Goal: Task Accomplishment & Management: Use online tool/utility

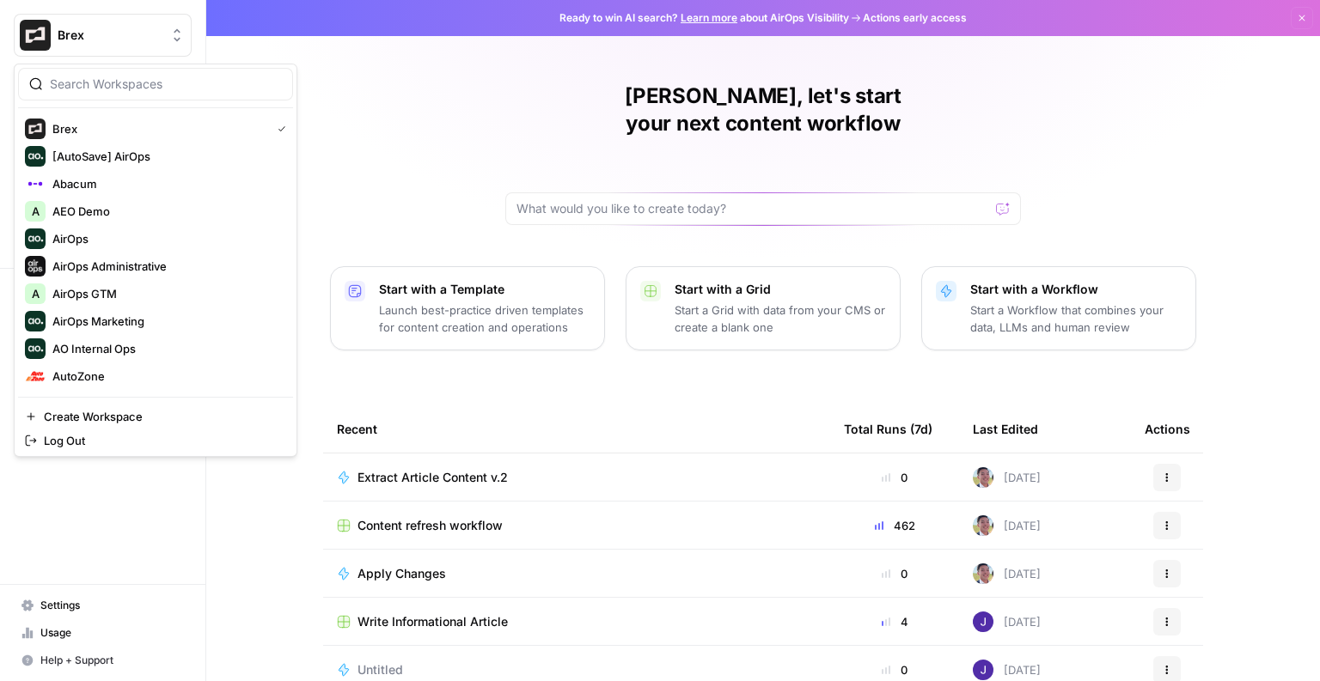
click at [91, 29] on span "Brex" at bounding box center [110, 35] width 104 height 17
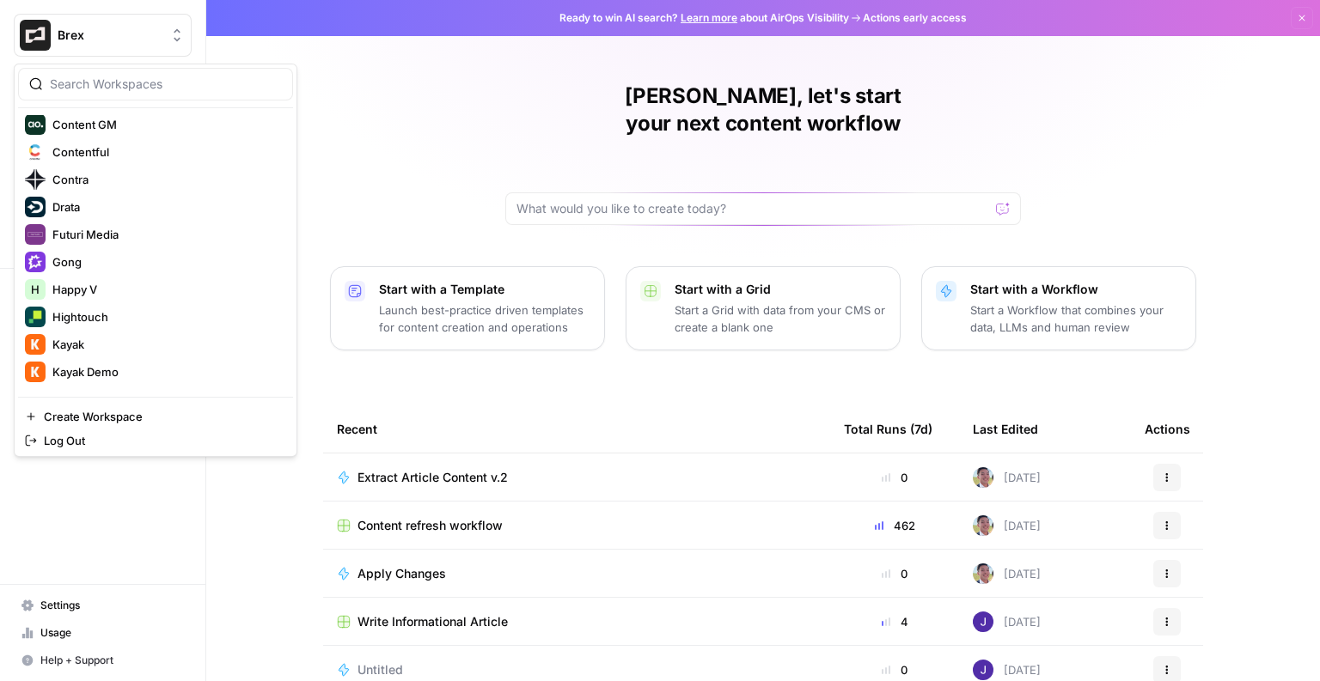
scroll to position [542, 0]
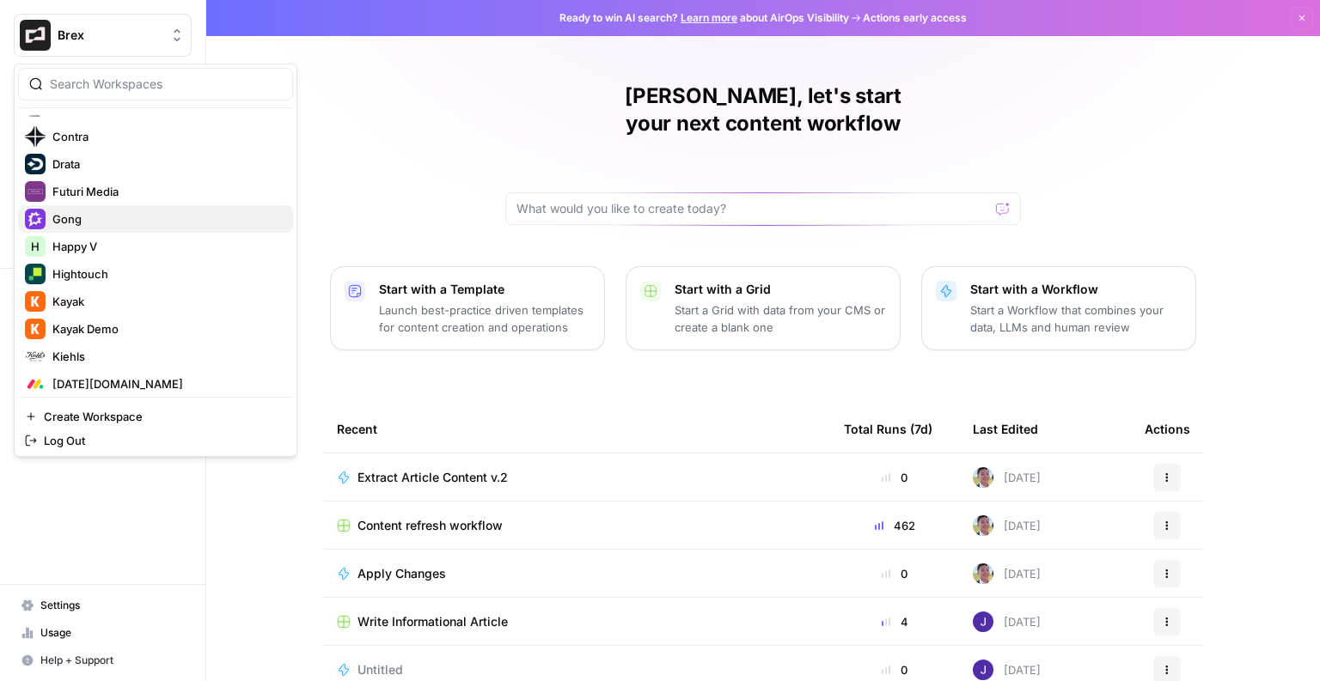
click at [167, 215] on span "Gong" at bounding box center [165, 218] width 227 height 17
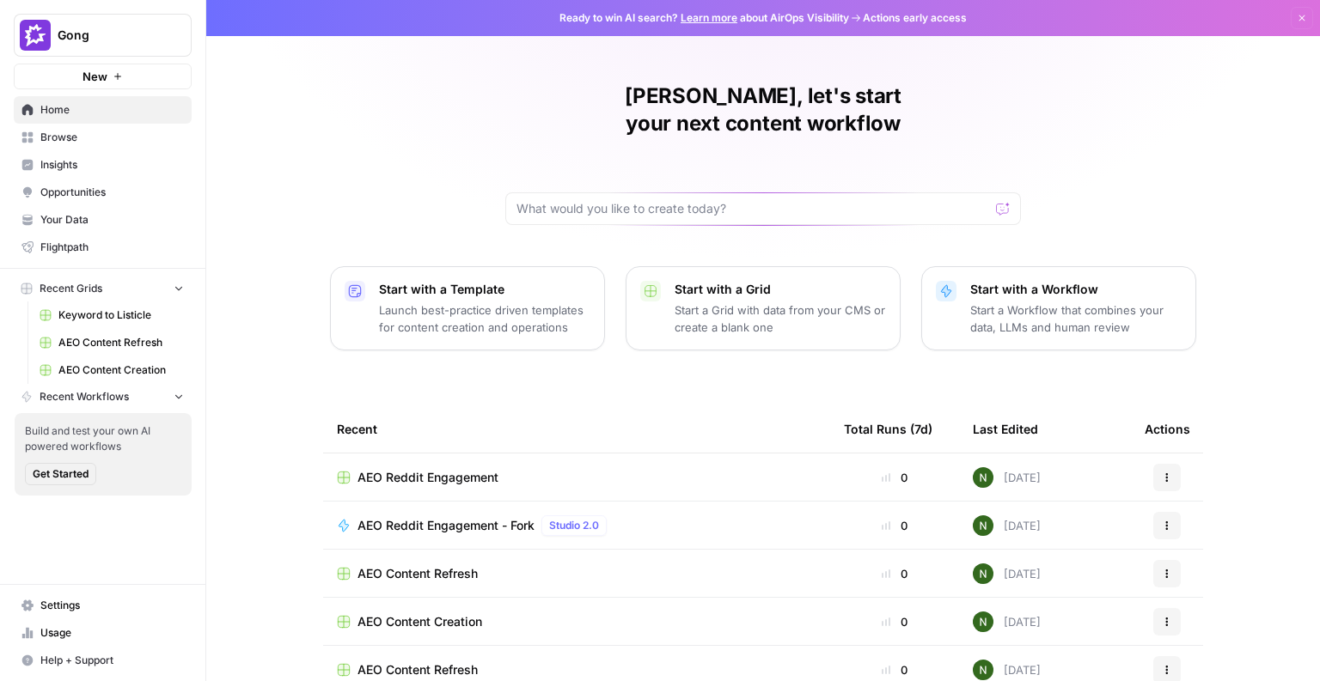
click at [90, 158] on span "Insights" at bounding box center [111, 164] width 143 height 15
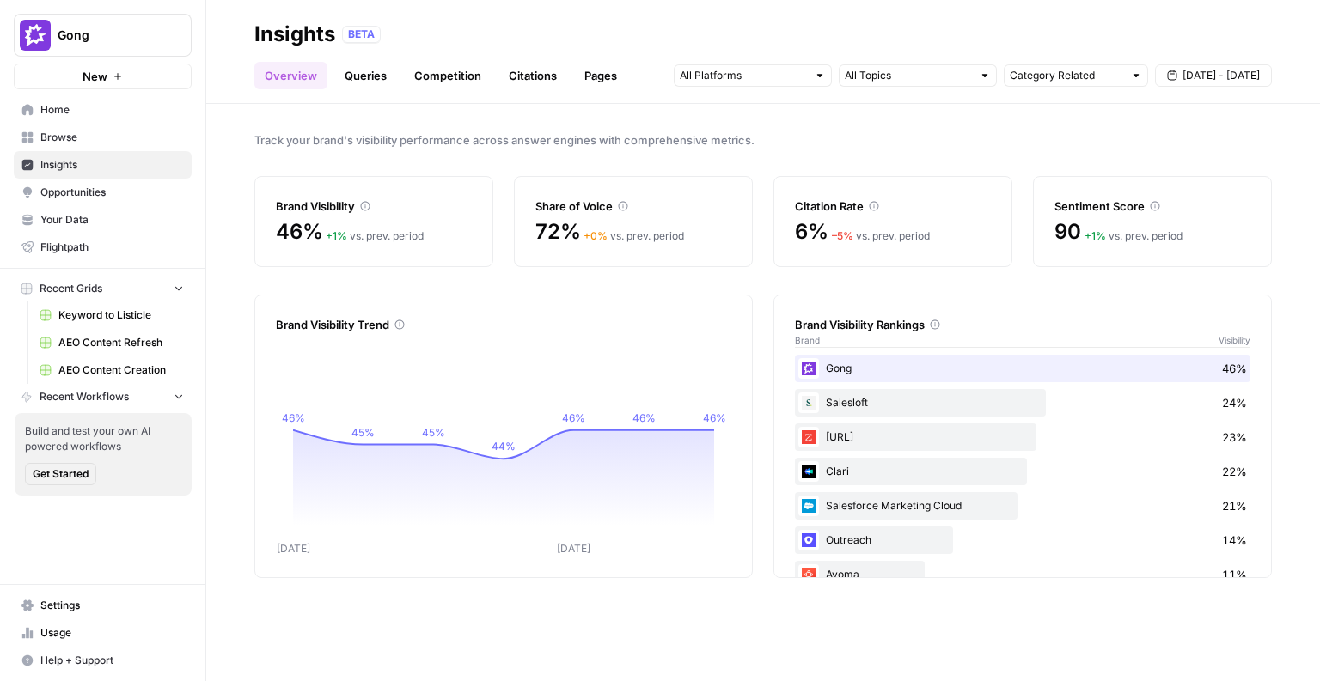
click at [75, 192] on span "Opportunities" at bounding box center [111, 192] width 143 height 15
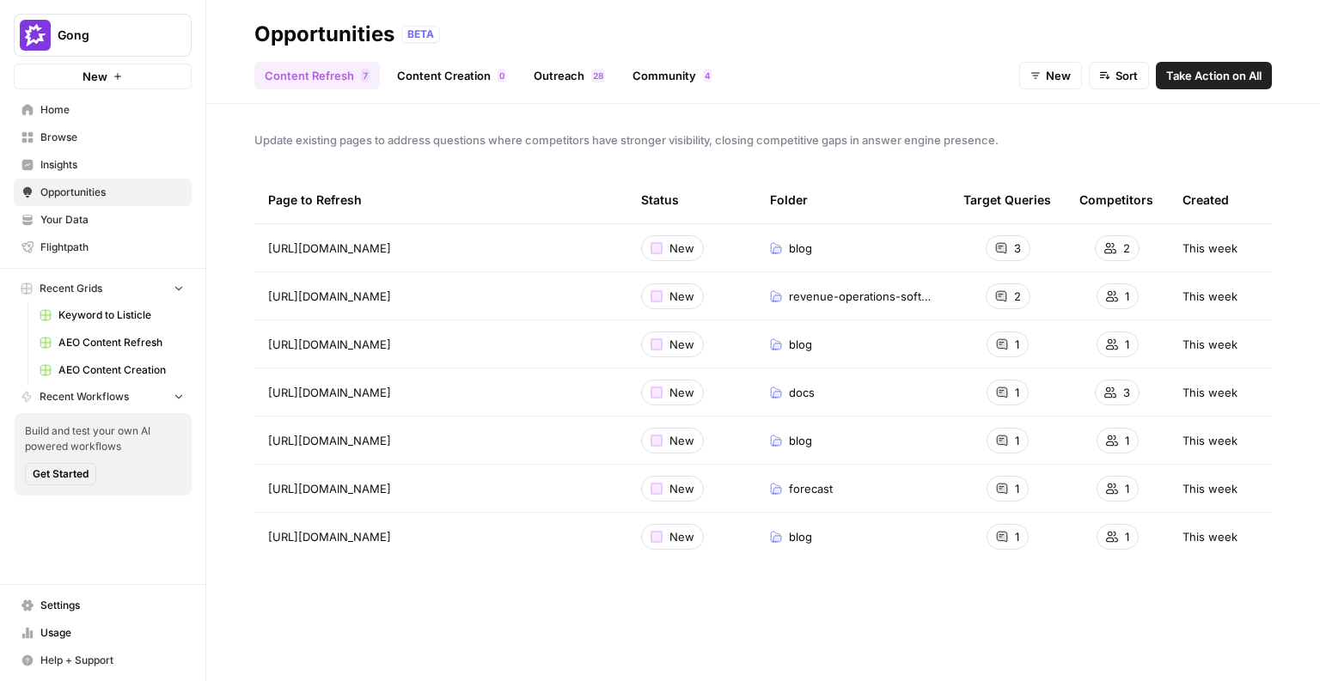
click at [1192, 78] on span "Take Action on All" at bounding box center [1213, 75] width 95 height 17
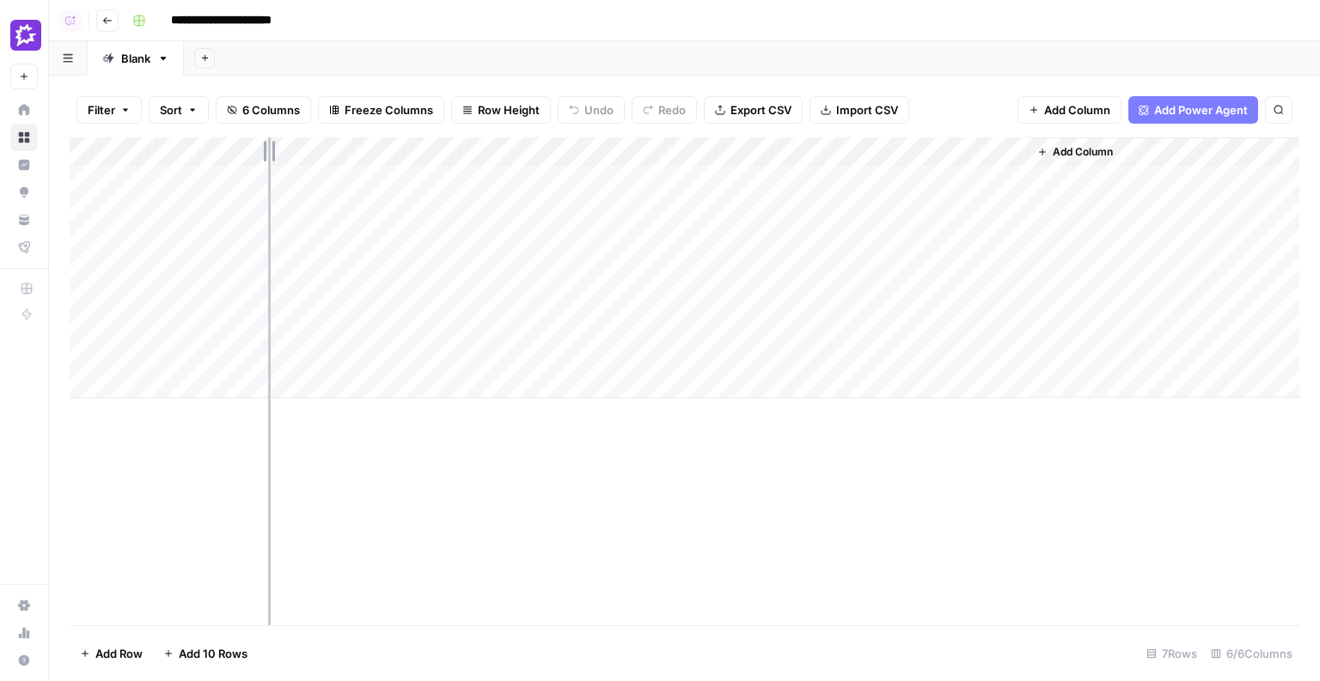
drag, startPoint x: 251, startPoint y: 149, endPoint x: 442, endPoint y: 163, distance: 192.1
click at [442, 163] on div "Add Column" at bounding box center [684, 267] width 1229 height 261
click at [872, 155] on div "Add Column" at bounding box center [684, 267] width 1229 height 261
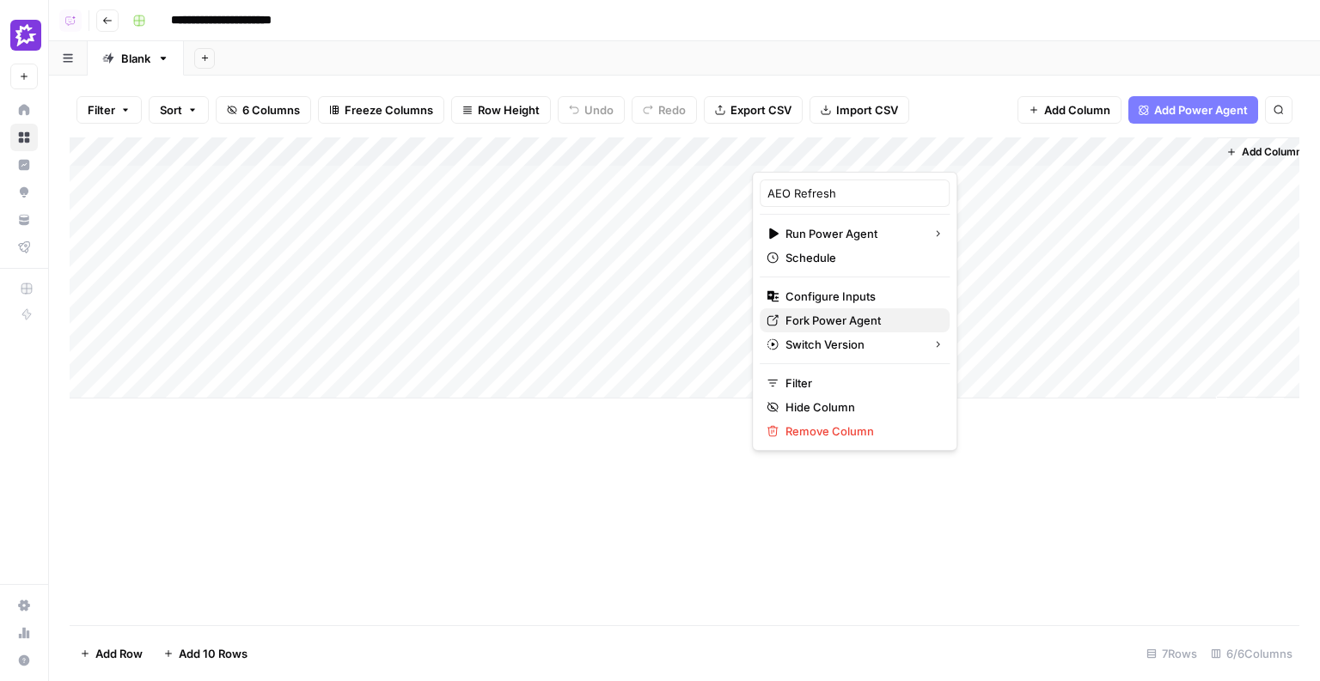
click at [798, 325] on span "Fork Power Agent" at bounding box center [860, 320] width 150 height 17
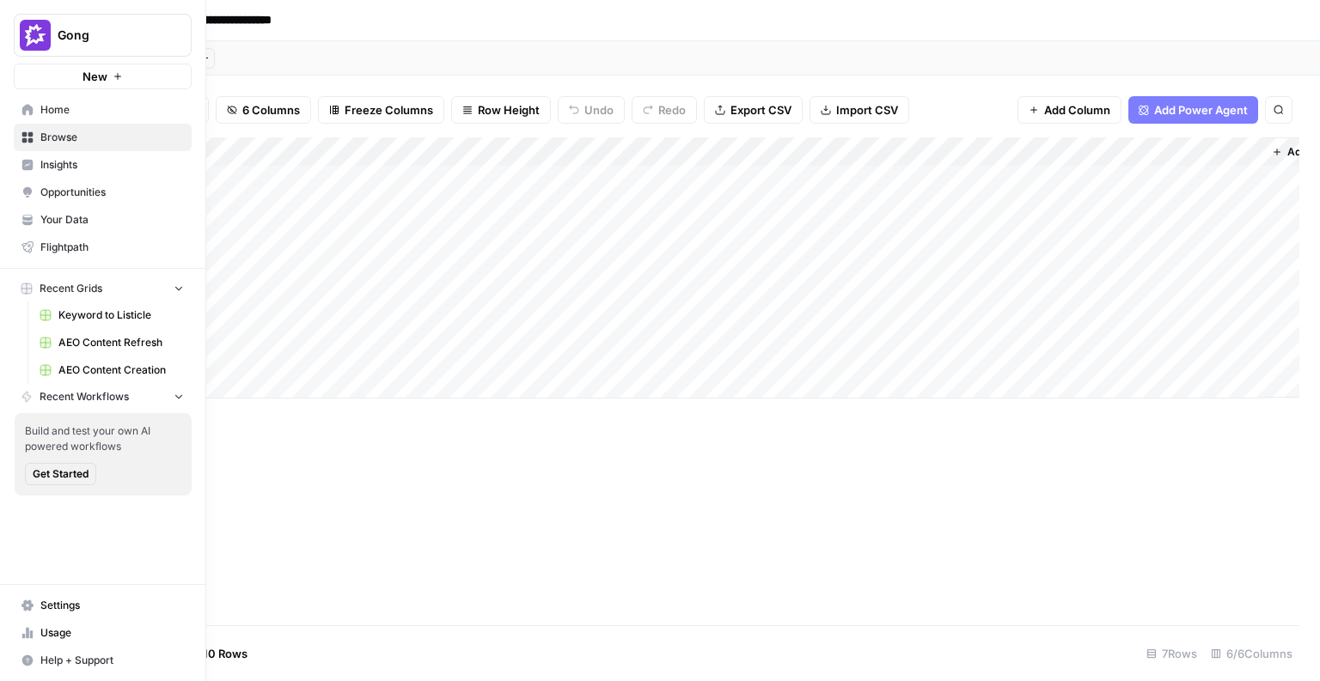
click at [29, 220] on icon at bounding box center [26, 218] width 9 height 7
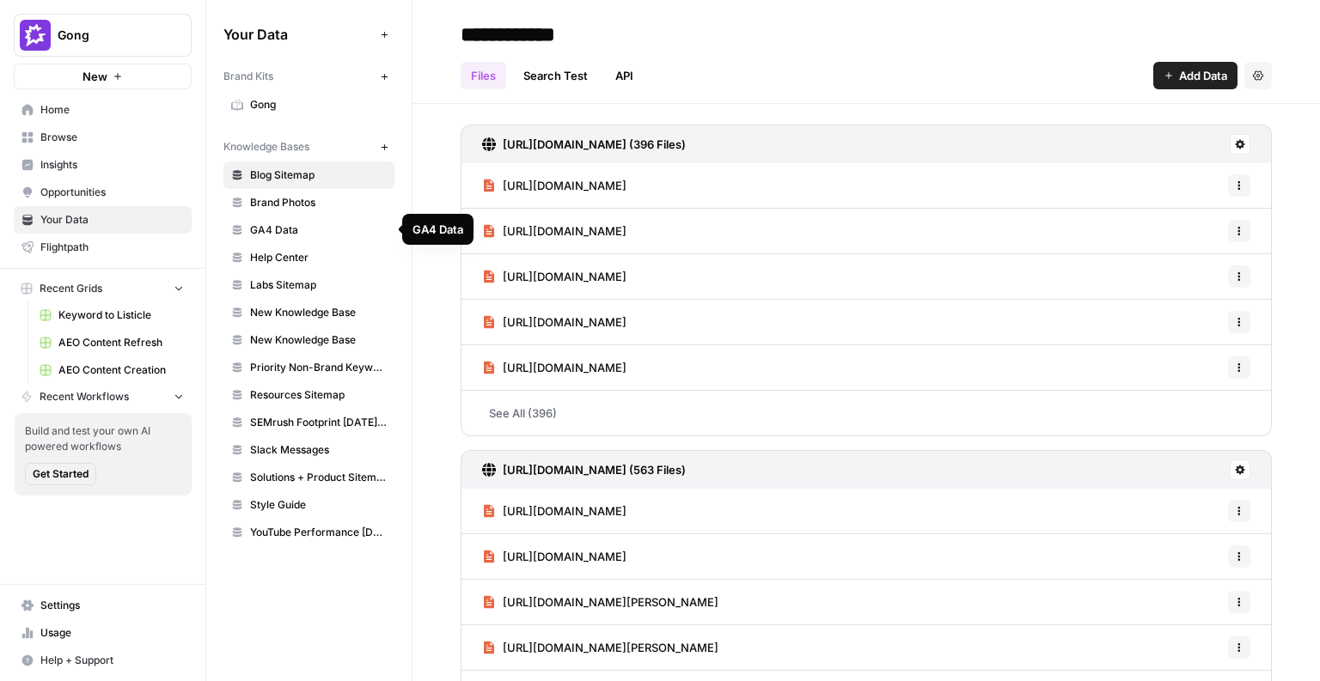
click at [286, 103] on span "Gong" at bounding box center [318, 104] width 137 height 15
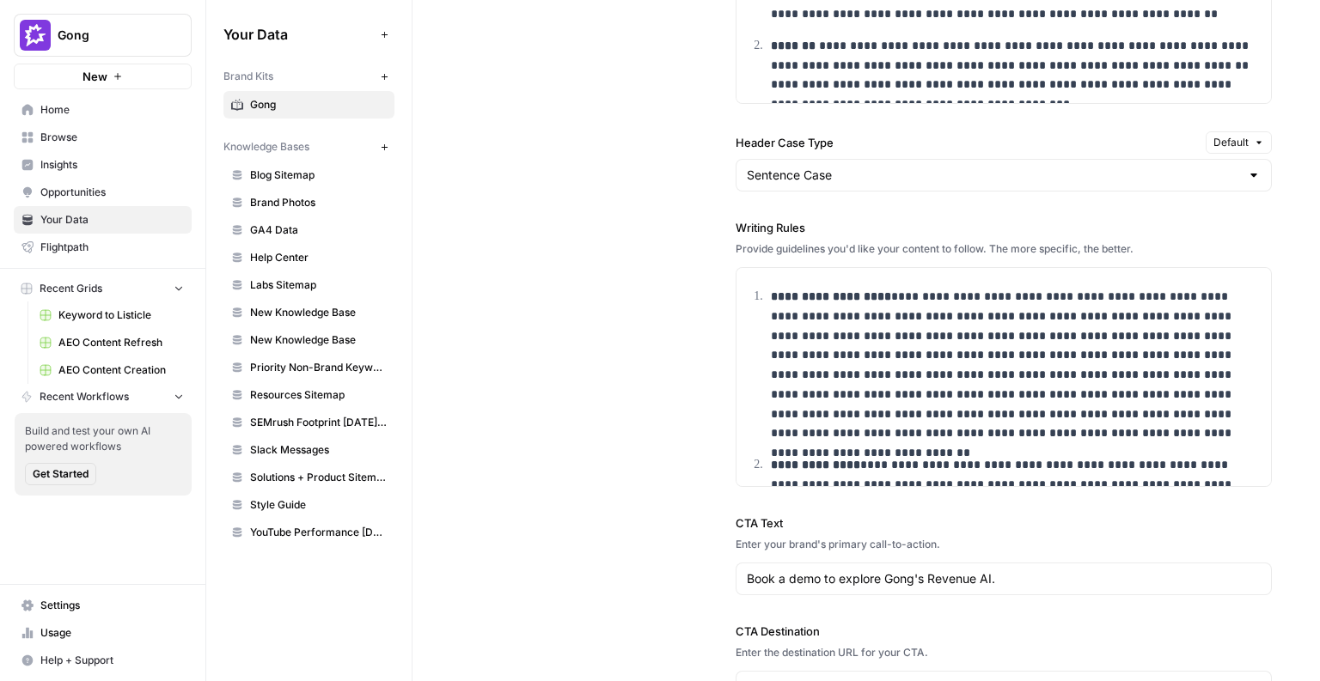
scroll to position [2417, 0]
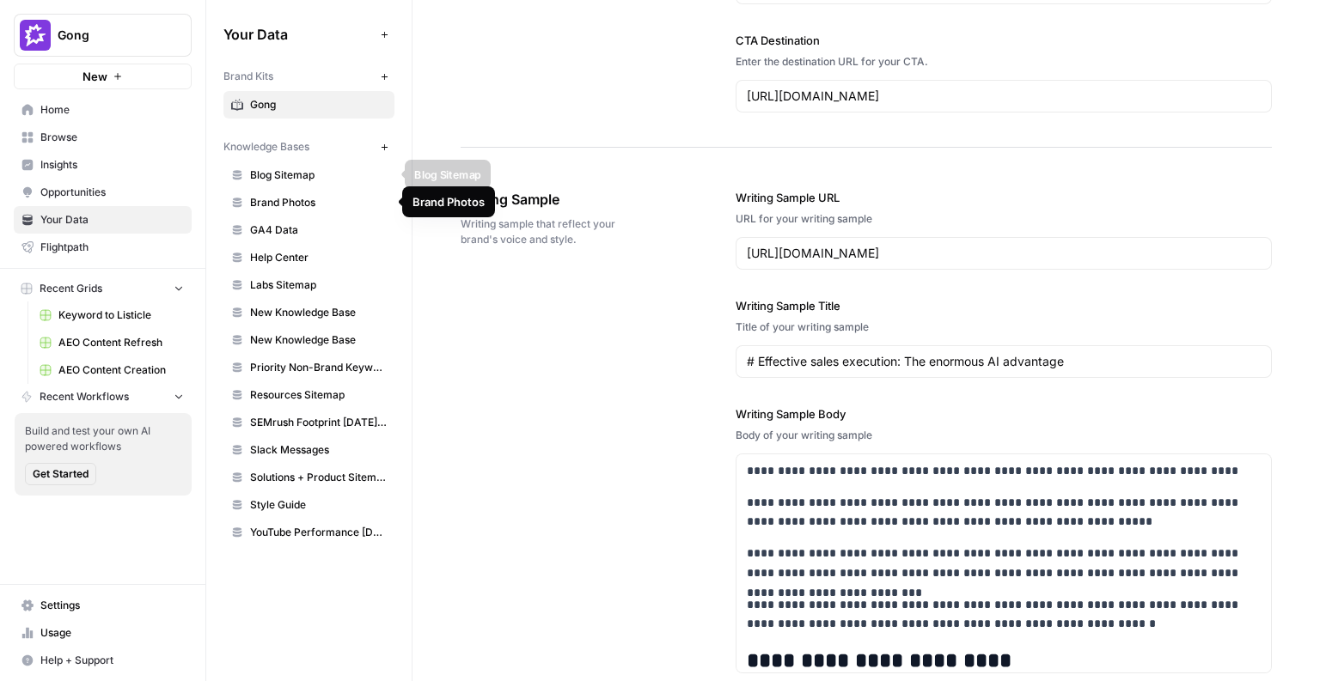
click at [273, 181] on span "Blog Sitemap" at bounding box center [318, 175] width 137 height 15
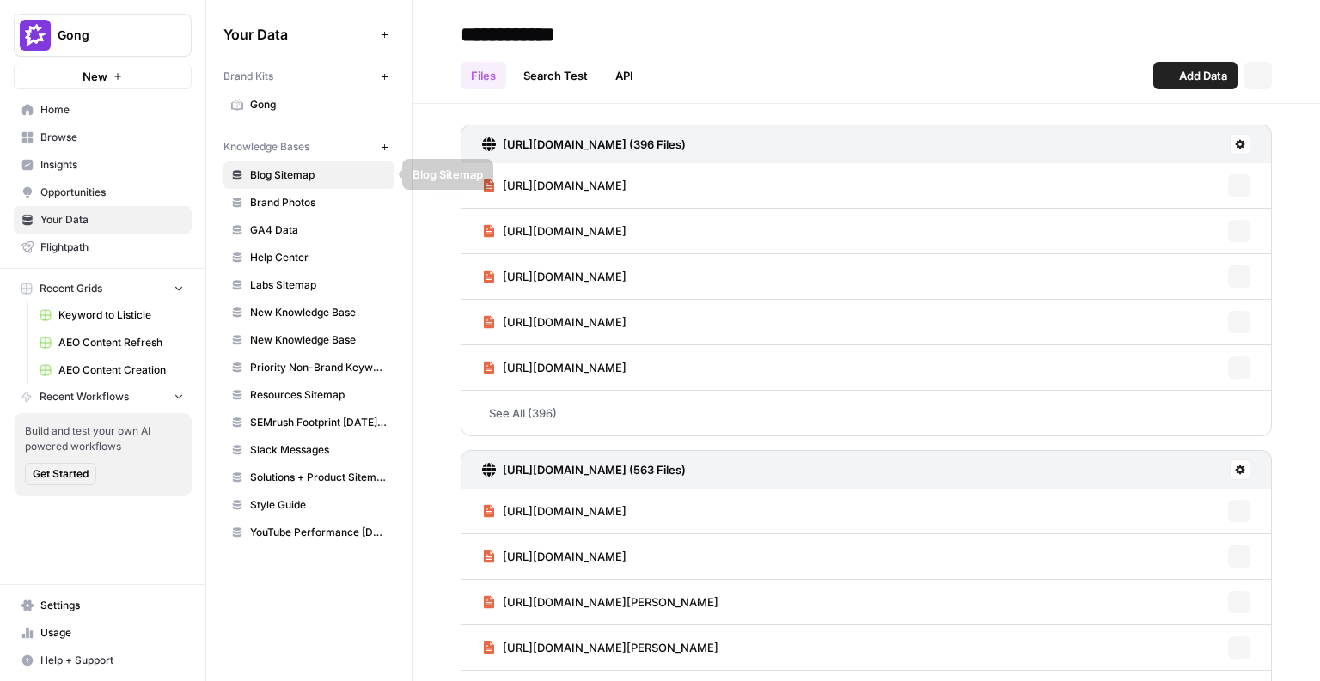
click at [276, 199] on span "Brand Photos" at bounding box center [318, 202] width 137 height 15
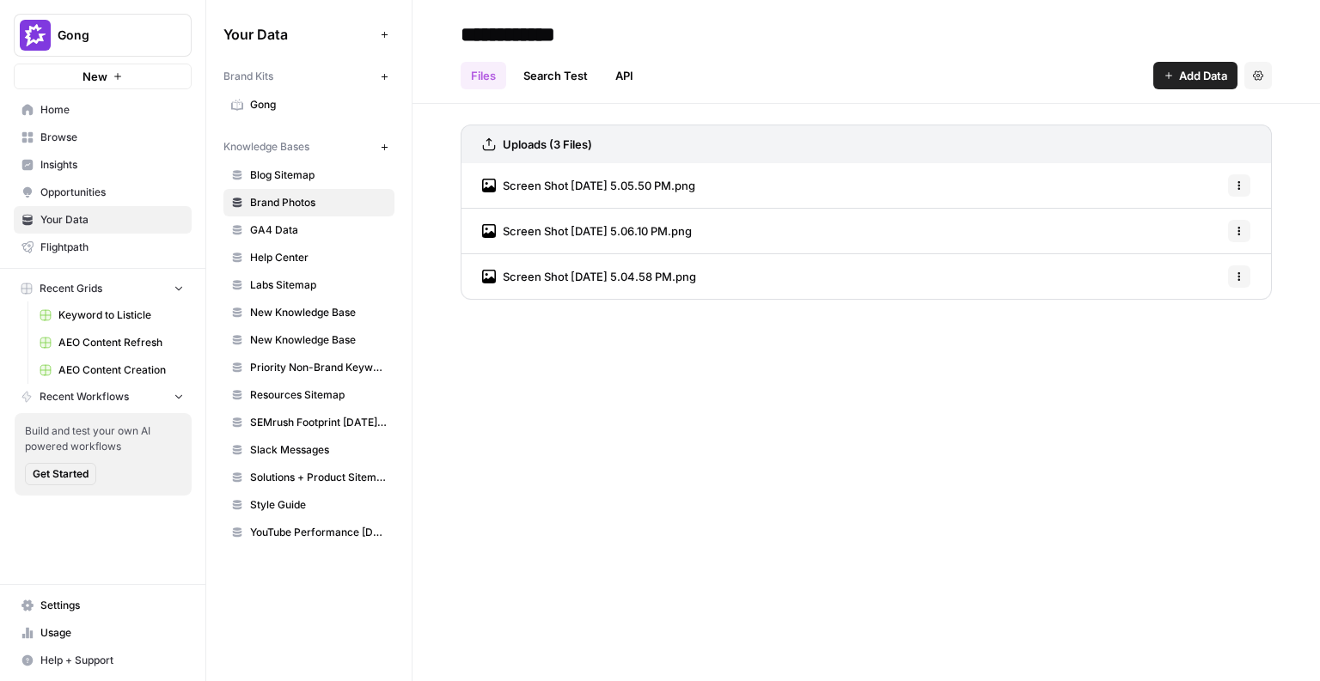
click at [339, 235] on span "GA4 Data" at bounding box center [318, 230] width 137 height 15
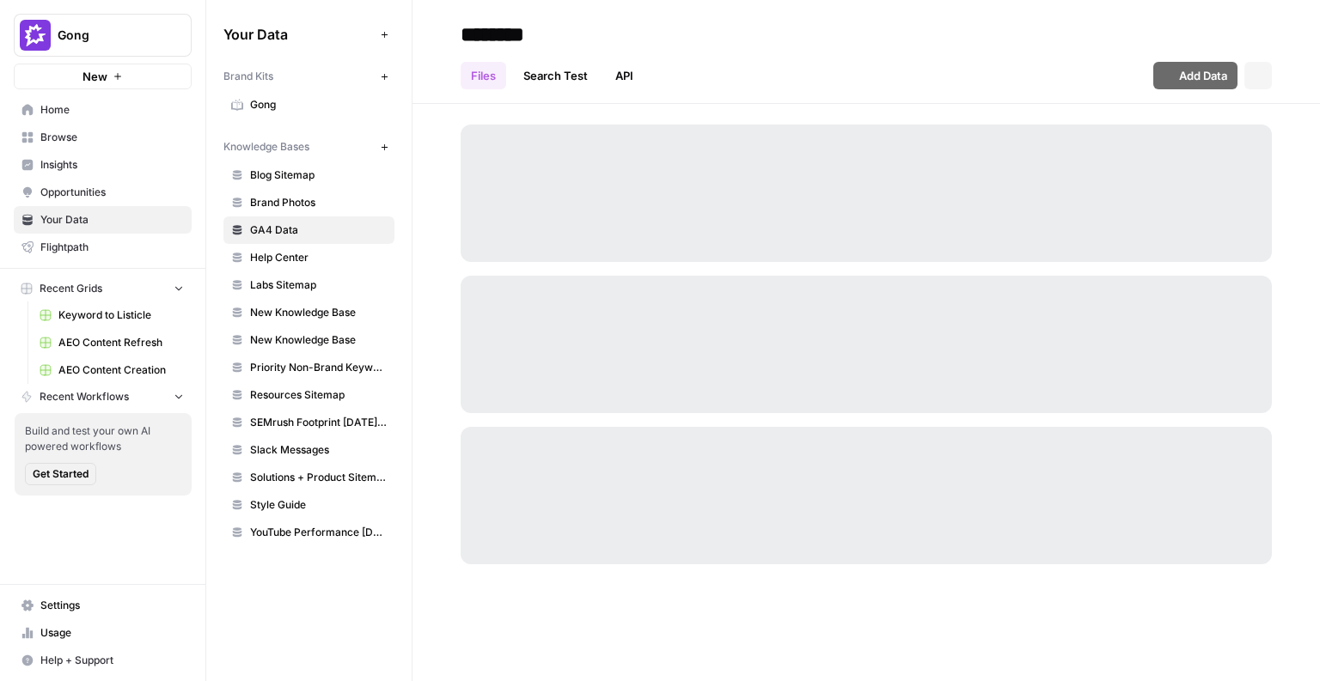
click at [311, 254] on span "Help Center" at bounding box center [318, 257] width 137 height 15
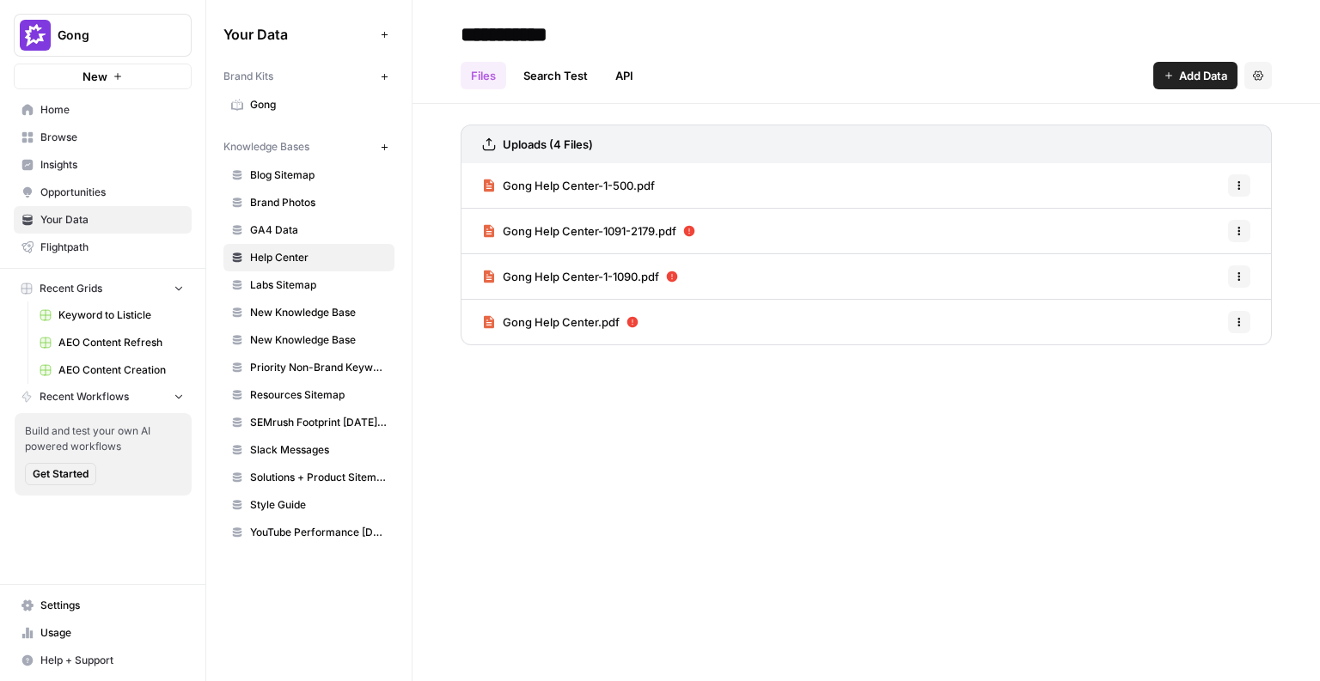
click at [317, 284] on span "Labs Sitemap" at bounding box center [318, 285] width 137 height 15
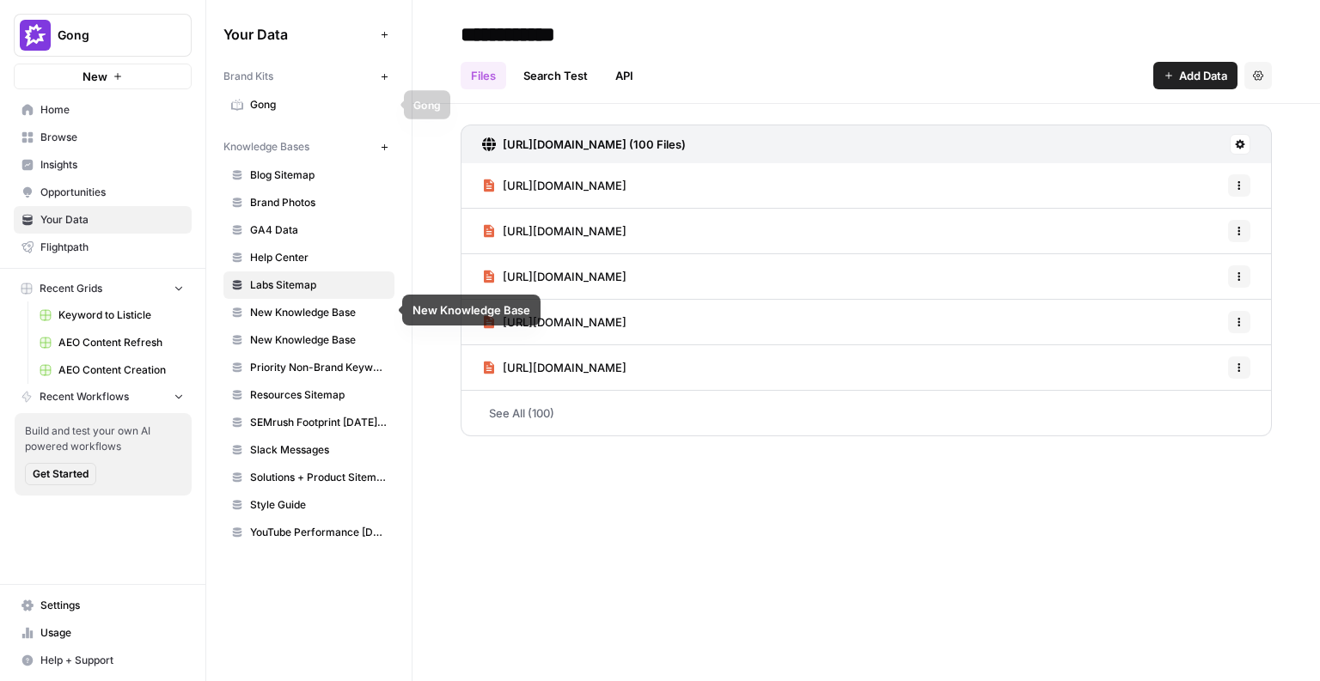
click at [262, 113] on link "Gong" at bounding box center [308, 104] width 171 height 27
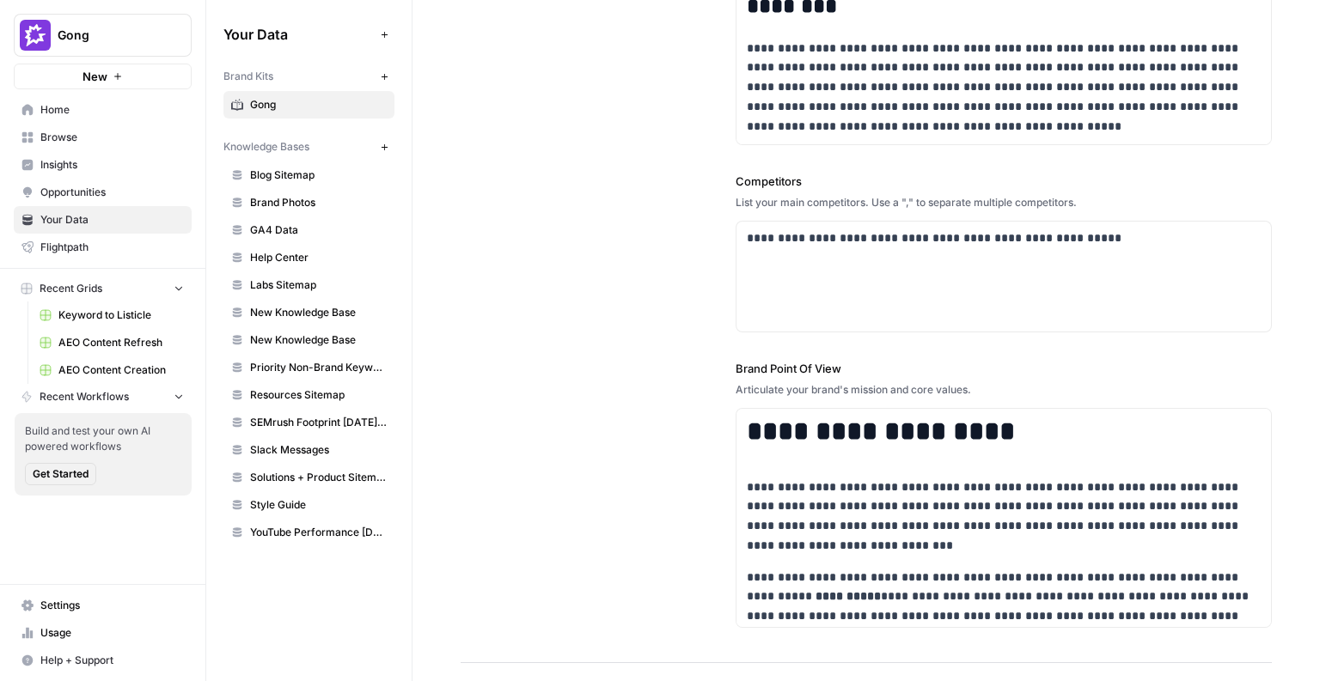
scroll to position [589, 0]
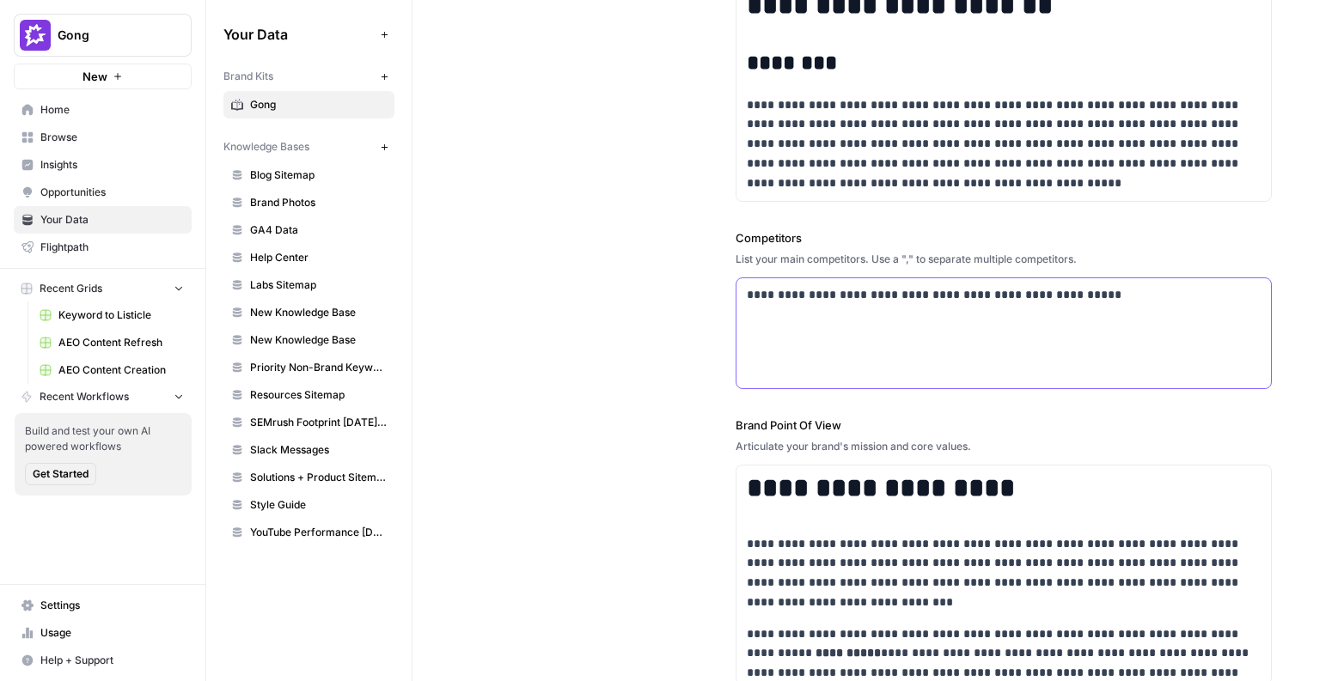
click at [955, 324] on div "**********" at bounding box center [1003, 333] width 534 height 110
click at [768, 258] on body "**********" at bounding box center [660, 340] width 1320 height 681
click at [570, 290] on div "**********" at bounding box center [866, 100] width 811 height 1240
click at [84, 169] on span "Insights" at bounding box center [111, 164] width 143 height 15
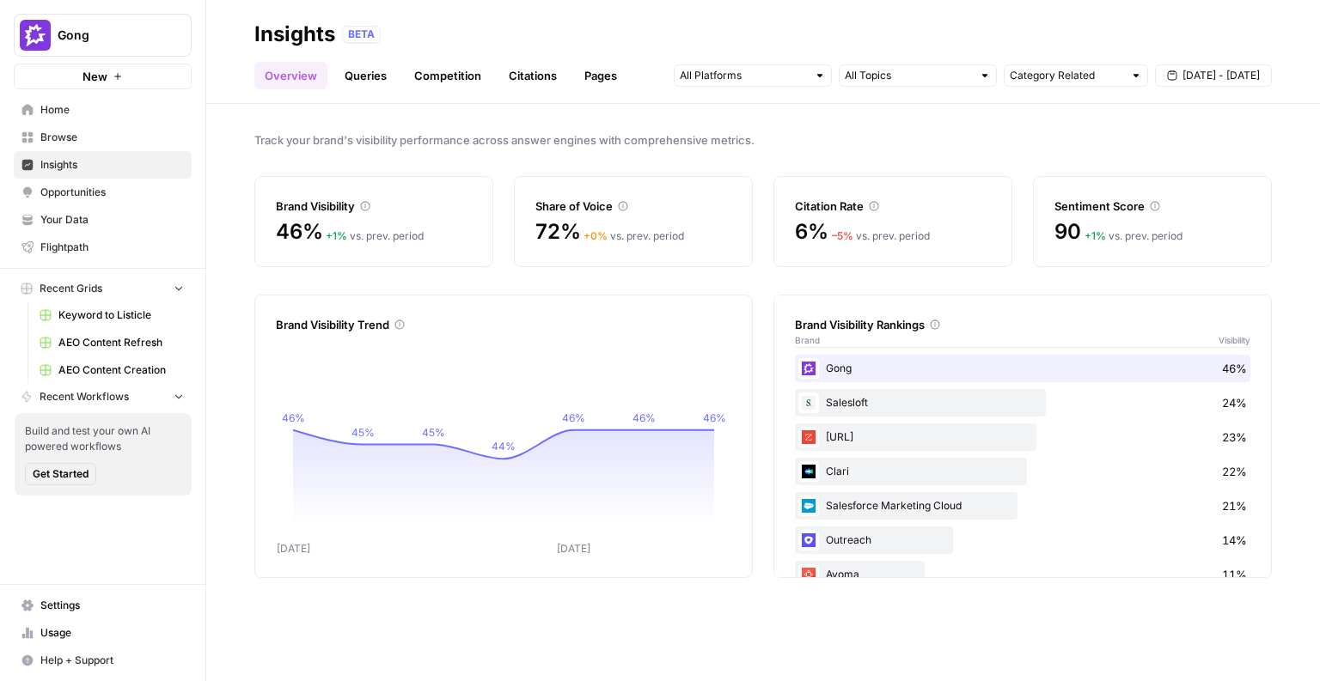
click at [339, 83] on link "Queries" at bounding box center [365, 75] width 63 height 27
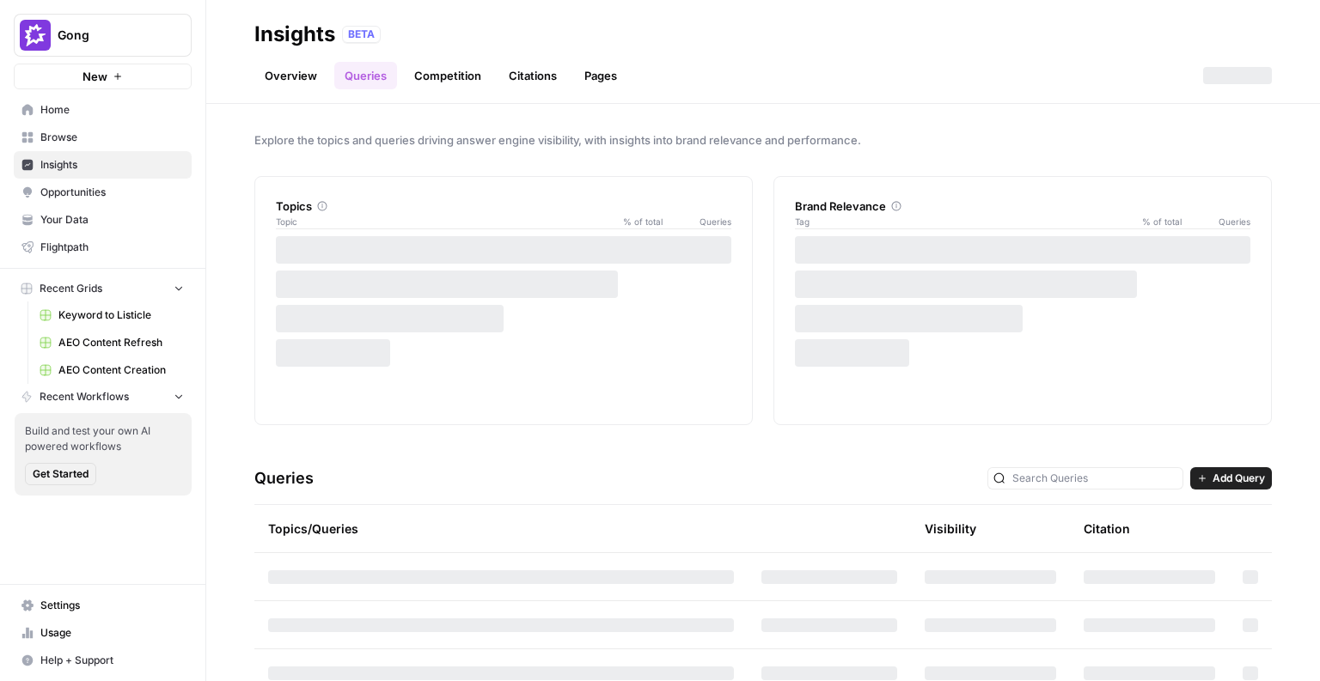
click at [439, 79] on link "Competition" at bounding box center [448, 75] width 88 height 27
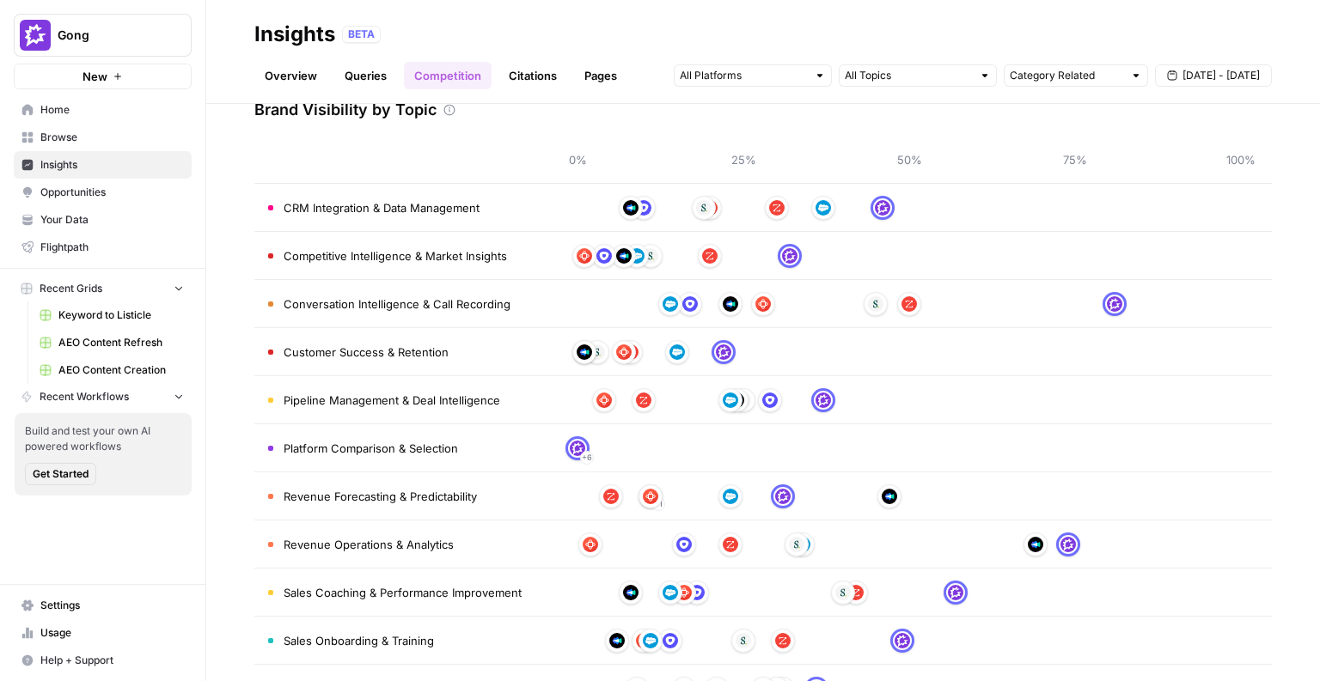
scroll to position [150, 0]
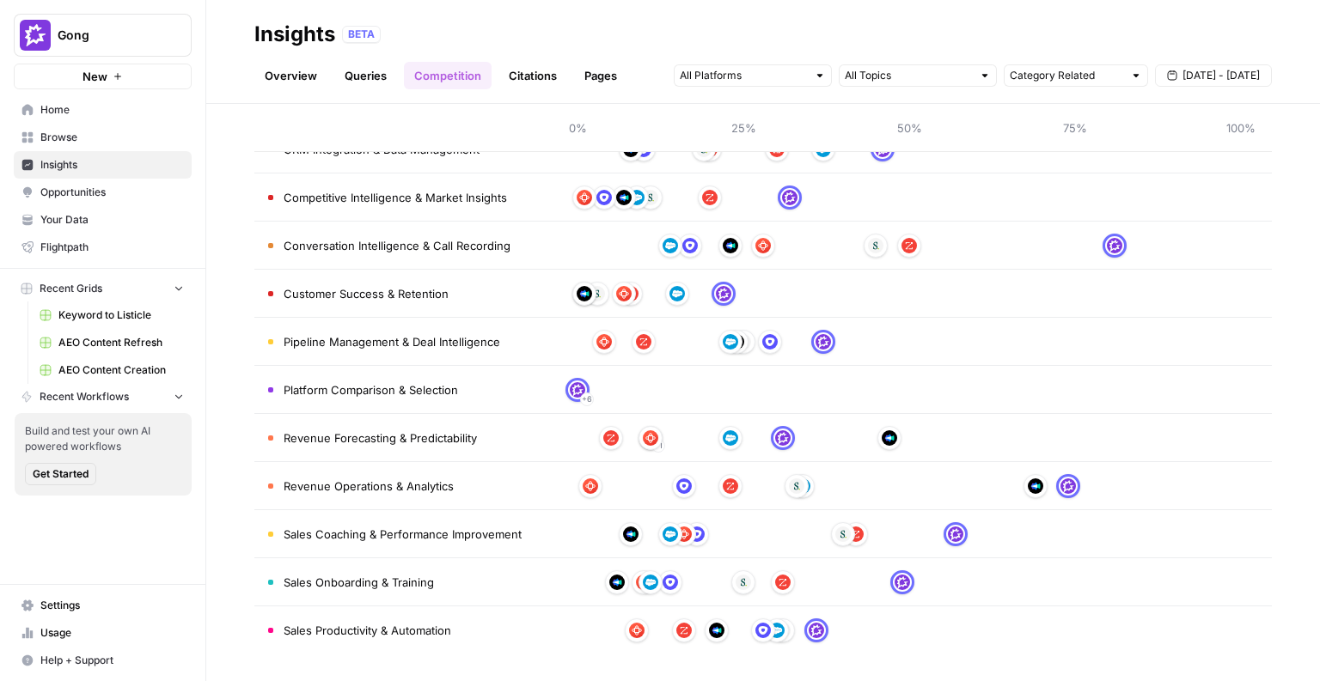
click at [394, 81] on link "Queries" at bounding box center [365, 75] width 63 height 27
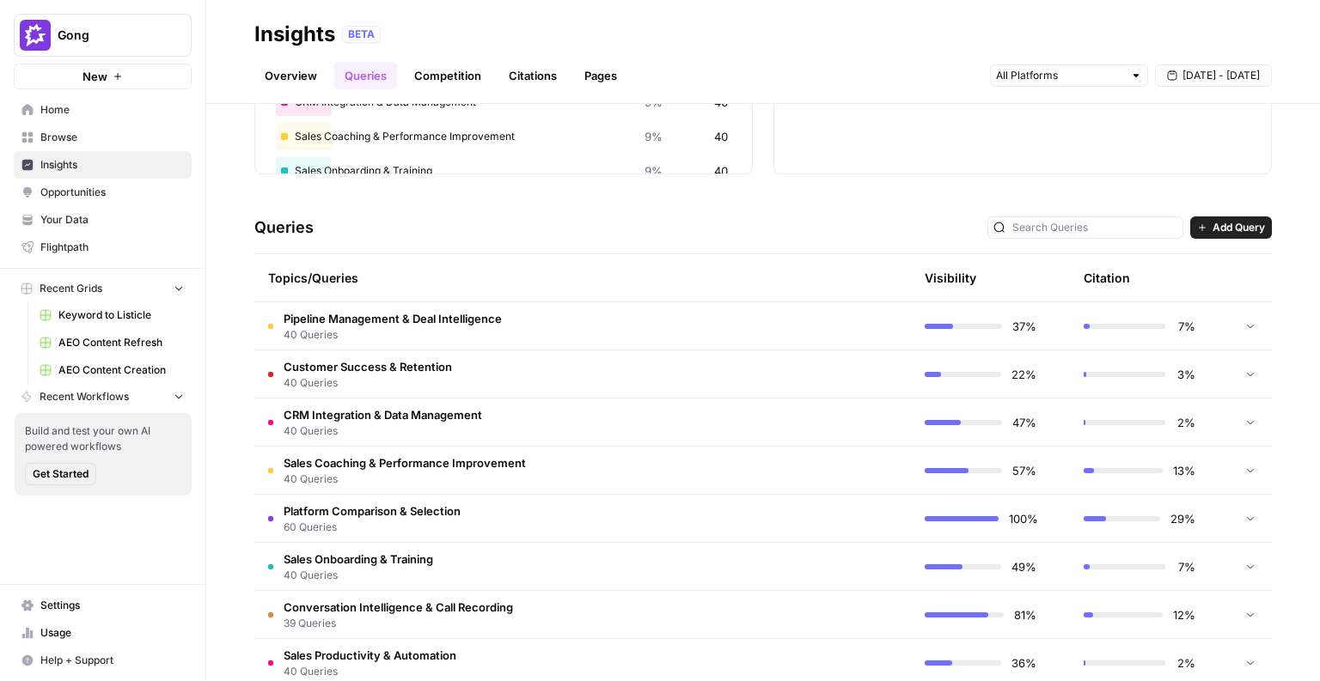
scroll to position [428, 0]
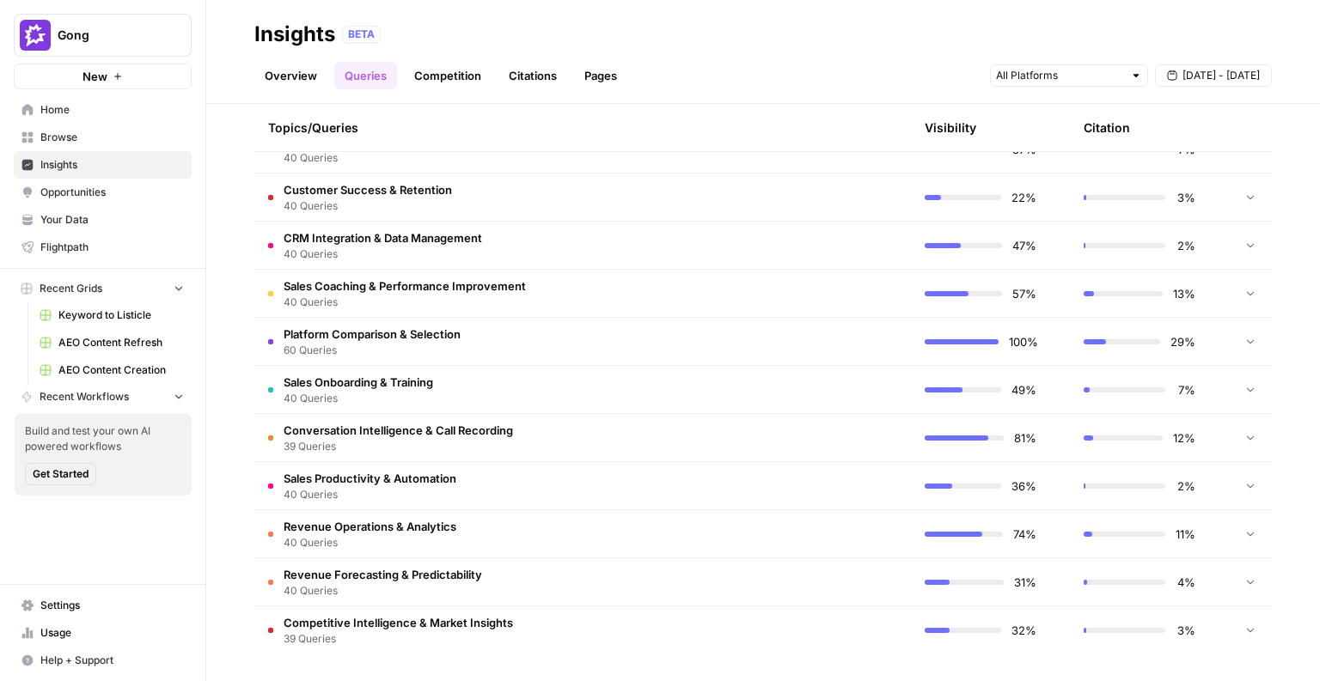
click at [433, 329] on span "Platform Comparison & Selection" at bounding box center [372, 334] width 177 height 17
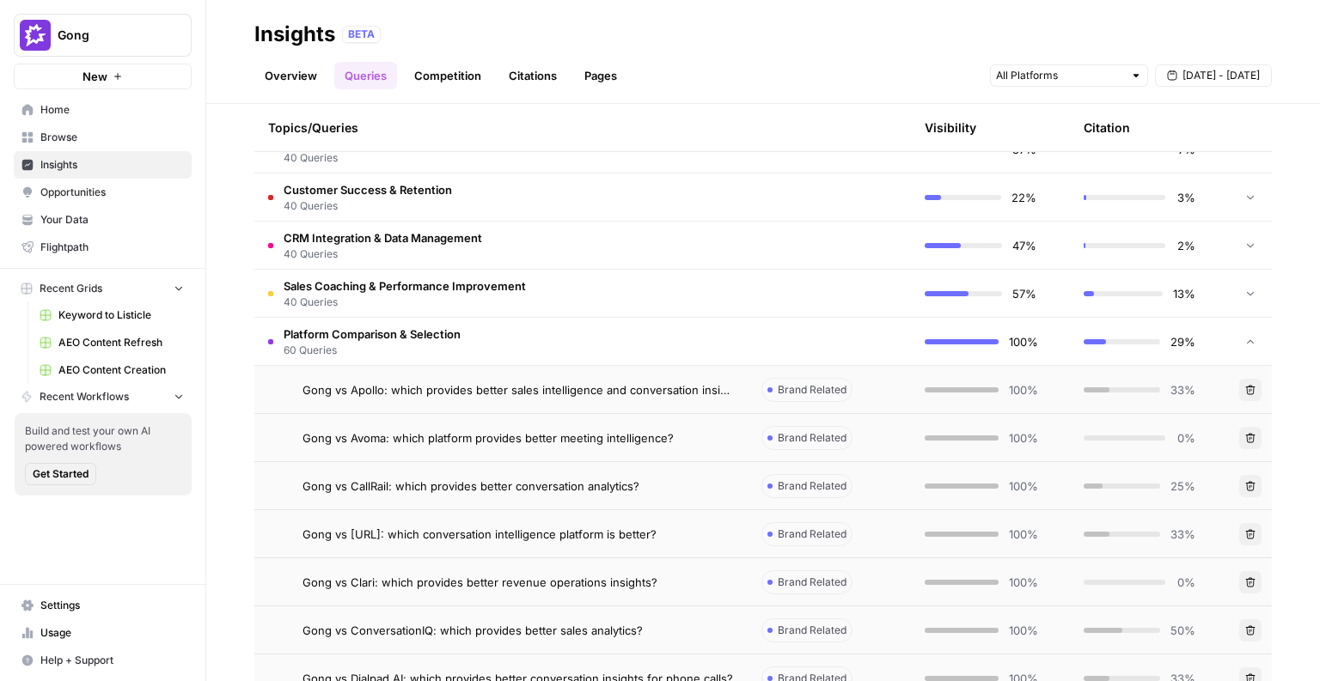
click at [481, 402] on td "Gong vs Apollo: which provides better sales intelligence and conversation insig…" at bounding box center [500, 389] width 493 height 47
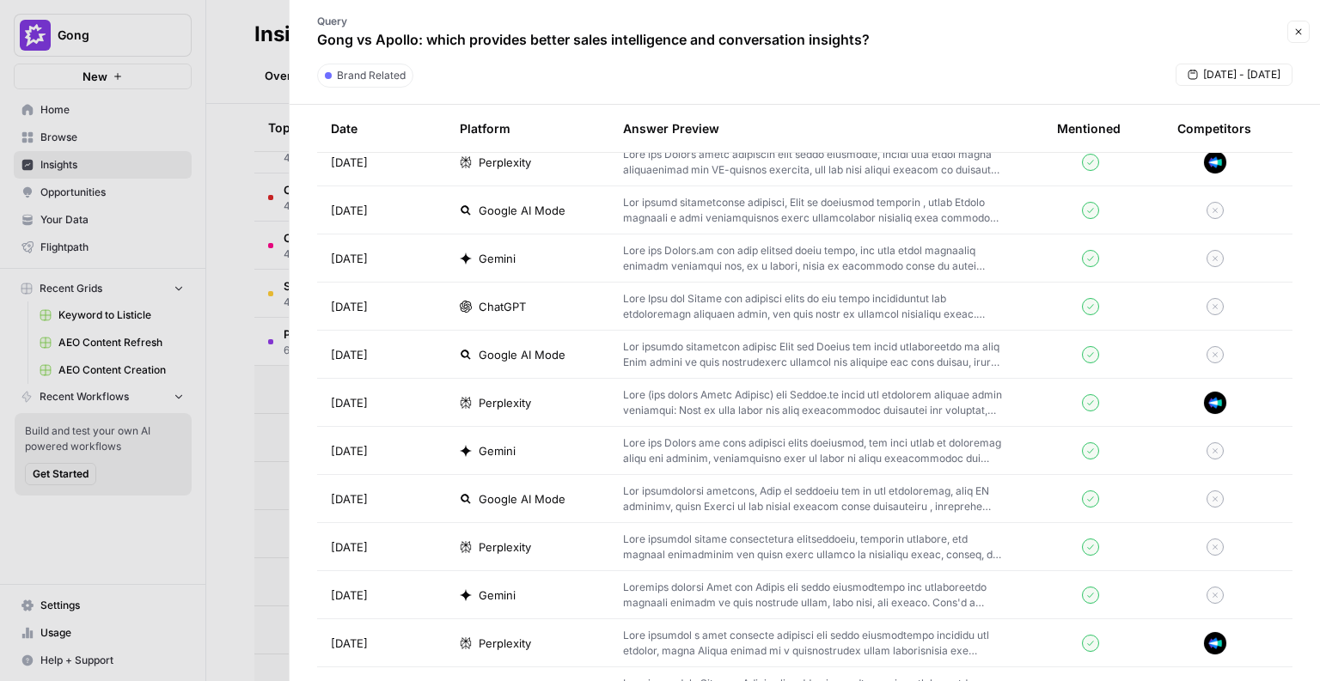
scroll to position [619, 0]
click at [540, 303] on div "ChatGPT" at bounding box center [528, 307] width 136 height 17
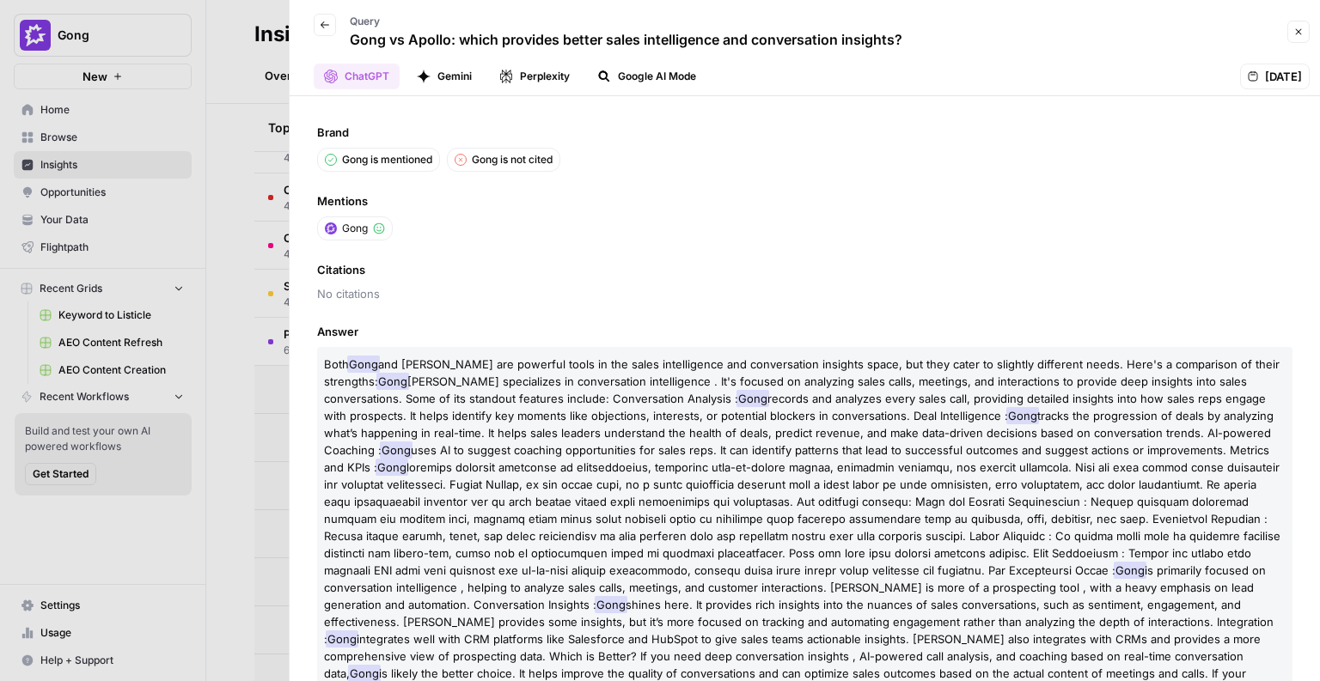
click at [444, 77] on button "Gemini" at bounding box center [444, 77] width 76 height 26
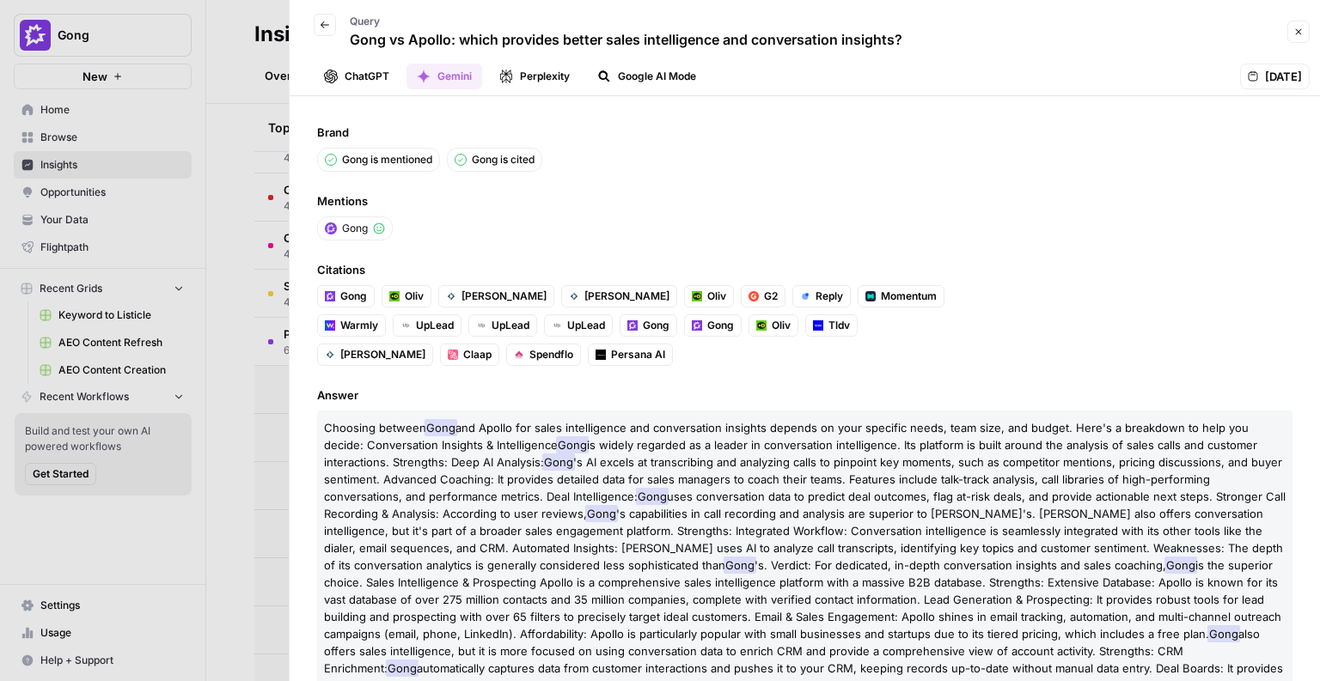
click at [189, 164] on div at bounding box center [660, 340] width 1320 height 681
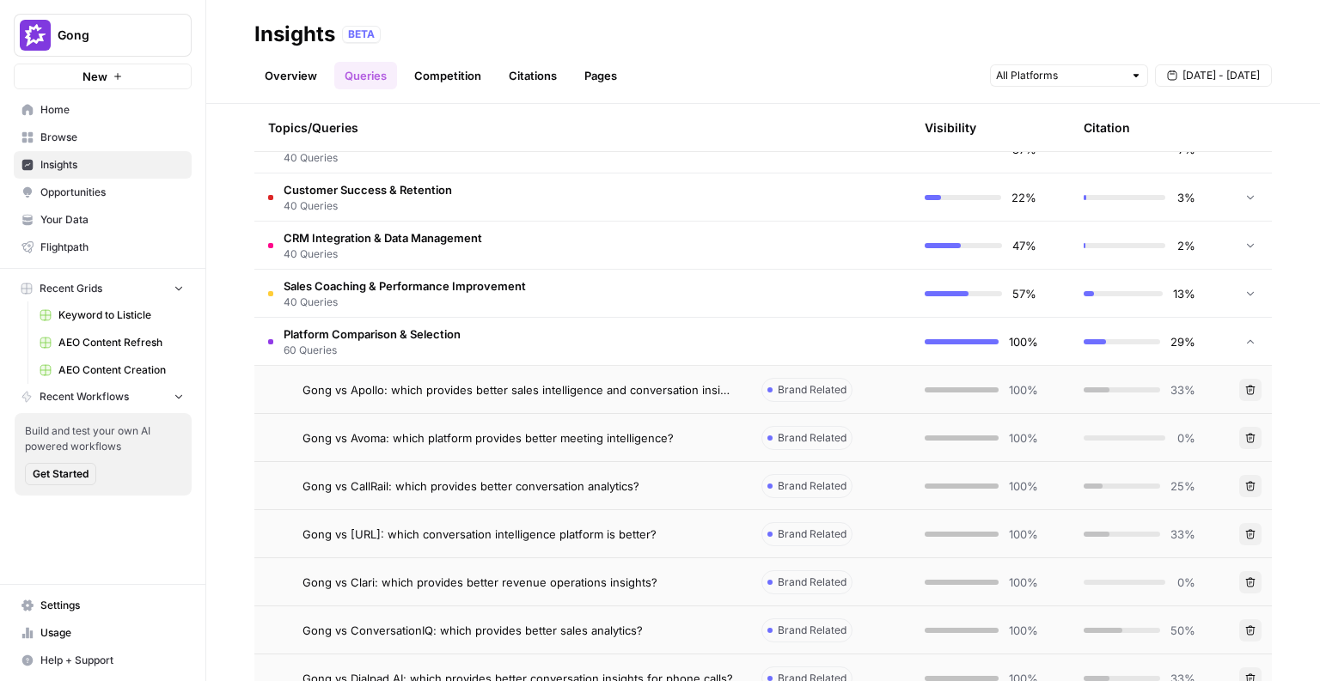
click at [629, 332] on td "Platform Comparison & Selection 60 Queries" at bounding box center [500, 341] width 493 height 47
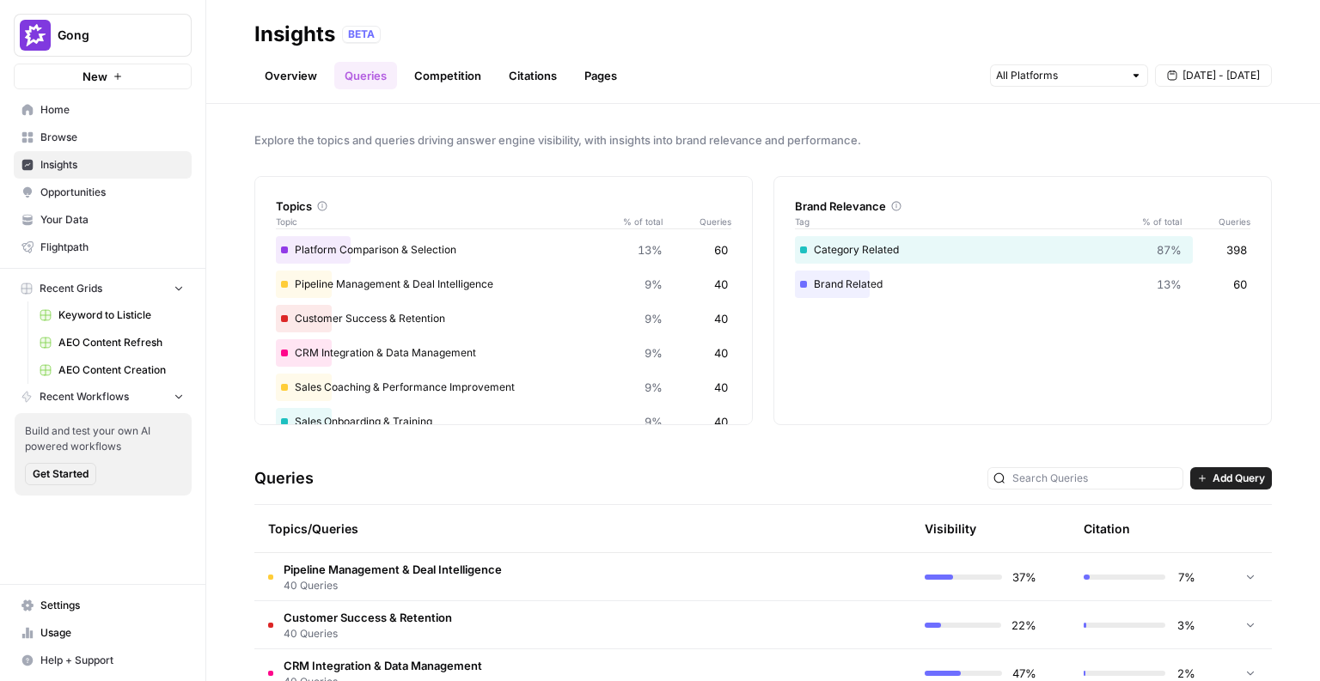
click at [441, 72] on link "Competition" at bounding box center [448, 75] width 88 height 27
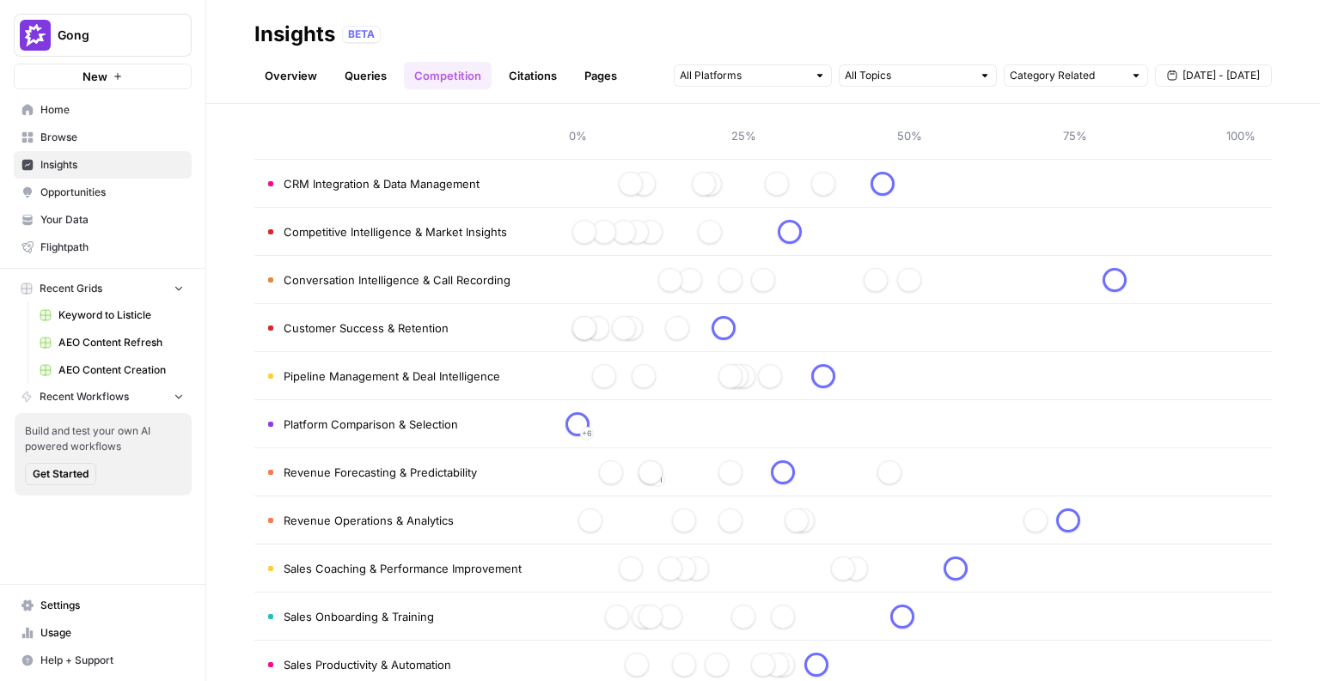
scroll to position [150, 0]
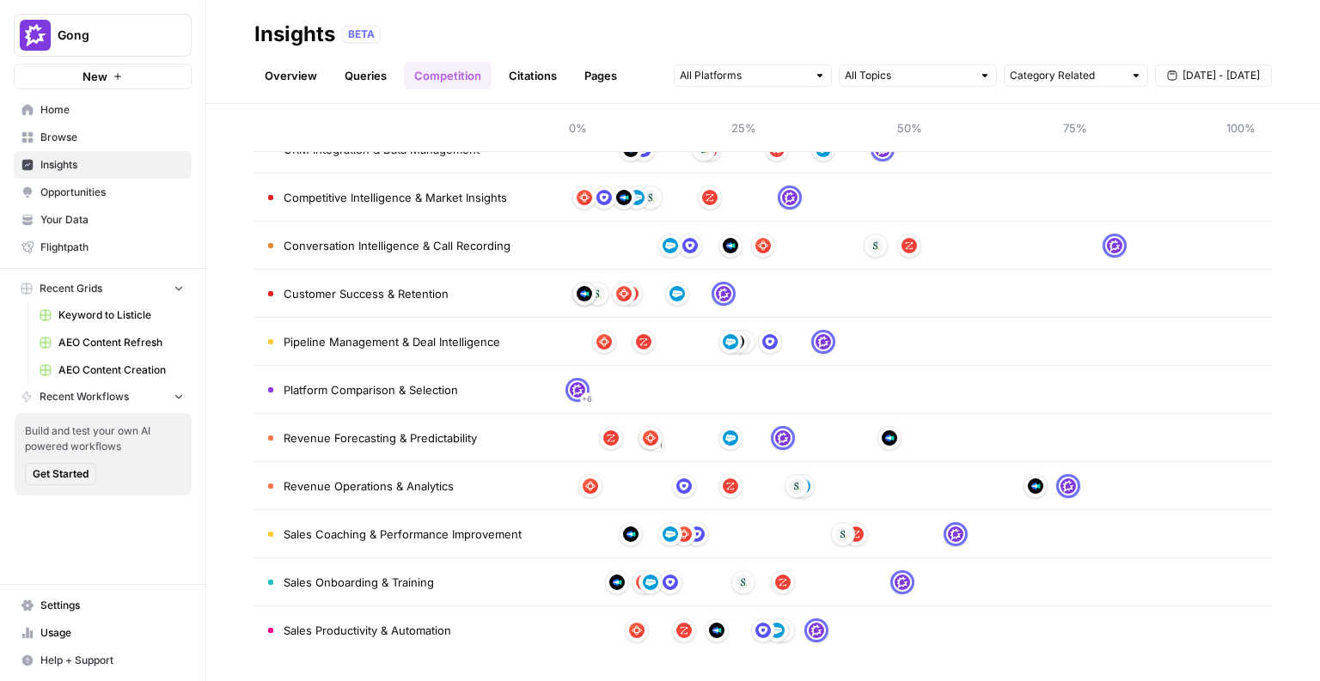
click at [514, 546] on td "Sales Coaching & Performance Improvement" at bounding box center [400, 533] width 292 height 47
click at [646, 547] on td at bounding box center [908, 533] width 725 height 47
click at [646, 529] on div at bounding box center [908, 534] width 663 height 27
click at [532, 70] on link "Citations" at bounding box center [532, 75] width 69 height 27
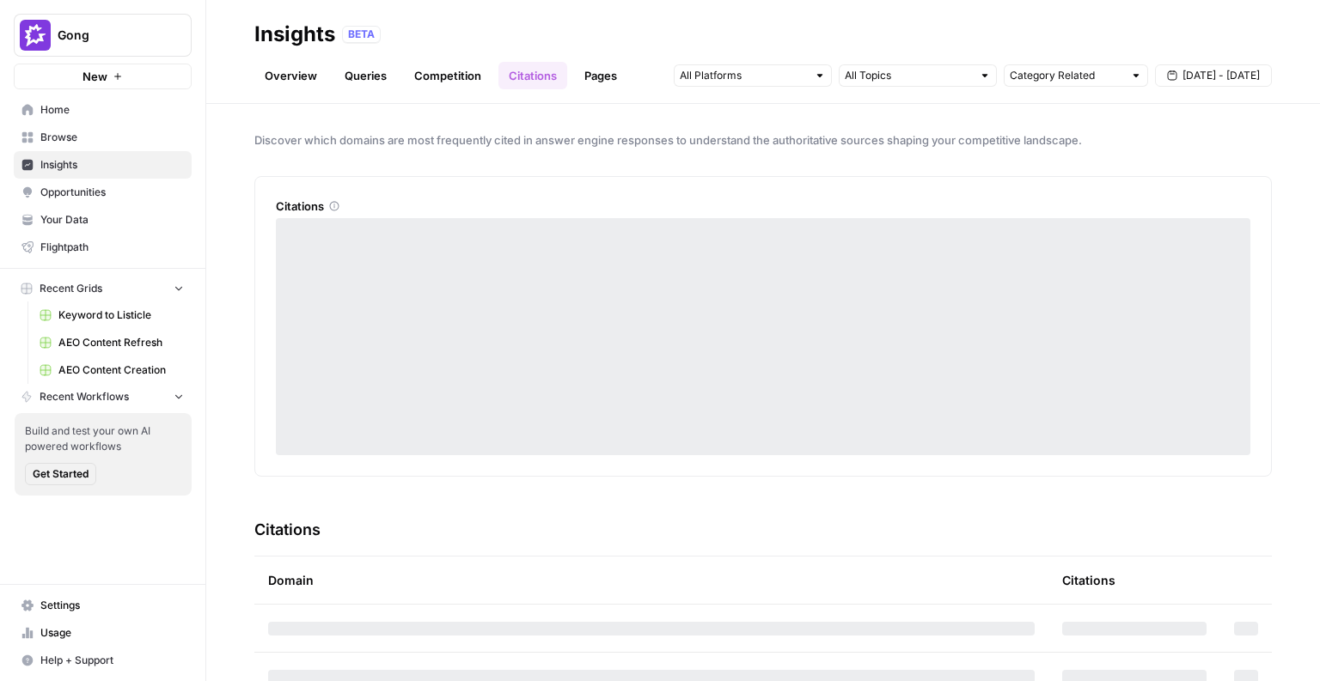
click at [363, 76] on link "Queries" at bounding box center [365, 75] width 63 height 27
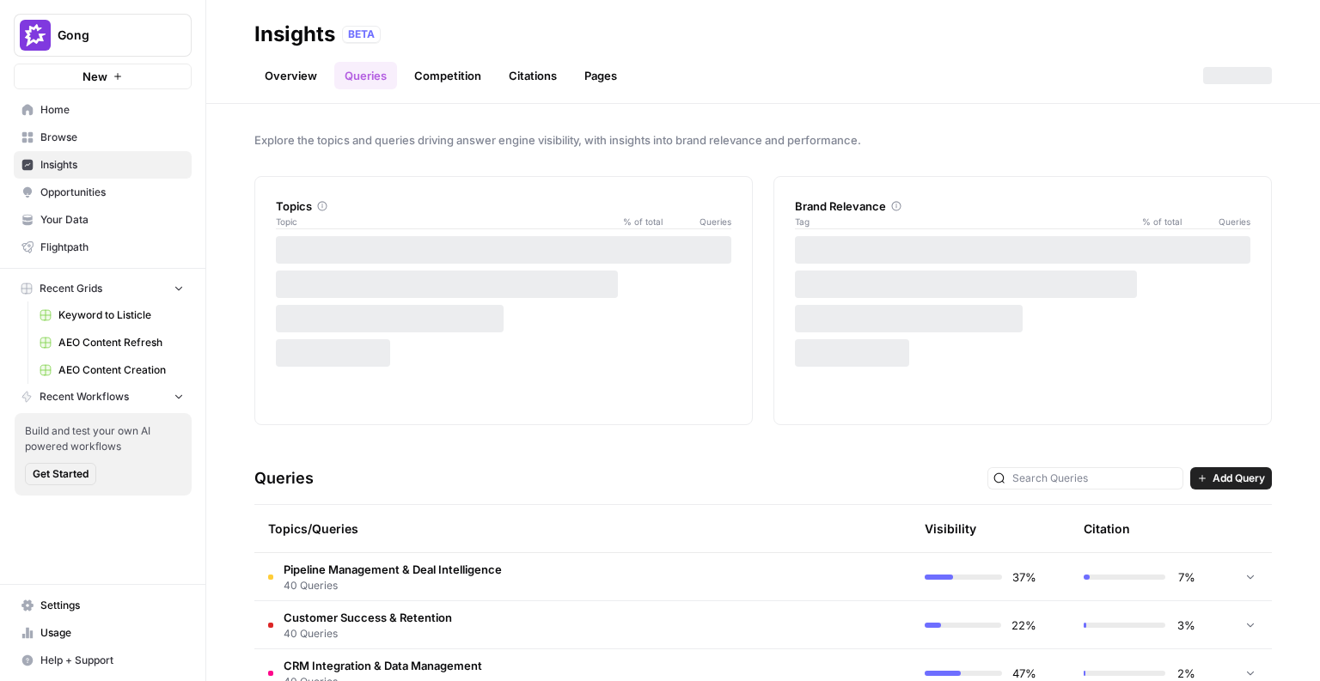
click at [286, 80] on link "Overview" at bounding box center [290, 75] width 73 height 27
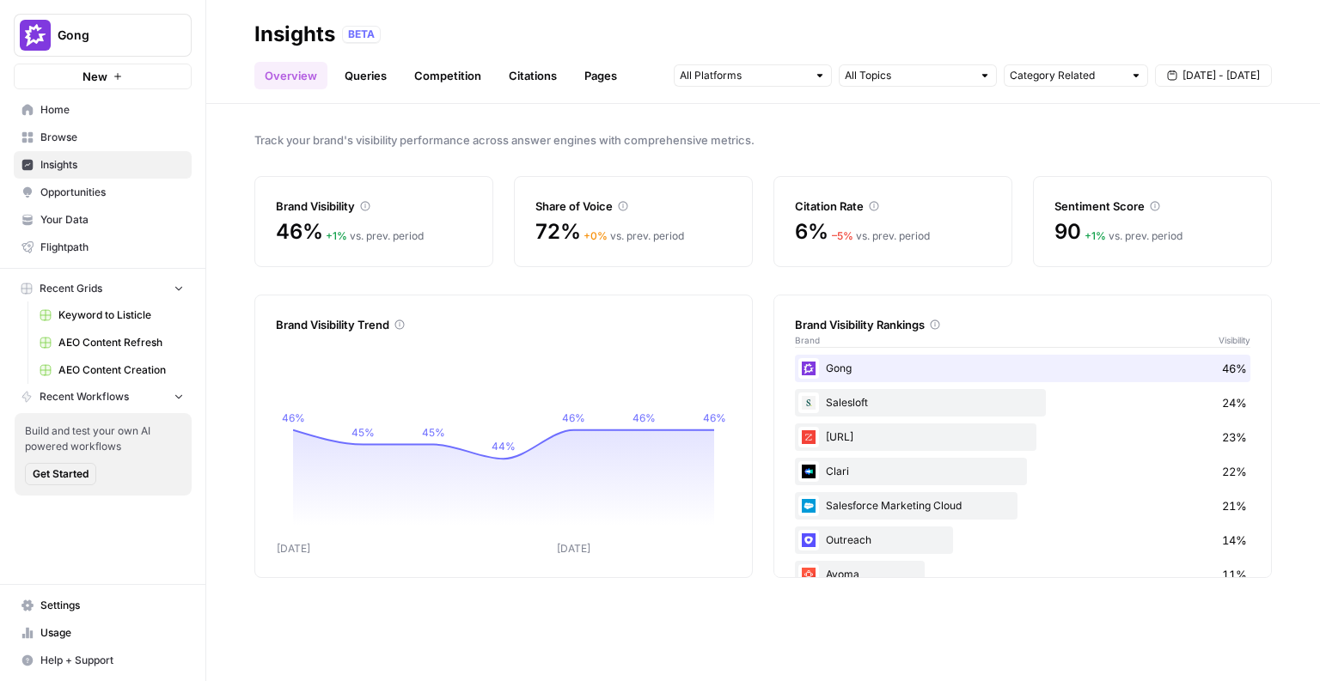
scroll to position [31, 0]
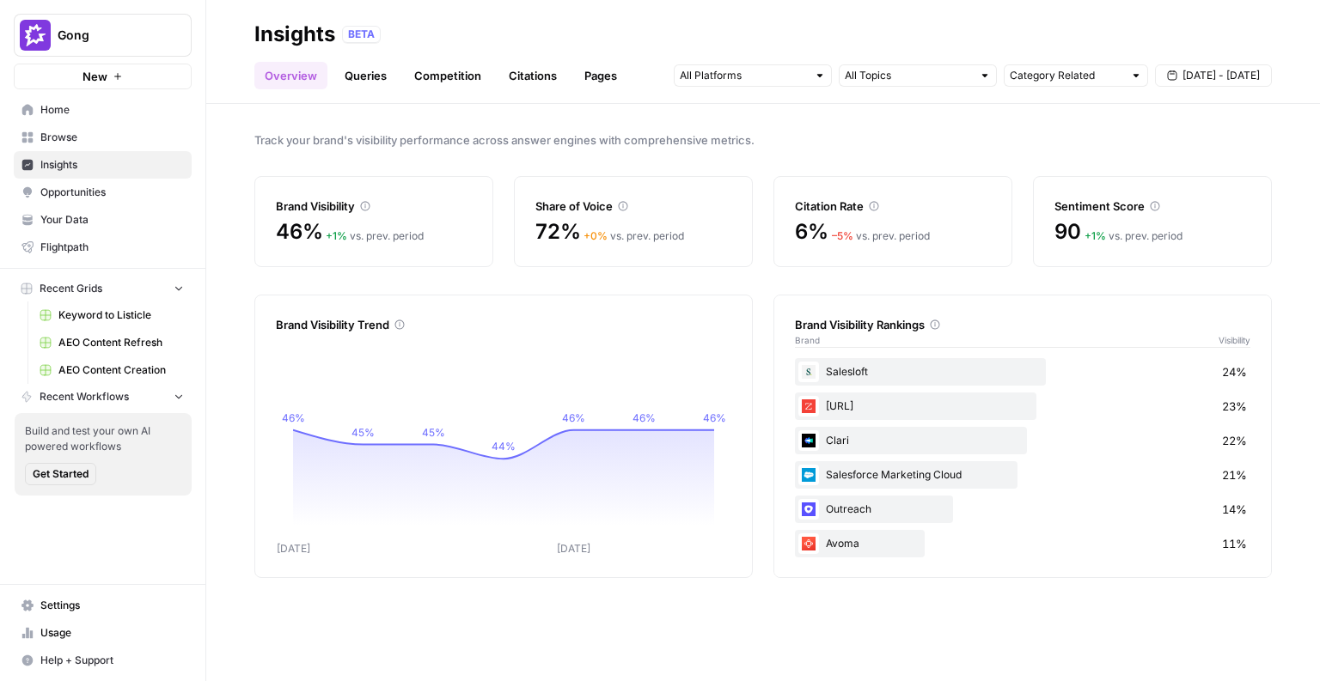
click at [78, 181] on link "Opportunities" at bounding box center [103, 192] width 178 height 27
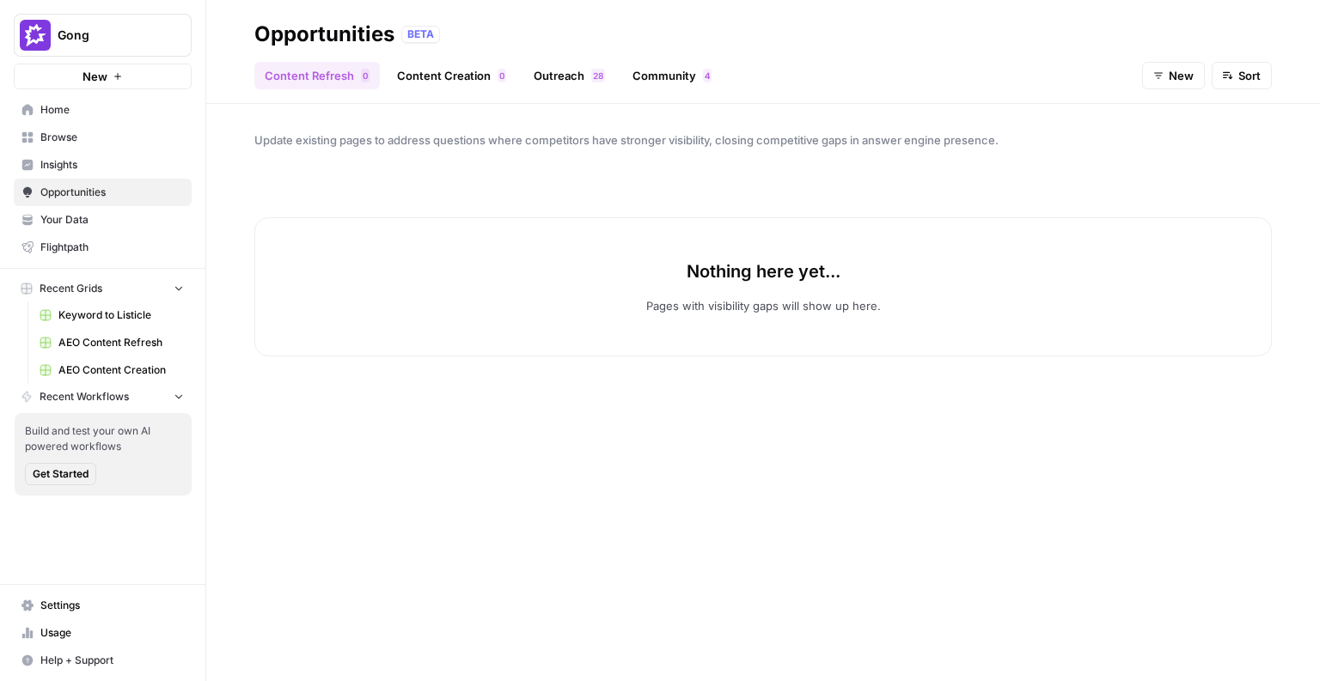
click at [304, 81] on link "Content Refresh 0" at bounding box center [316, 75] width 125 height 27
click at [479, 91] on header "Opportunities BETA Content Refresh 0 Content Creation 0 Outreach 8 2 Community …" at bounding box center [762, 52] width 1113 height 104
click at [467, 76] on link "Content Creation 0" at bounding box center [452, 75] width 130 height 27
click at [572, 76] on link "Outreach 8 2" at bounding box center [569, 75] width 92 height 27
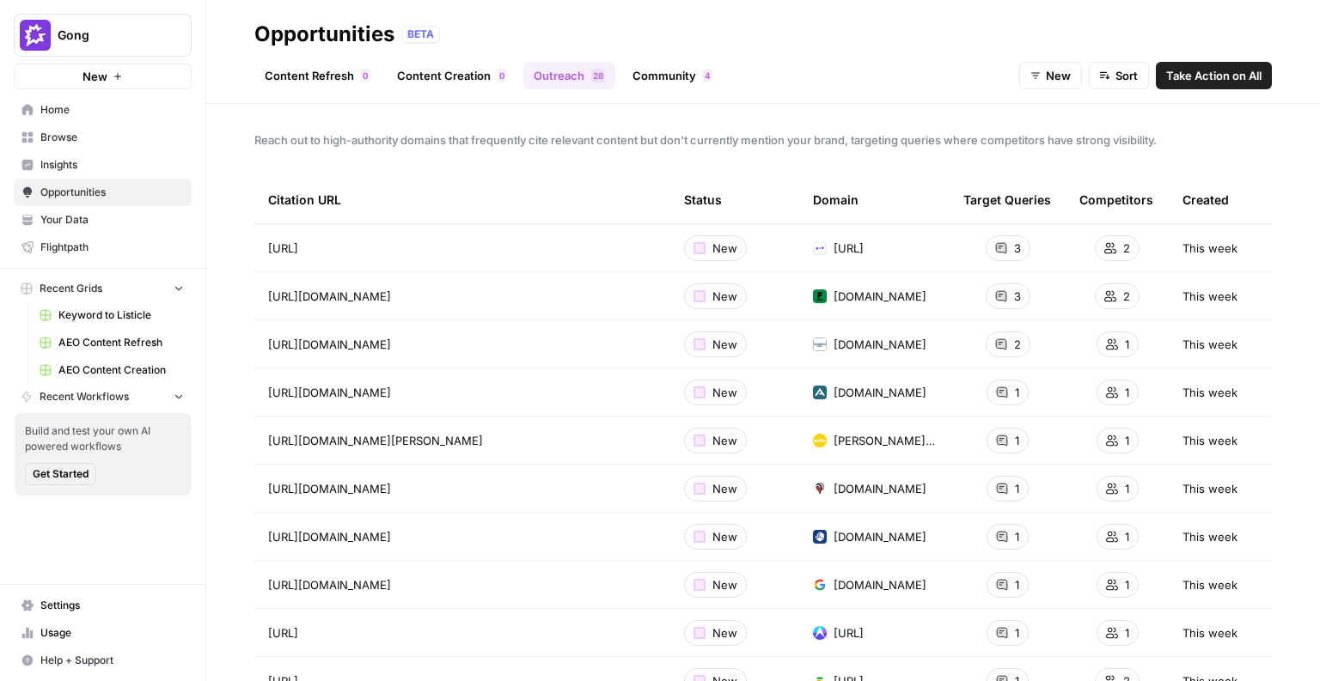
click at [339, 66] on link "Content Refresh 0" at bounding box center [316, 75] width 125 height 27
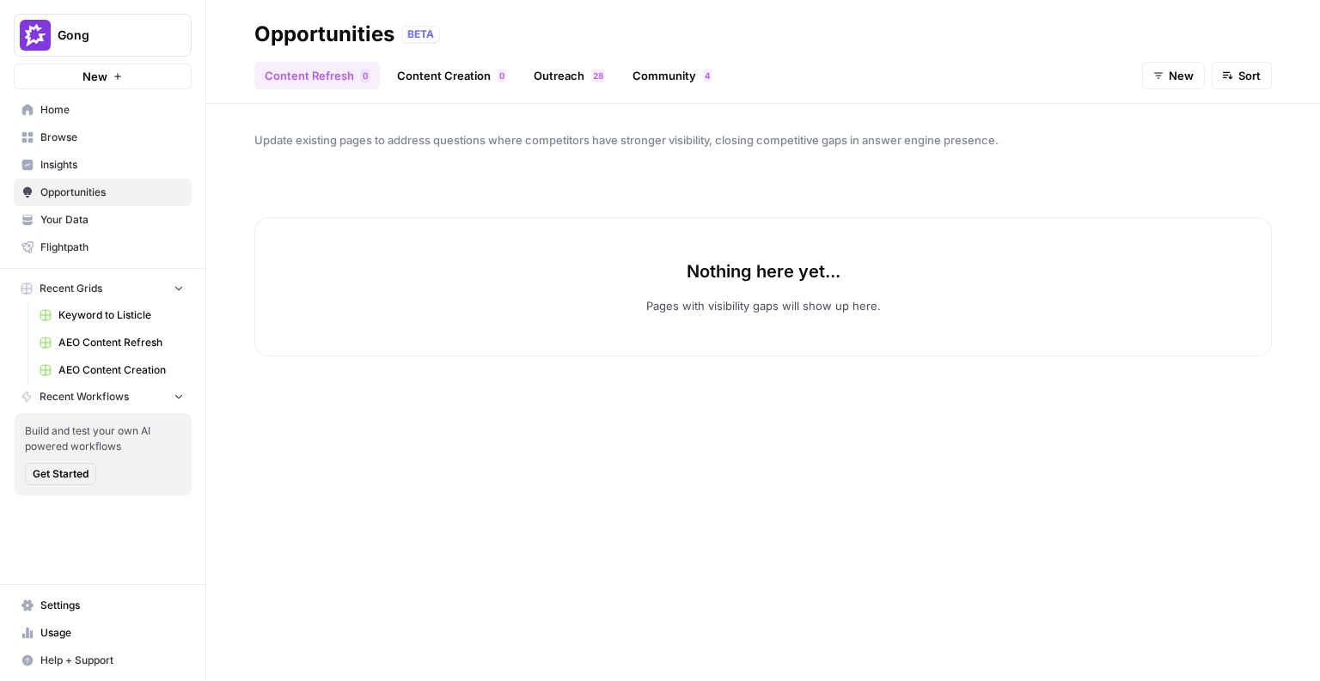
click at [448, 79] on link "Content Creation 0" at bounding box center [452, 75] width 130 height 27
click at [90, 31] on span "Gong" at bounding box center [110, 35] width 104 height 17
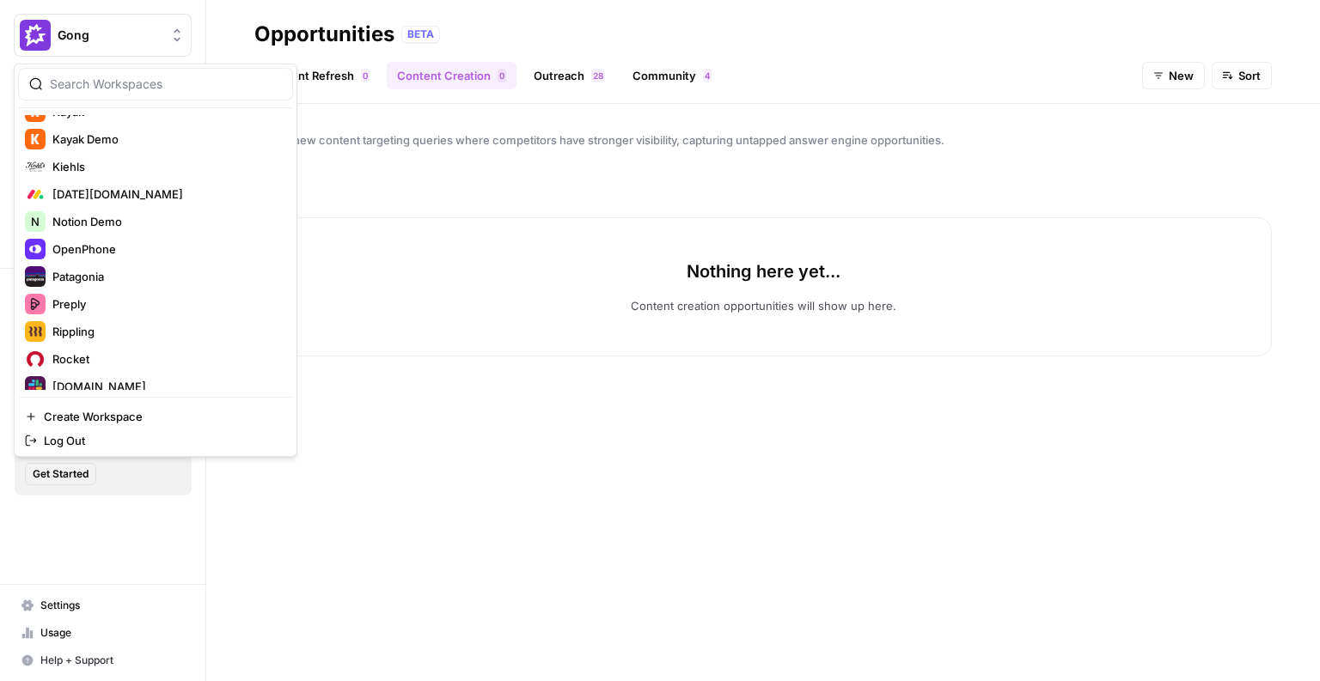
scroll to position [666, 0]
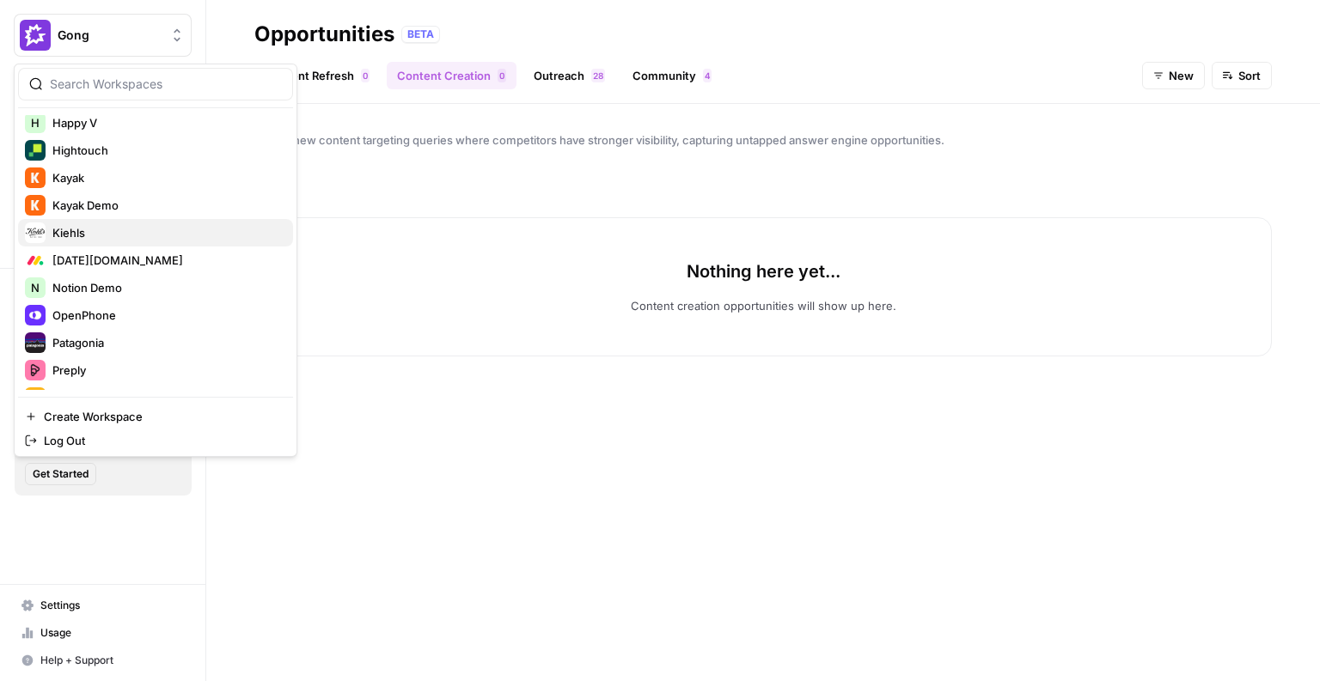
click at [147, 235] on span "Kiehls" at bounding box center [165, 232] width 227 height 17
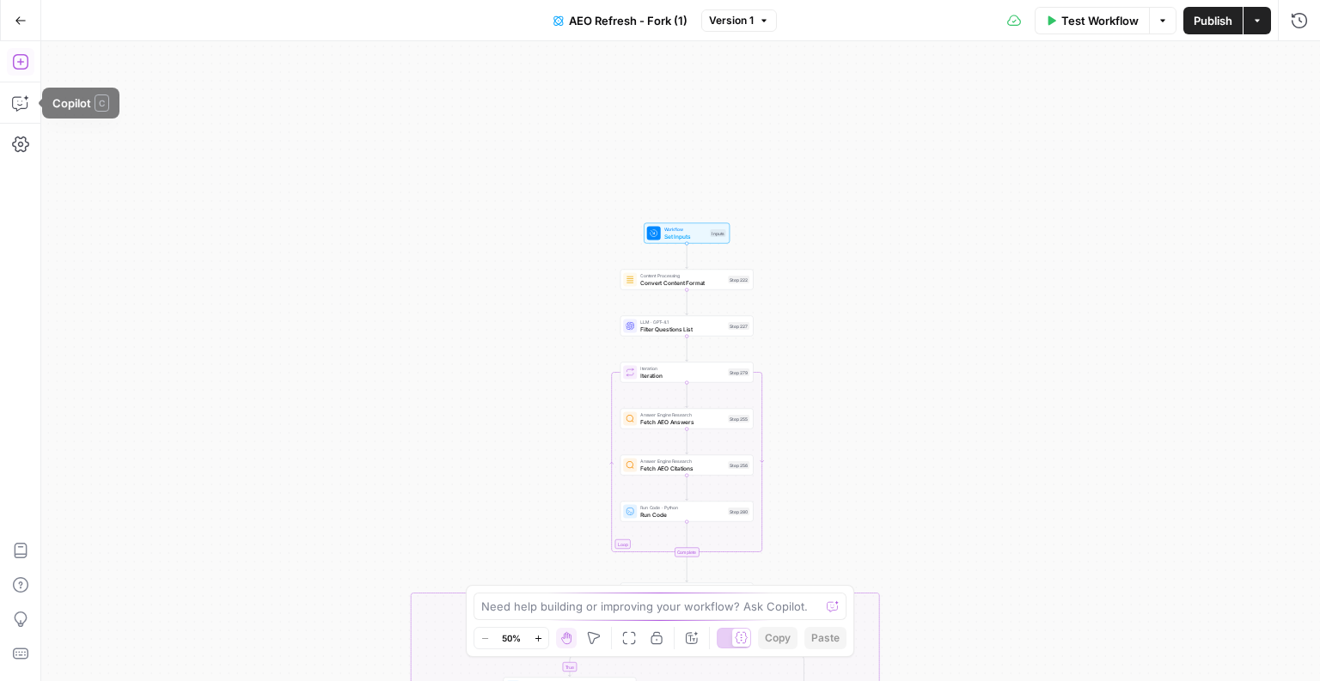
click at [24, 57] on icon "button" at bounding box center [20, 61] width 17 height 17
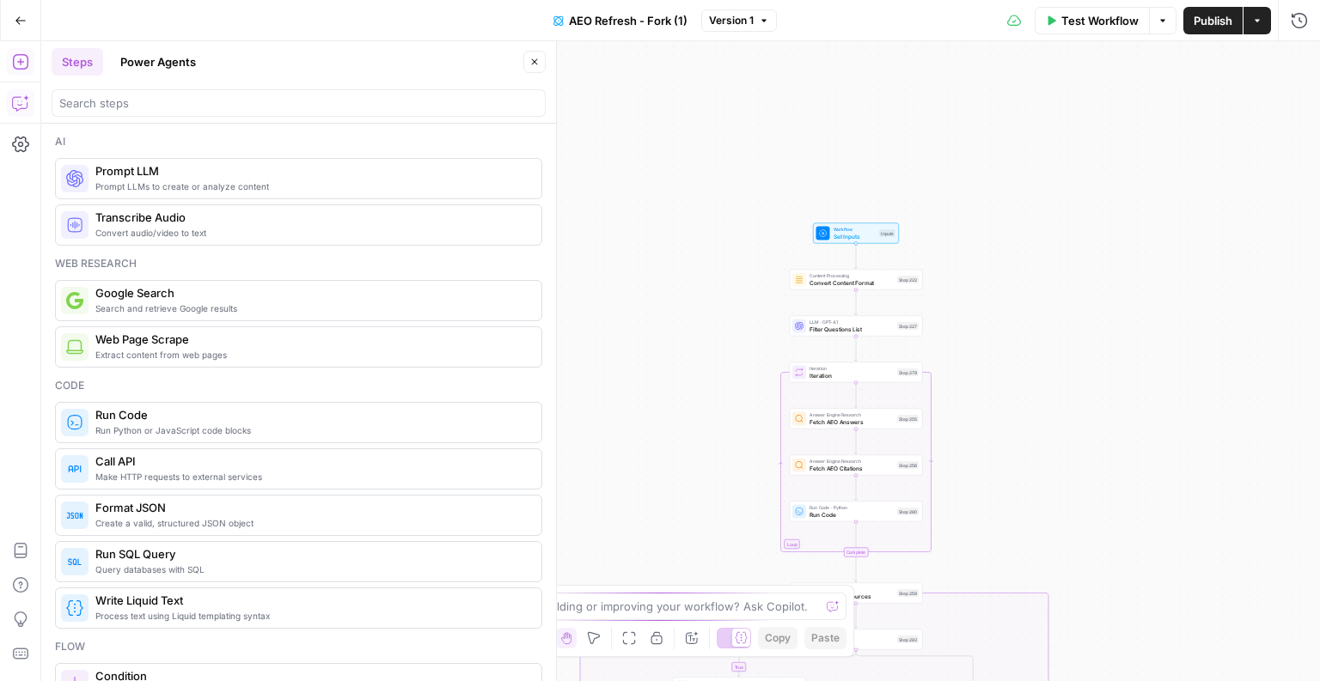
click at [13, 103] on icon "button" at bounding box center [20, 103] width 17 height 17
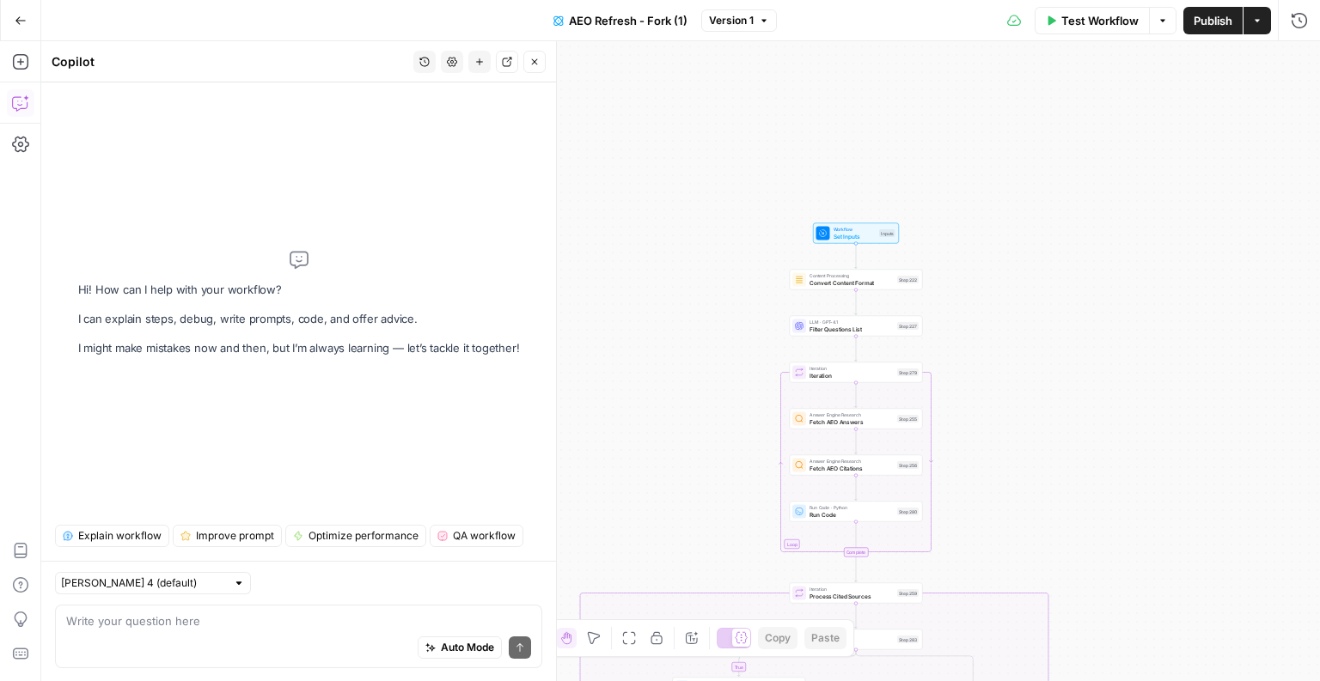
click at [120, 535] on span "Explain workflow" at bounding box center [119, 535] width 83 height 15
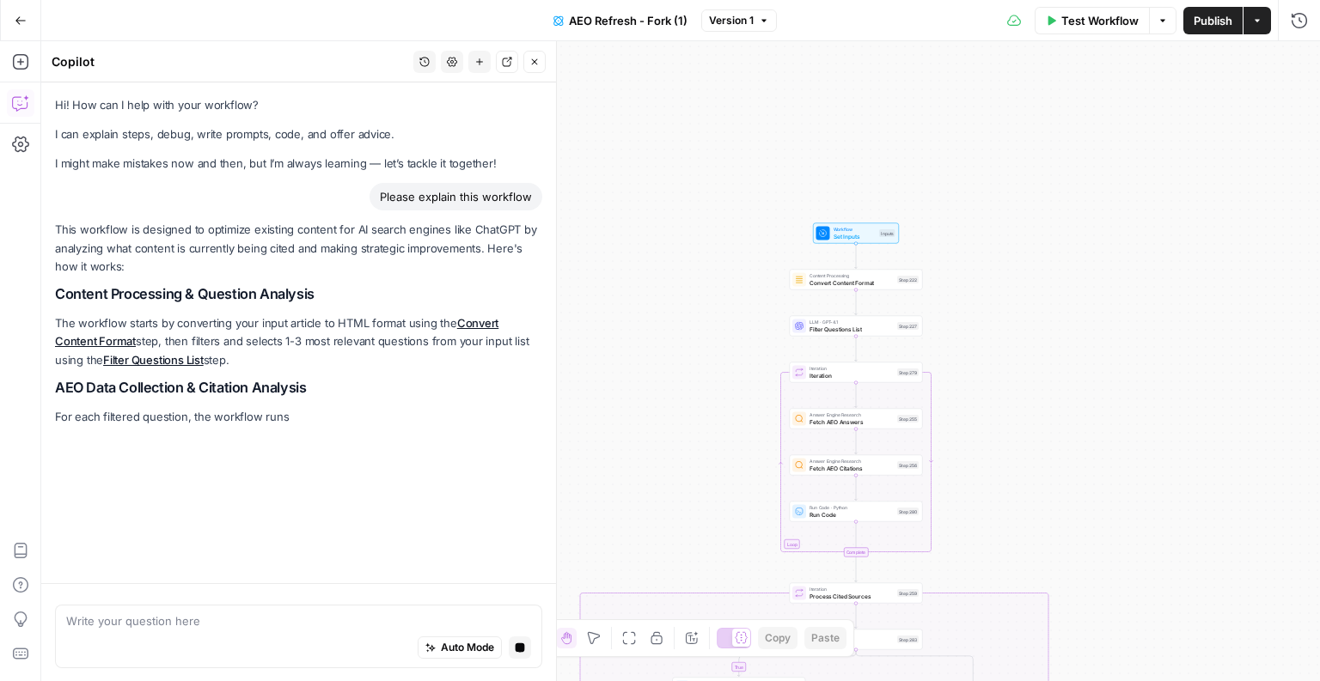
click at [812, 326] on span "Filter Questions List" at bounding box center [851, 329] width 84 height 9
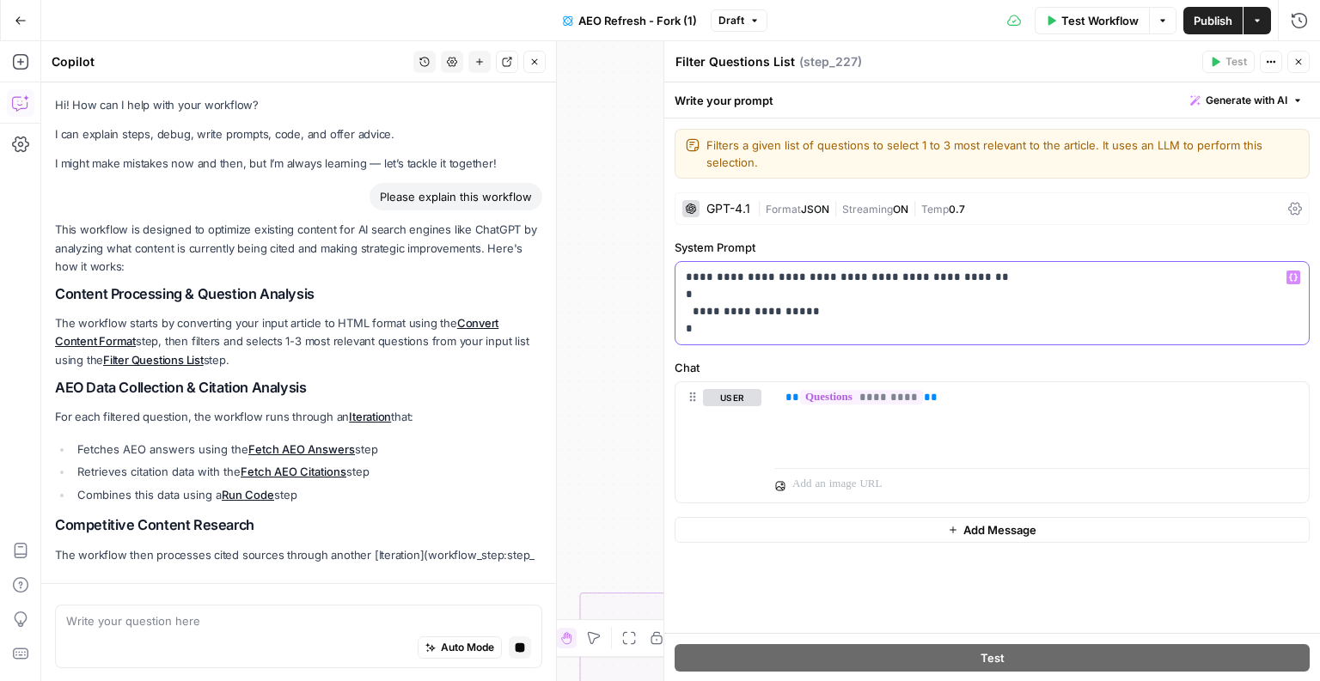
click at [853, 329] on p "**********" at bounding box center [992, 303] width 613 height 69
click at [1294, 64] on icon "button" at bounding box center [1298, 62] width 10 height 10
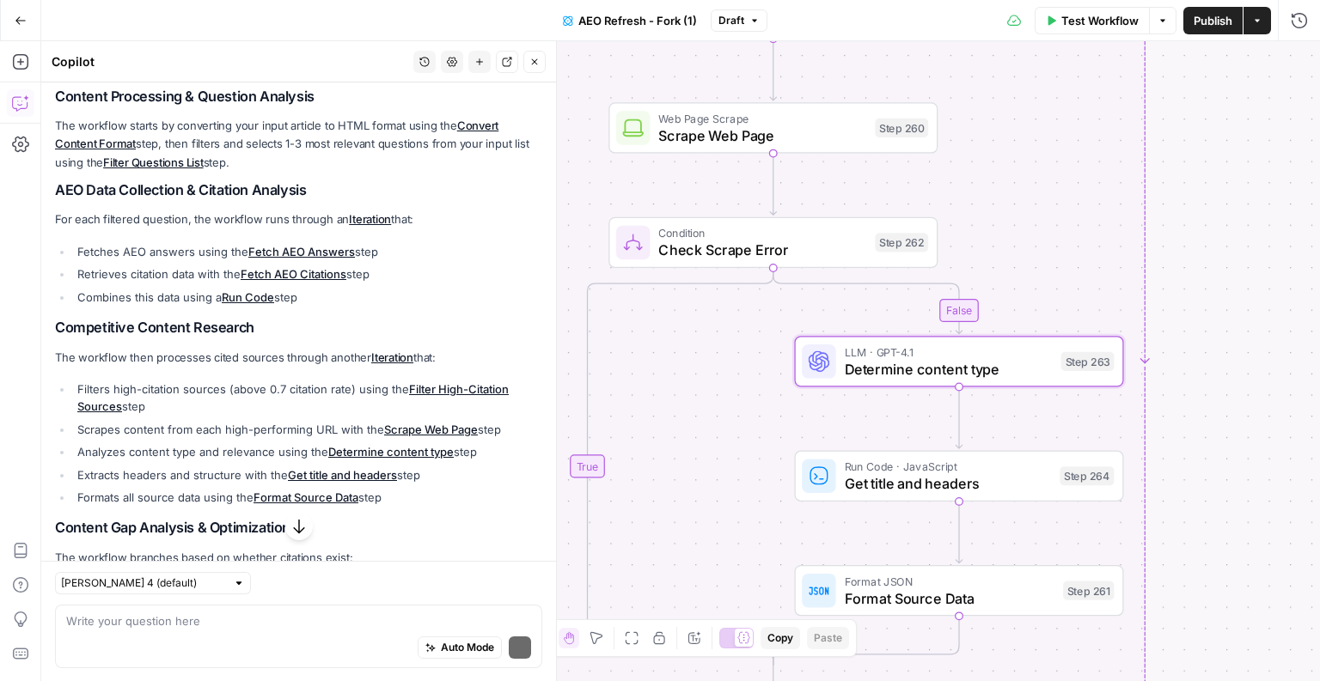
scroll to position [253, 0]
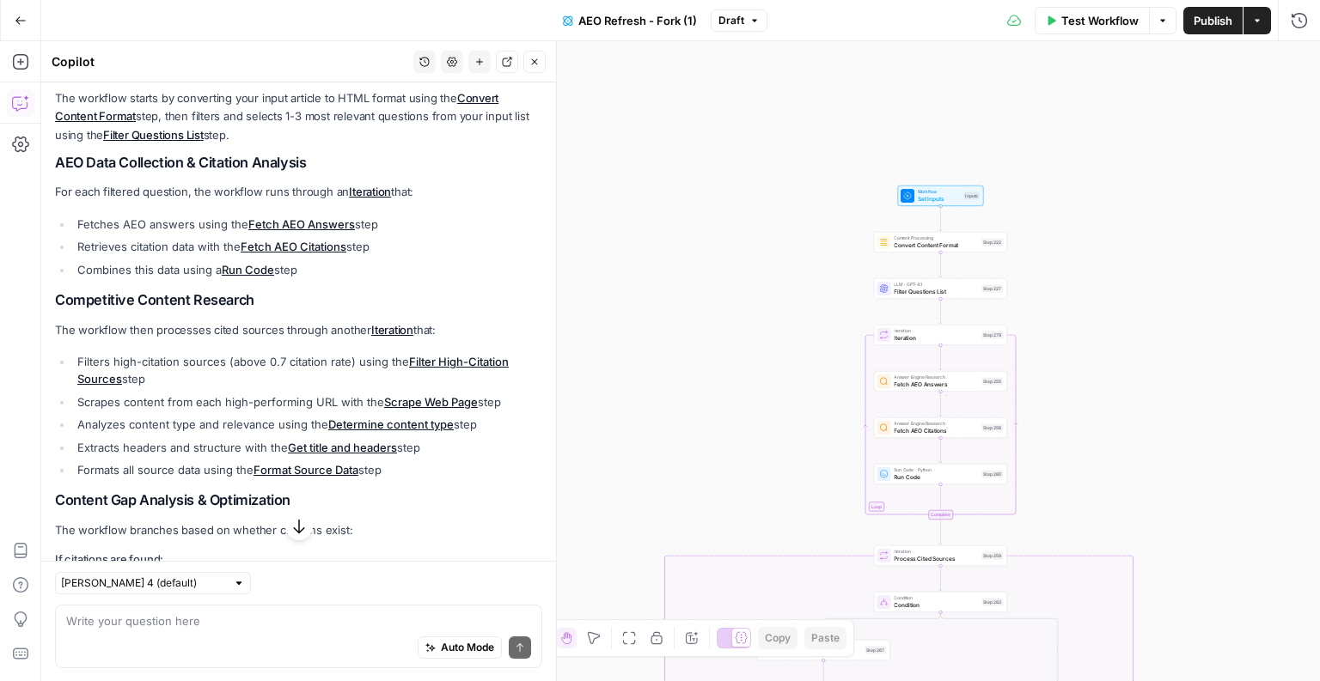
drag, startPoint x: 1168, startPoint y: 478, endPoint x: 1095, endPoint y: 470, distance: 73.4
click at [1100, 470] on div "false true true false true false true false true false Workflow Set Inputs Inpu…" at bounding box center [680, 361] width 1278 height 640
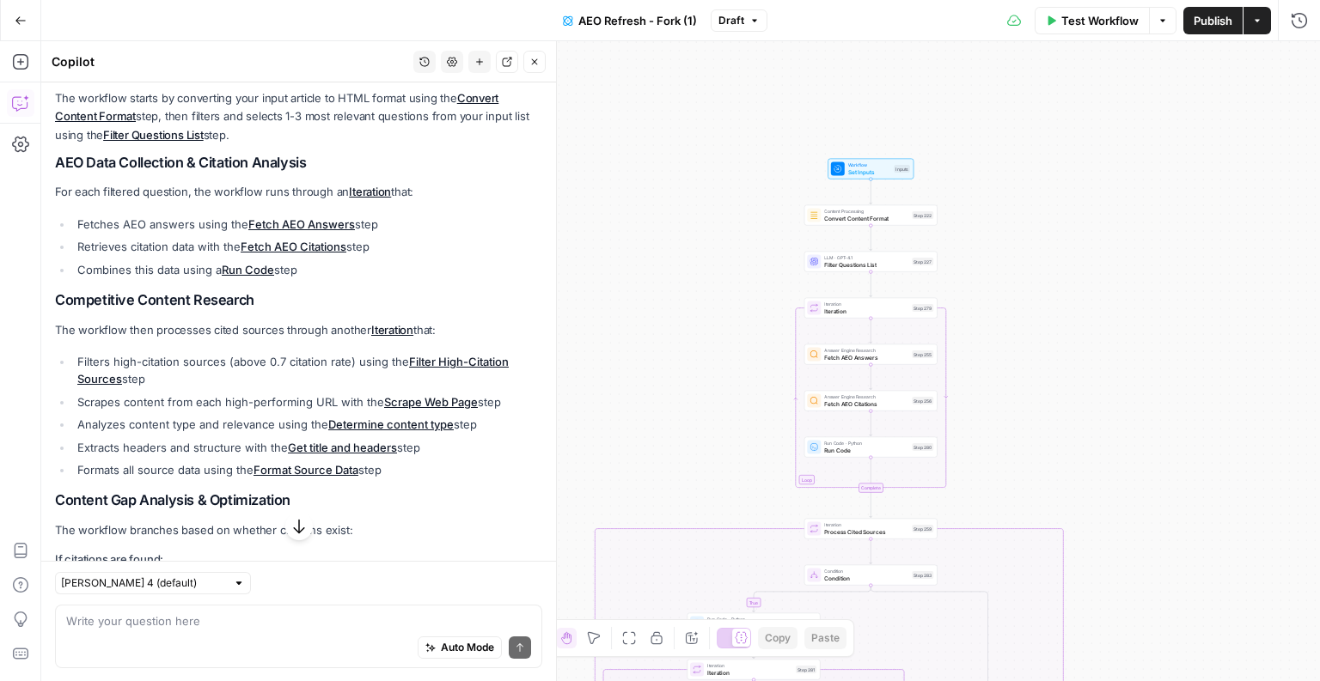
click at [860, 348] on span "Answer Engine Research" at bounding box center [866, 350] width 84 height 7
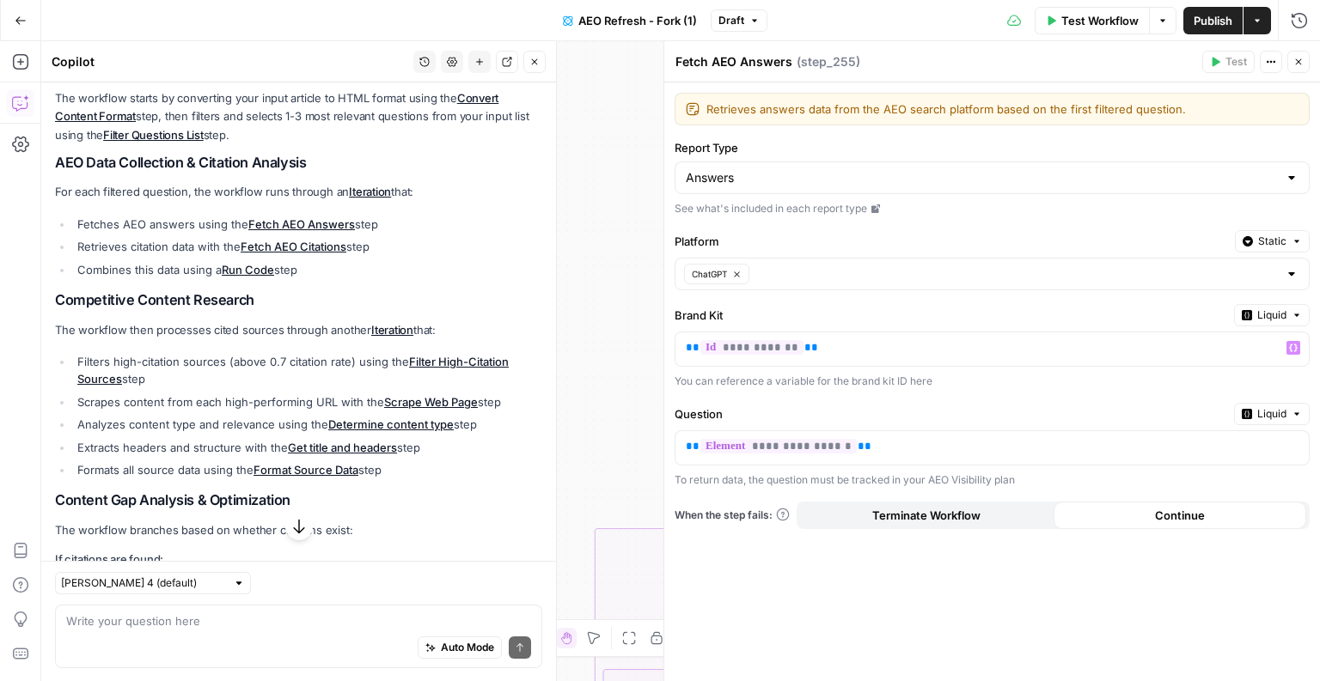
click at [651, 333] on div "false true true false true false true false true false Workflow Set Inputs Inpu…" at bounding box center [680, 361] width 1278 height 640
click at [1319, 65] on header "Fetch AEO Answers Fetch AEO Answers ( step_255 ) Test Actions Close" at bounding box center [992, 61] width 656 height 41
click at [1300, 61] on icon "button" at bounding box center [1298, 62] width 10 height 10
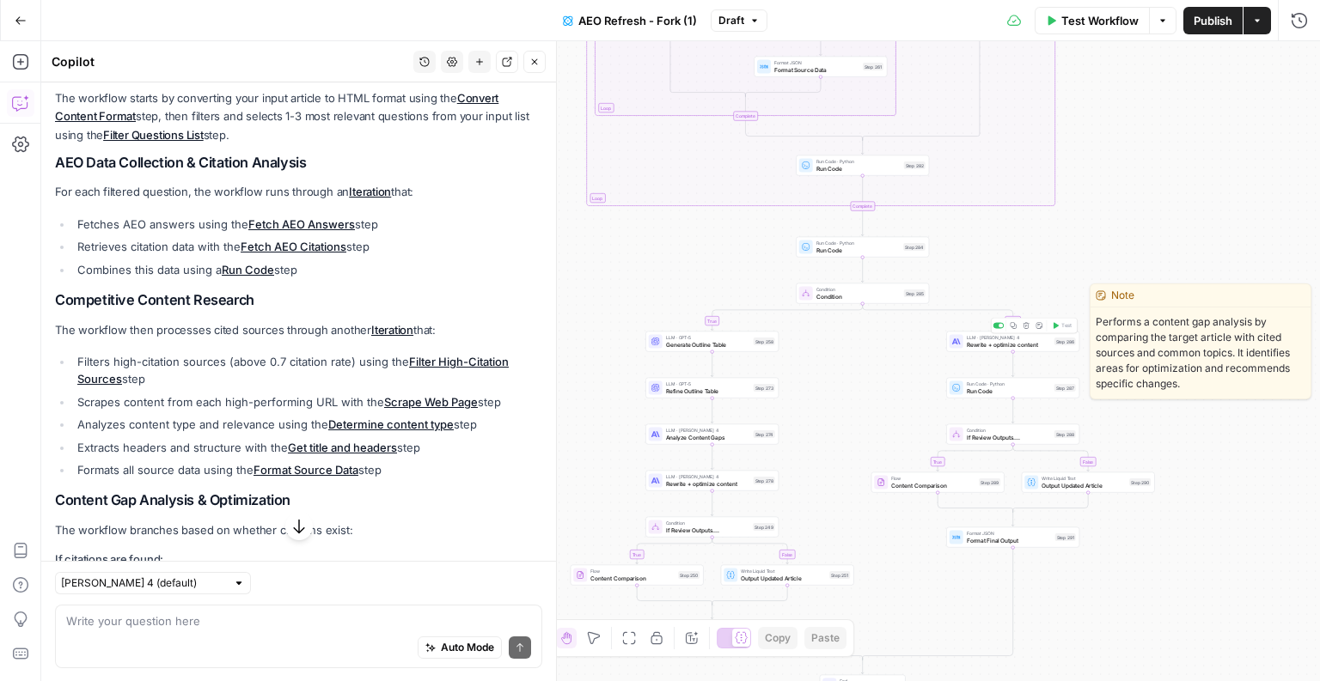
click at [962, 338] on div at bounding box center [956, 342] width 14 height 14
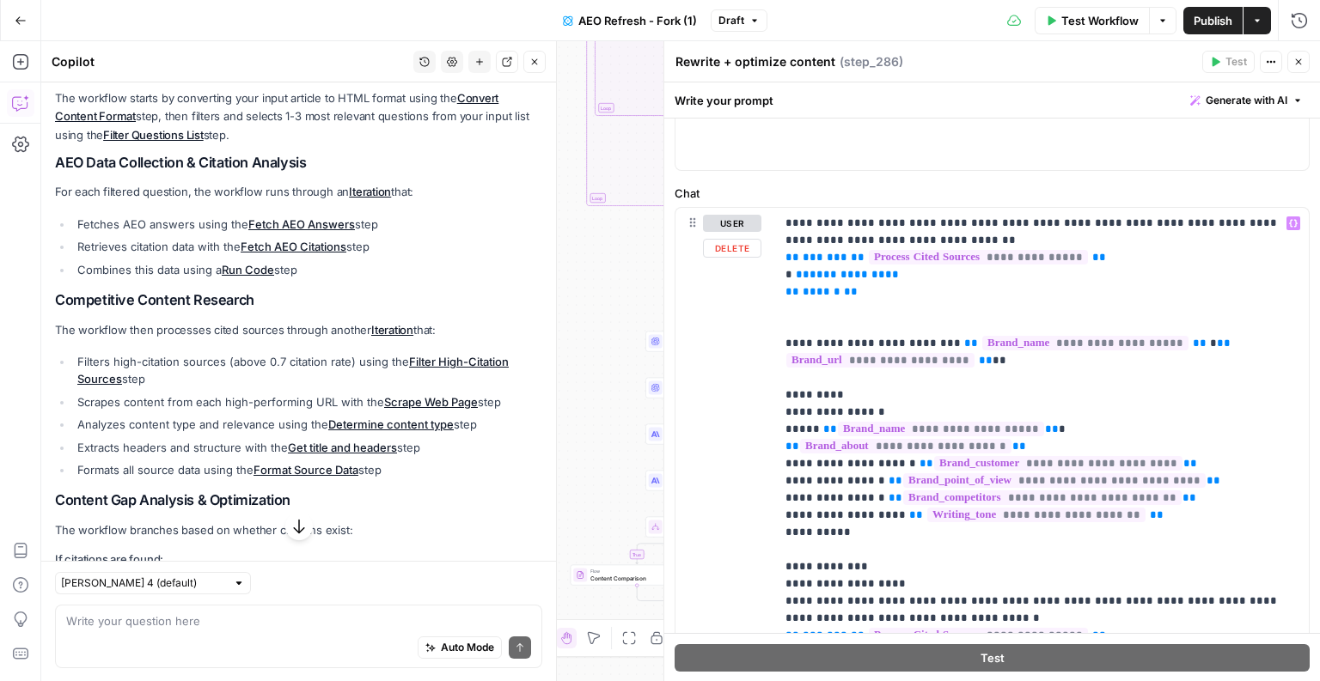
scroll to position [0, 0]
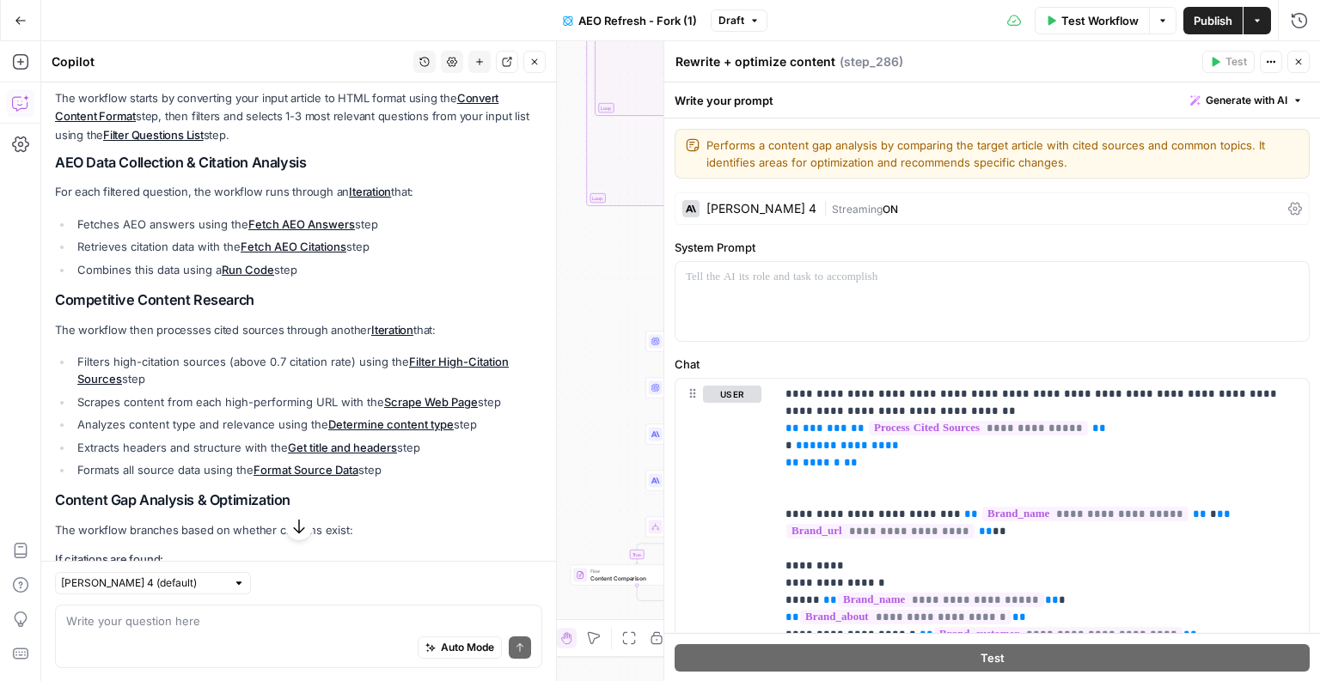
click at [1291, 59] on button "Close" at bounding box center [1298, 62] width 22 height 22
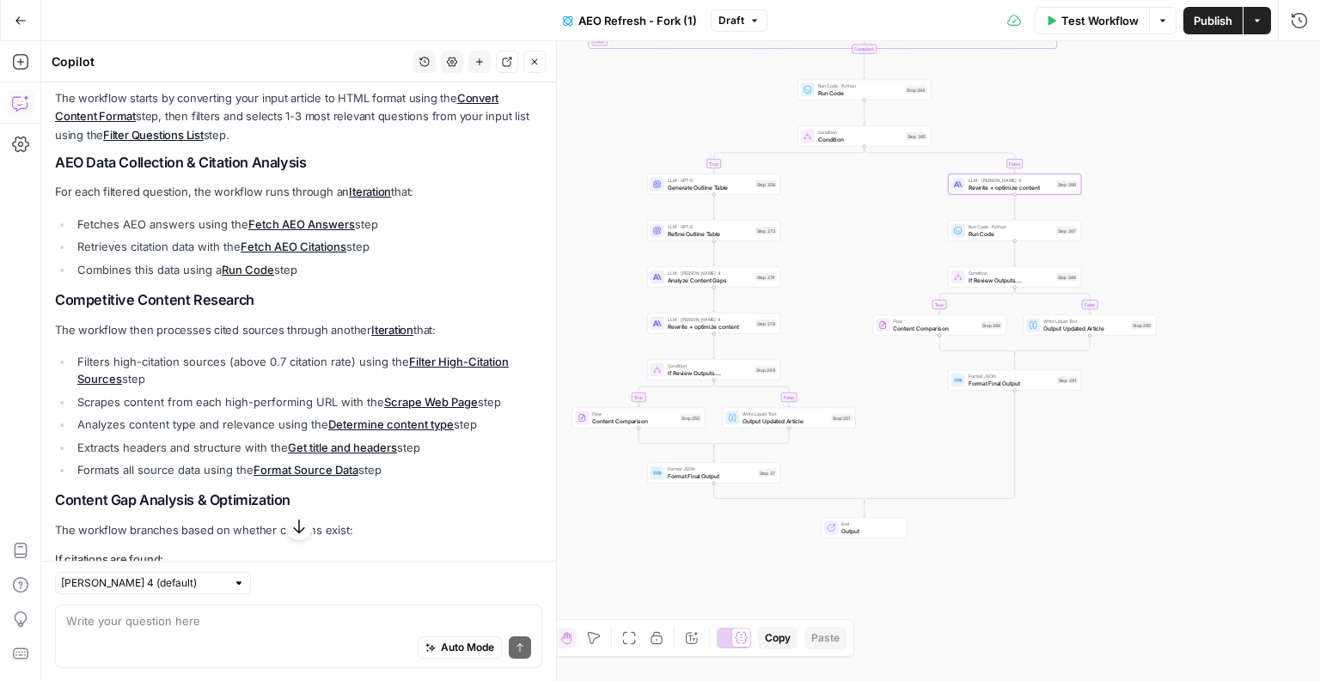
drag, startPoint x: 888, startPoint y: 383, endPoint x: 888, endPoint y: 229, distance: 154.7
click at [888, 228] on div "false true true false true false true false true false Workflow Set Inputs Inpu…" at bounding box center [680, 361] width 1278 height 640
click at [19, 10] on button "Go Back" at bounding box center [20, 20] width 31 height 31
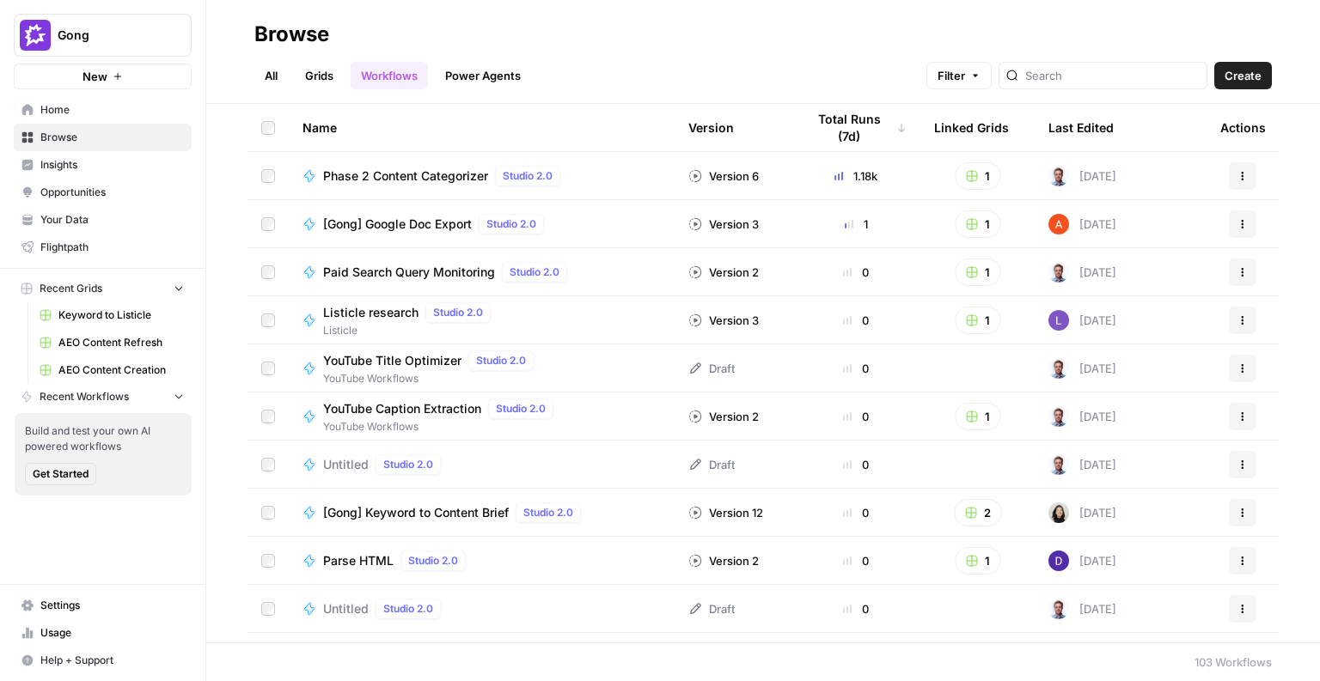
click at [338, 82] on link "Grids" at bounding box center [319, 75] width 49 height 27
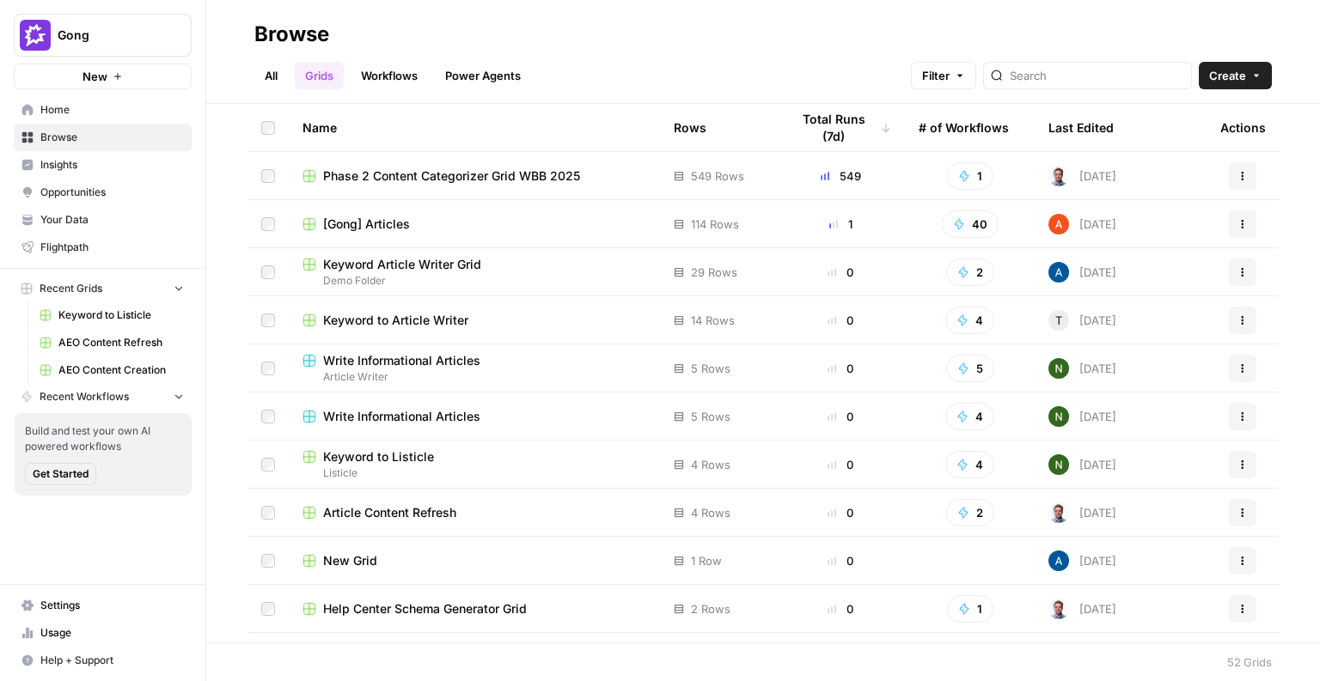
click at [110, 30] on div "New" at bounding box center [102, 40] width 41 height 27
click at [80, 37] on div "New" at bounding box center [103, 40] width 46 height 31
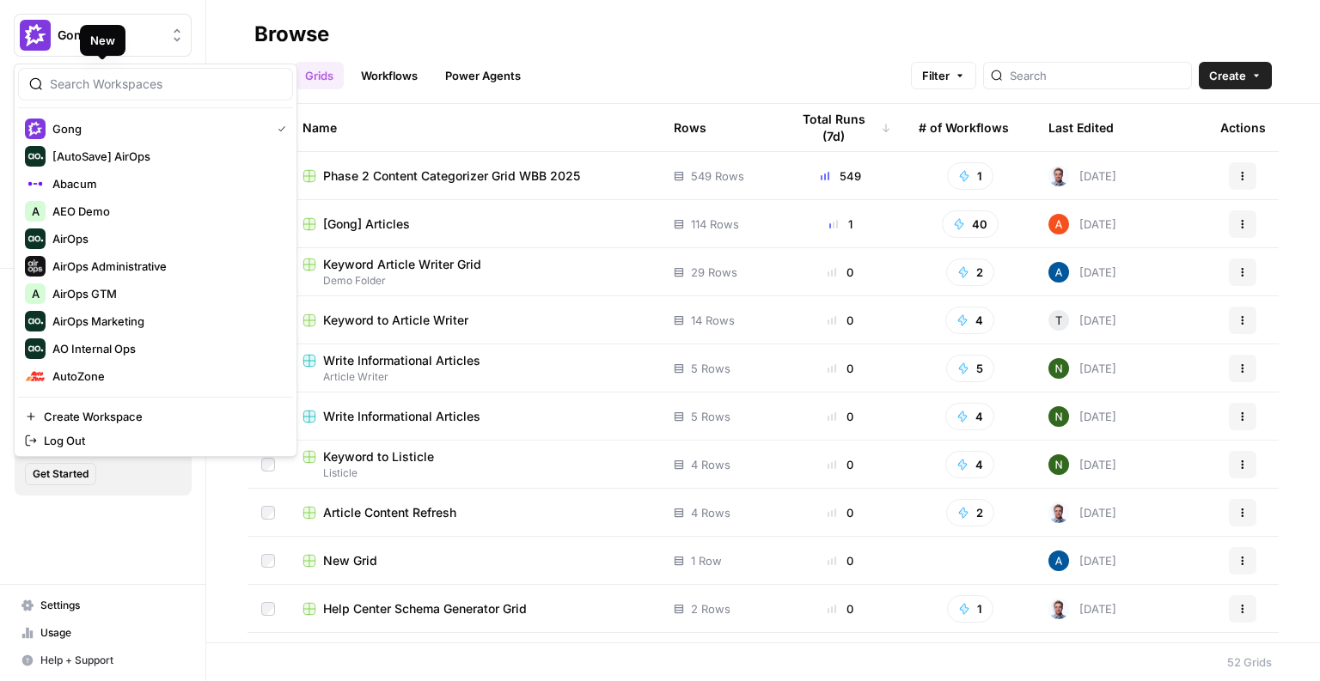
click at [27, 36] on img "Workspace: Gong" at bounding box center [35, 35] width 31 height 31
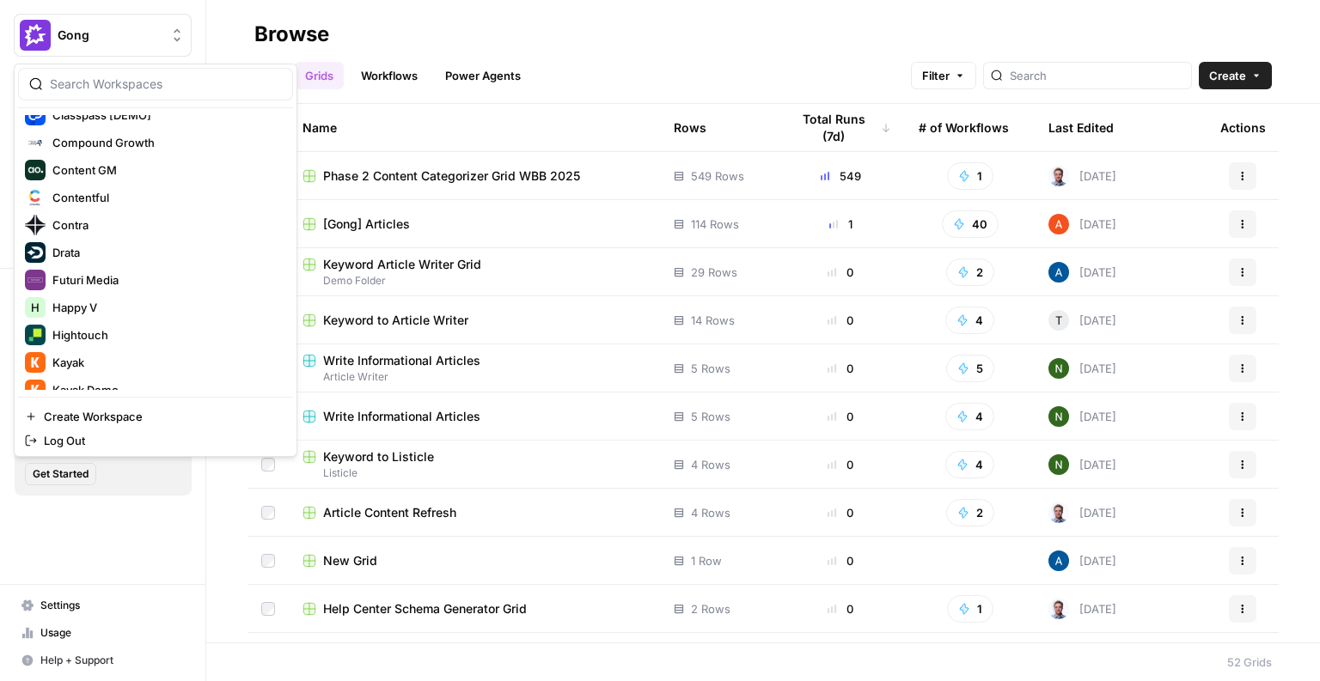
scroll to position [567, 0]
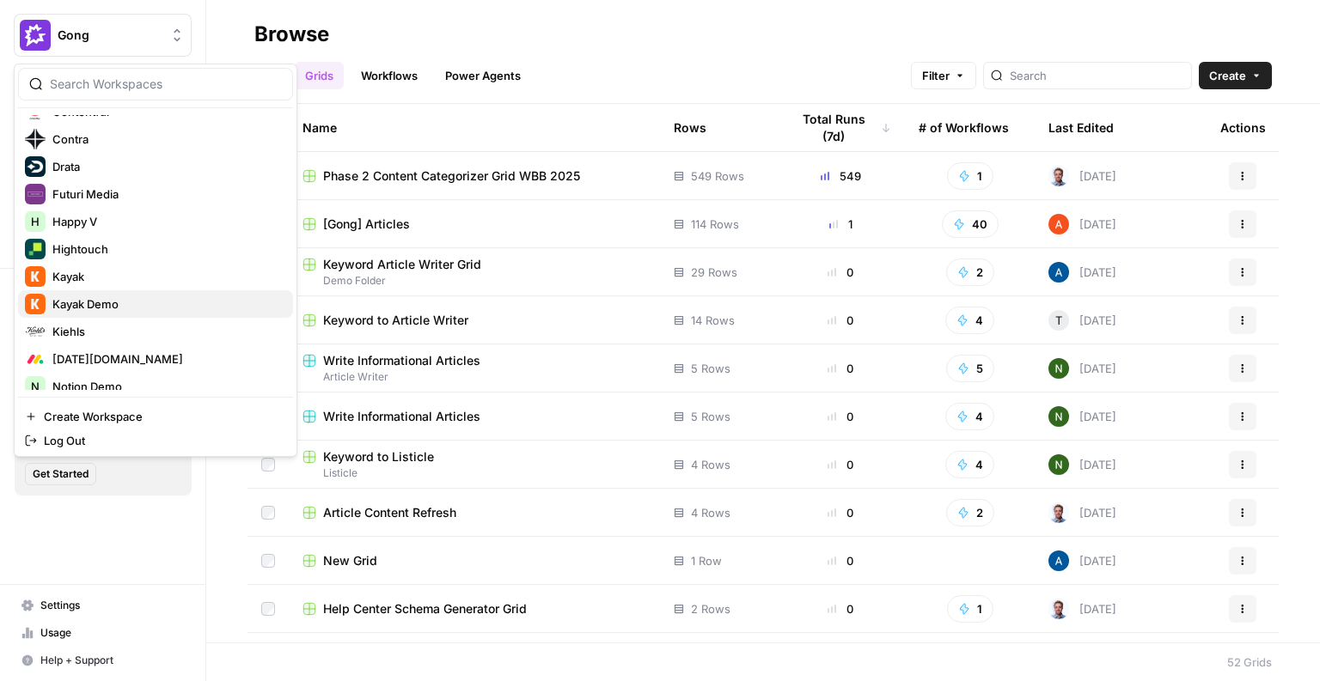
click at [88, 304] on span "Kayak Demo" at bounding box center [165, 304] width 227 height 17
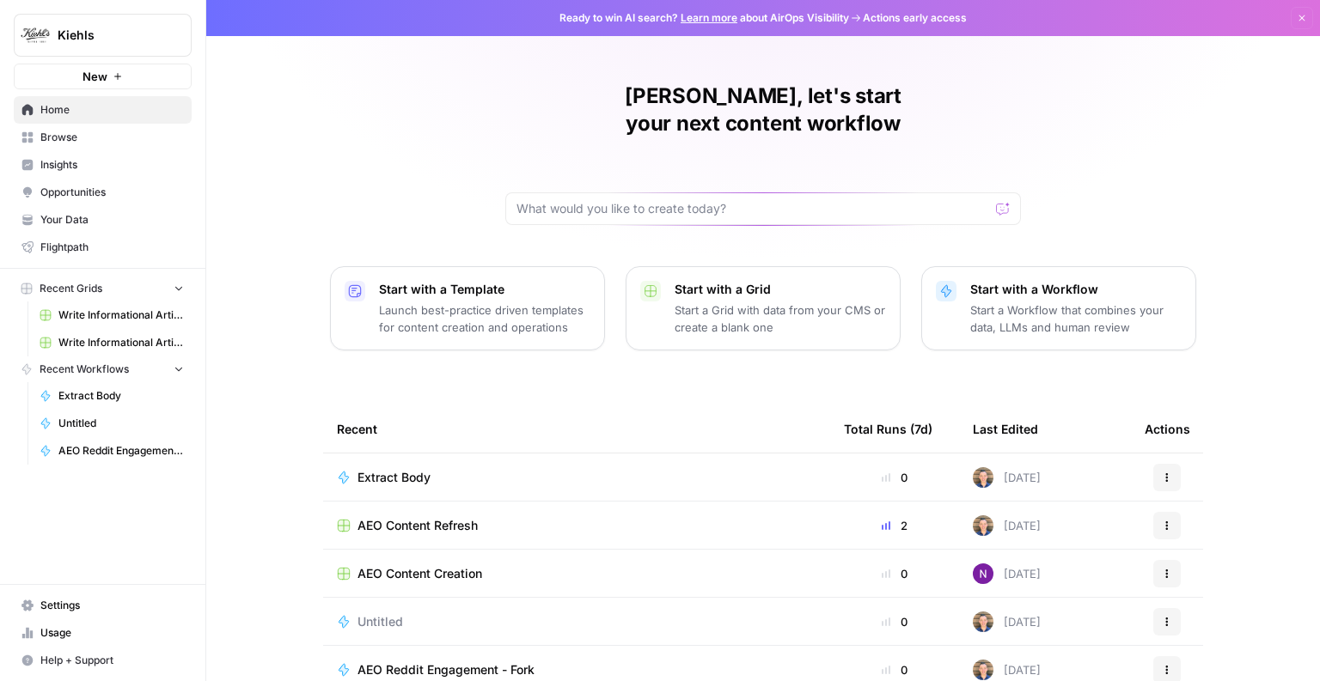
click at [107, 167] on span "Insights" at bounding box center [111, 164] width 143 height 15
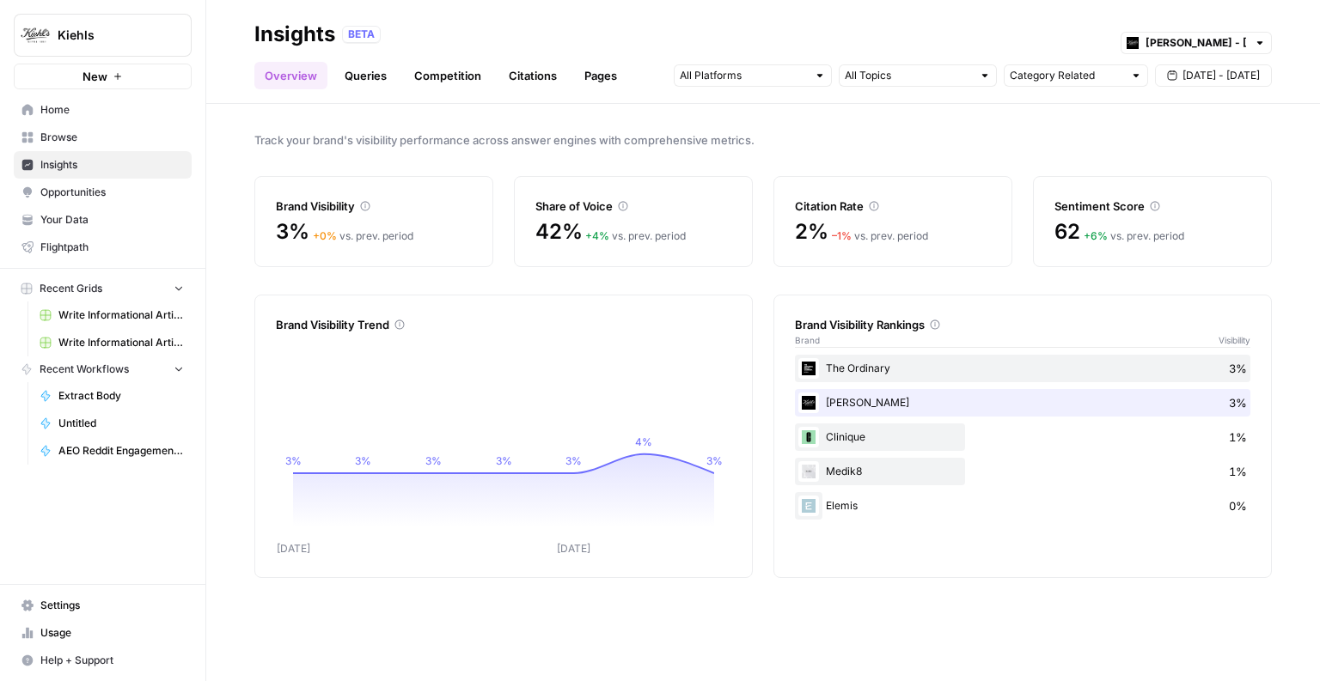
click at [92, 41] on span "Kiehls" at bounding box center [110, 35] width 104 height 17
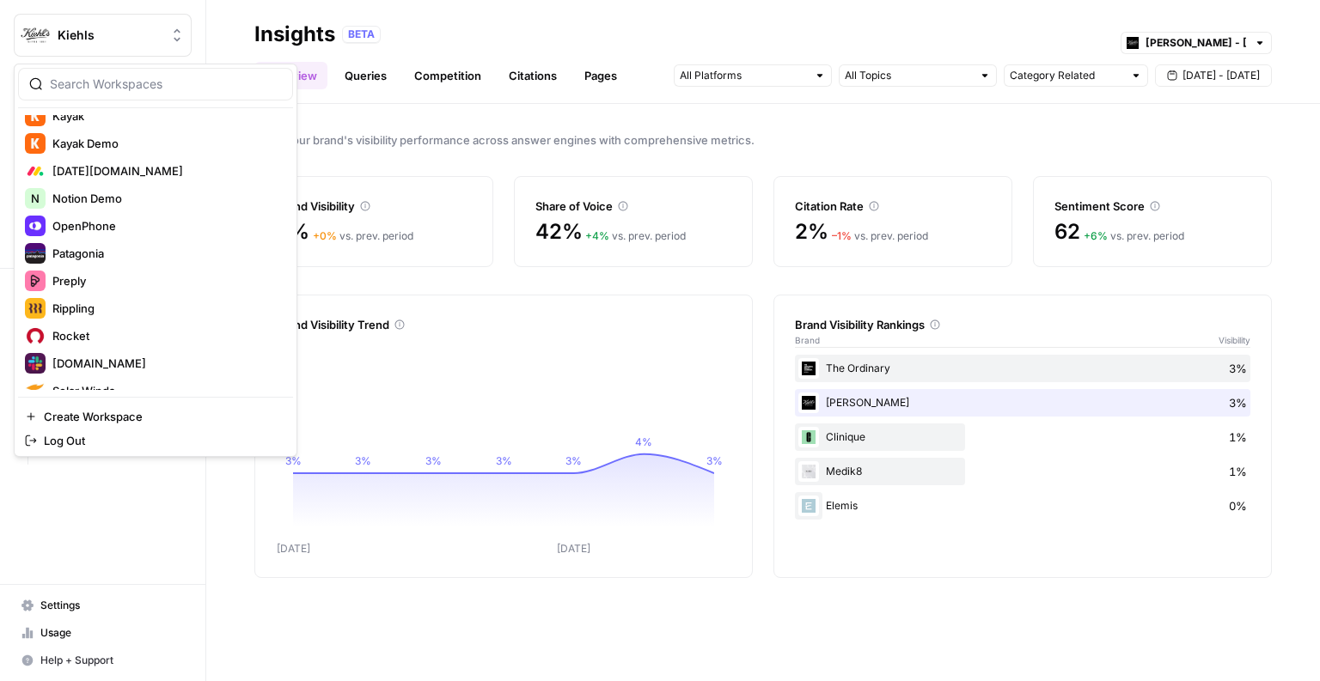
scroll to position [728, 0]
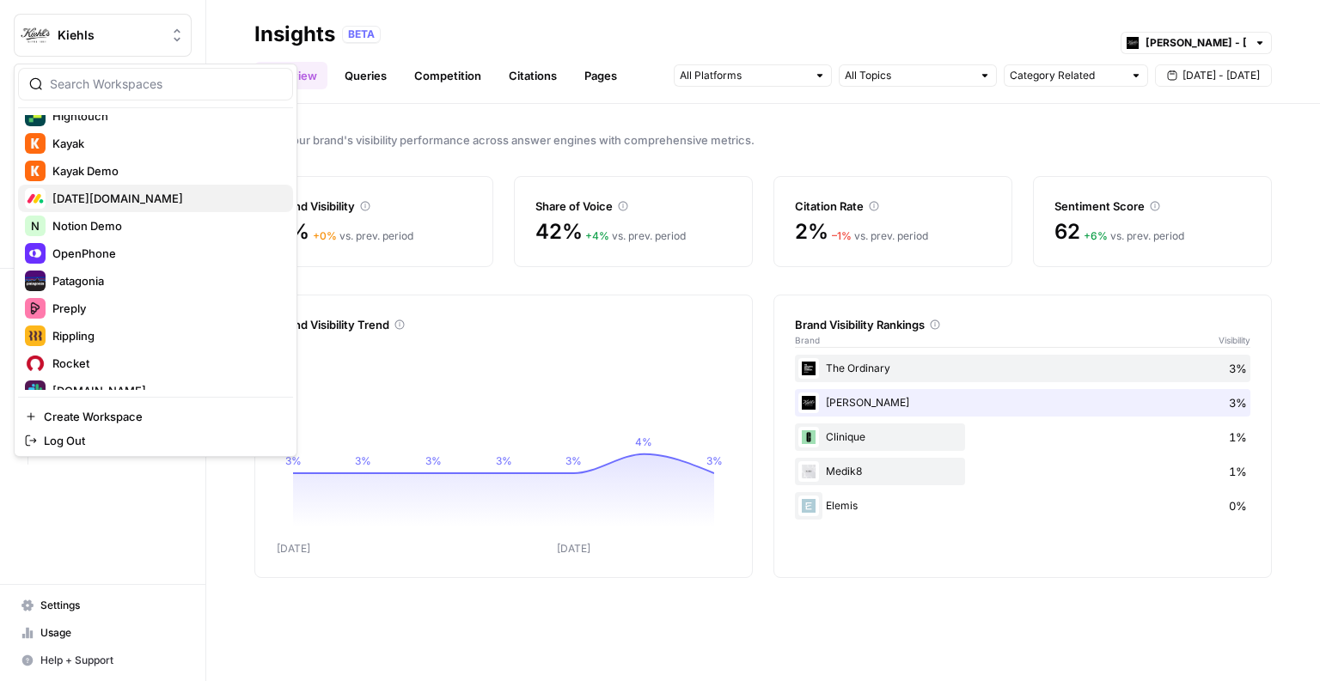
click at [109, 204] on span "[DATE][DOMAIN_NAME]" at bounding box center [165, 198] width 227 height 17
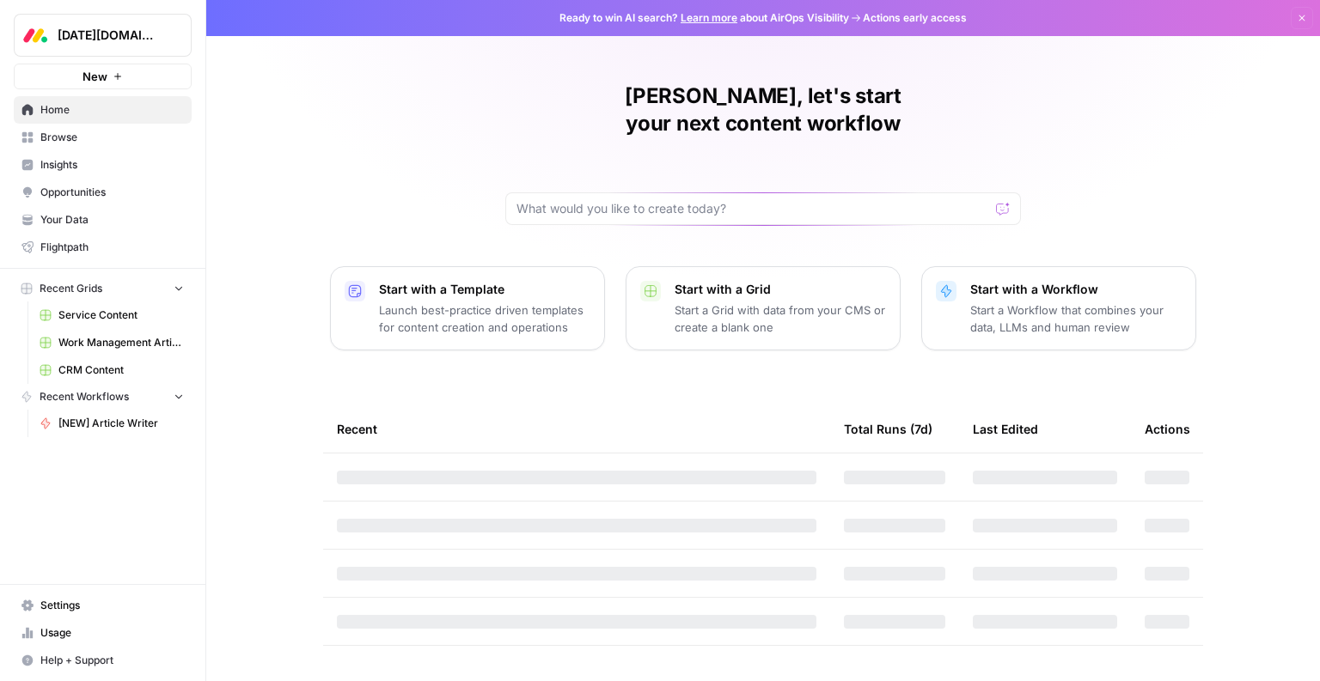
click at [101, 37] on span "[DATE][DOMAIN_NAME]" at bounding box center [110, 35] width 104 height 17
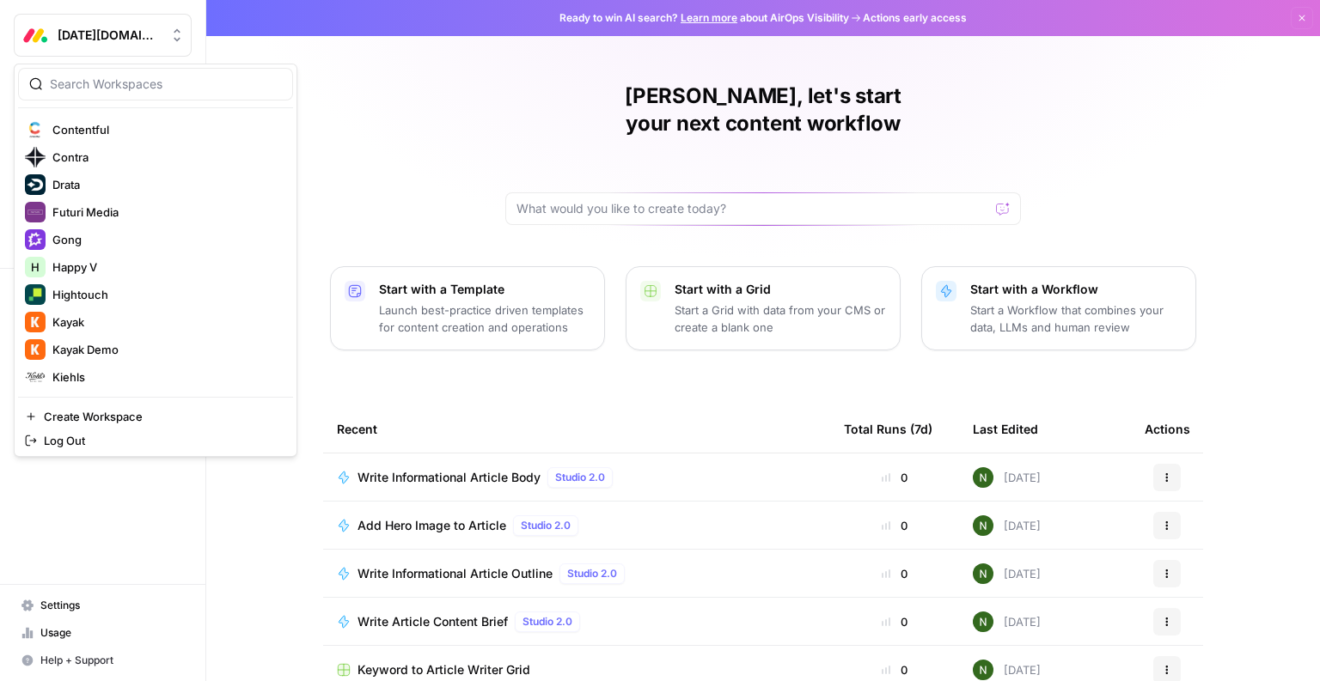
scroll to position [552, 0]
click at [121, 351] on span "Kayak Demo" at bounding box center [165, 347] width 227 height 17
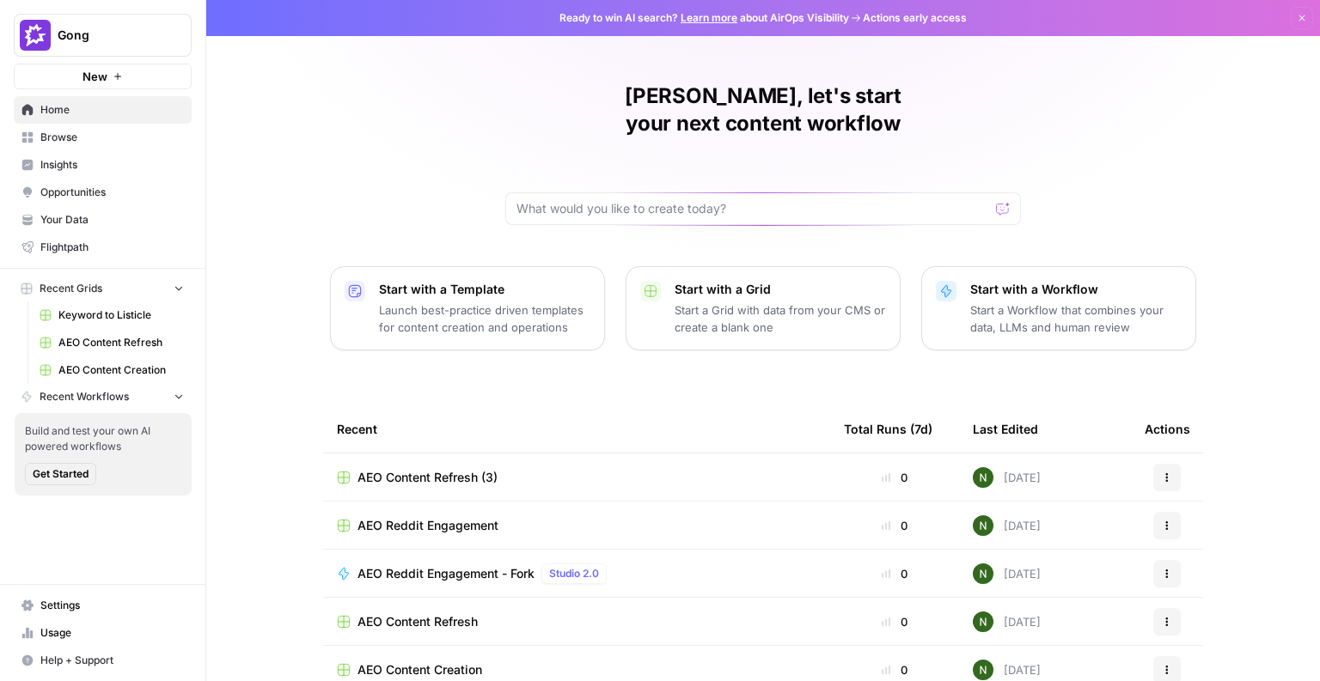
click at [62, 154] on link "Insights" at bounding box center [103, 164] width 178 height 27
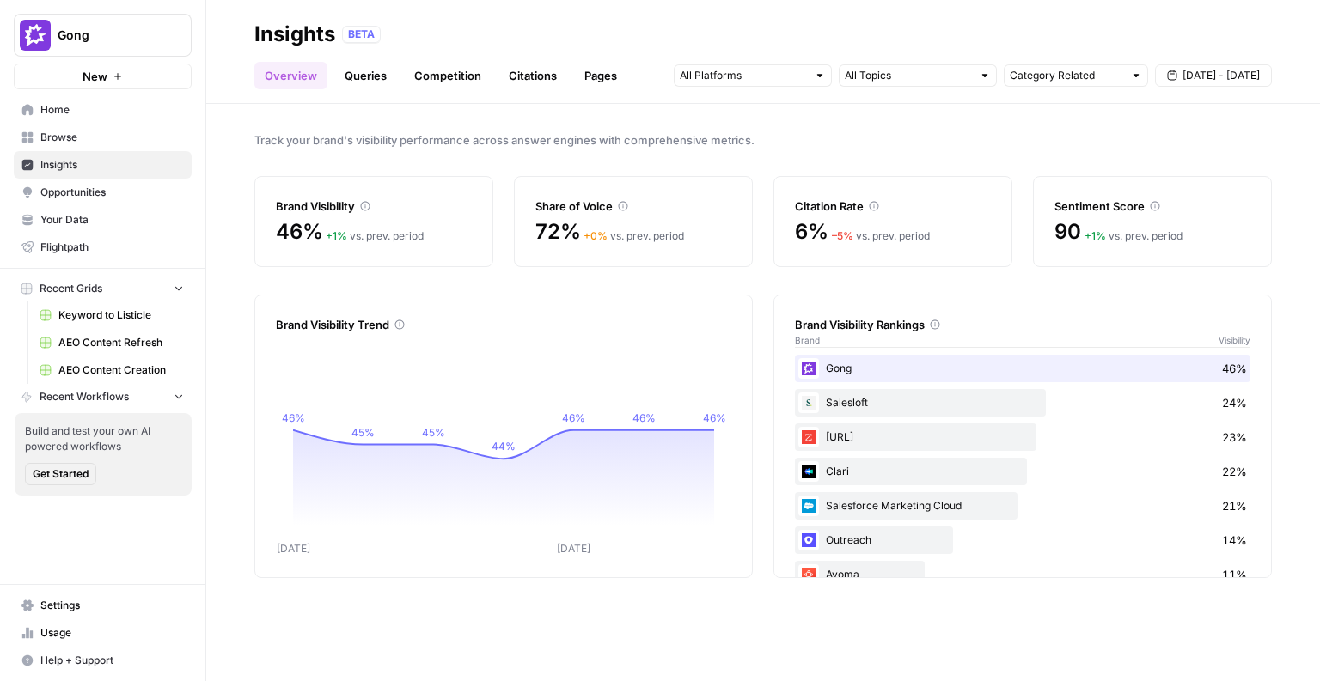
click at [157, 198] on span "Opportunities" at bounding box center [111, 192] width 143 height 15
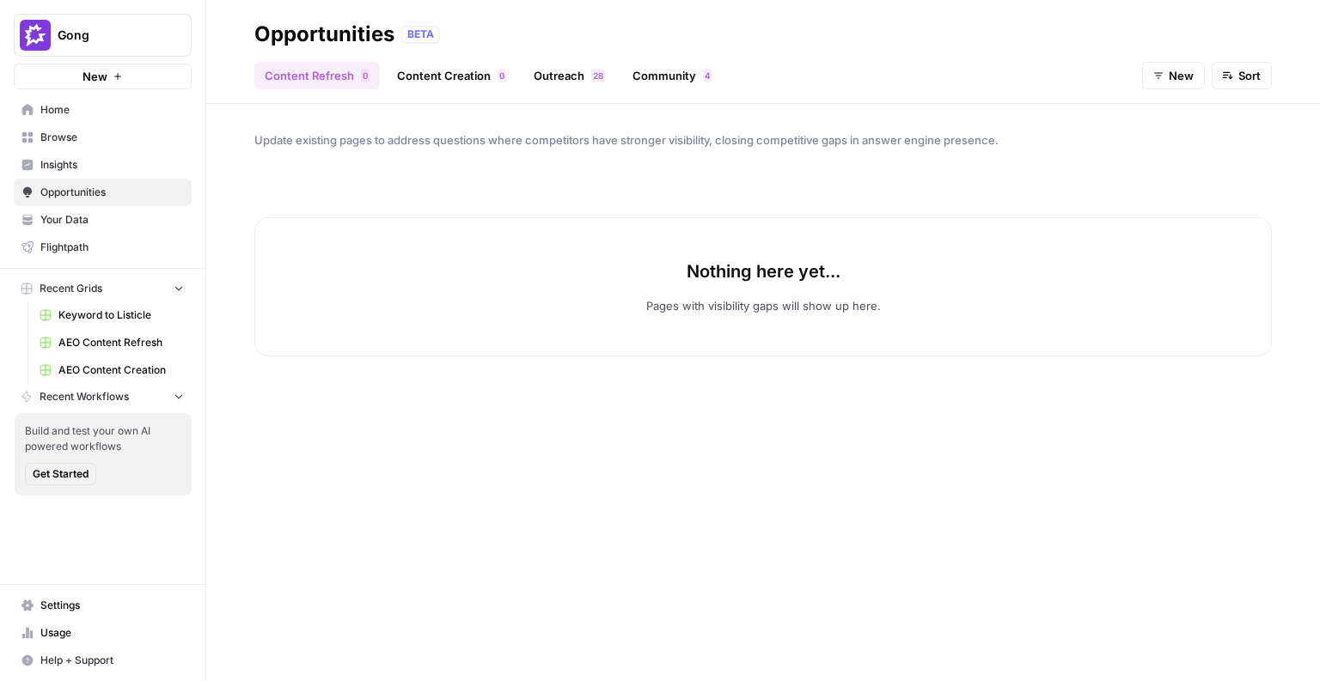
click at [584, 102] on header "Opportunities BETA Content Refresh 0 Content Creation 0 Outreach 8 2 Community …" at bounding box center [762, 52] width 1113 height 104
click at [135, 43] on span "Gong" at bounding box center [110, 35] width 104 height 17
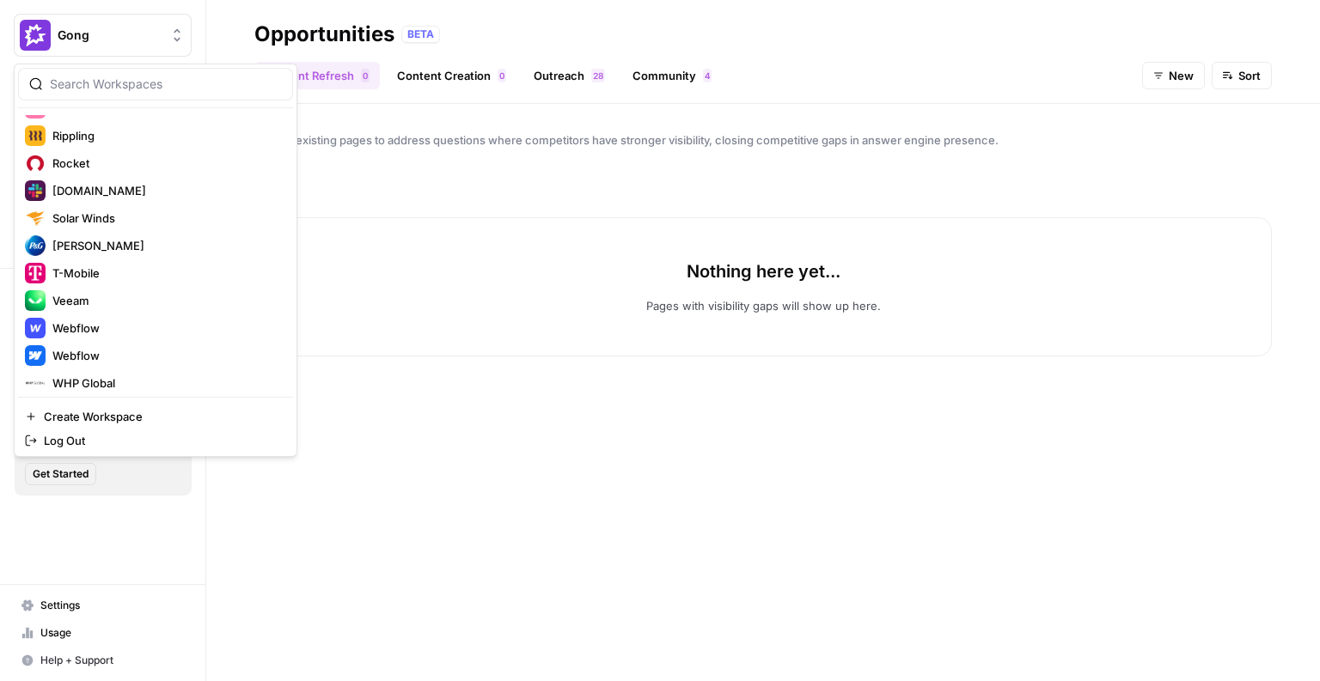
scroll to position [935, 0]
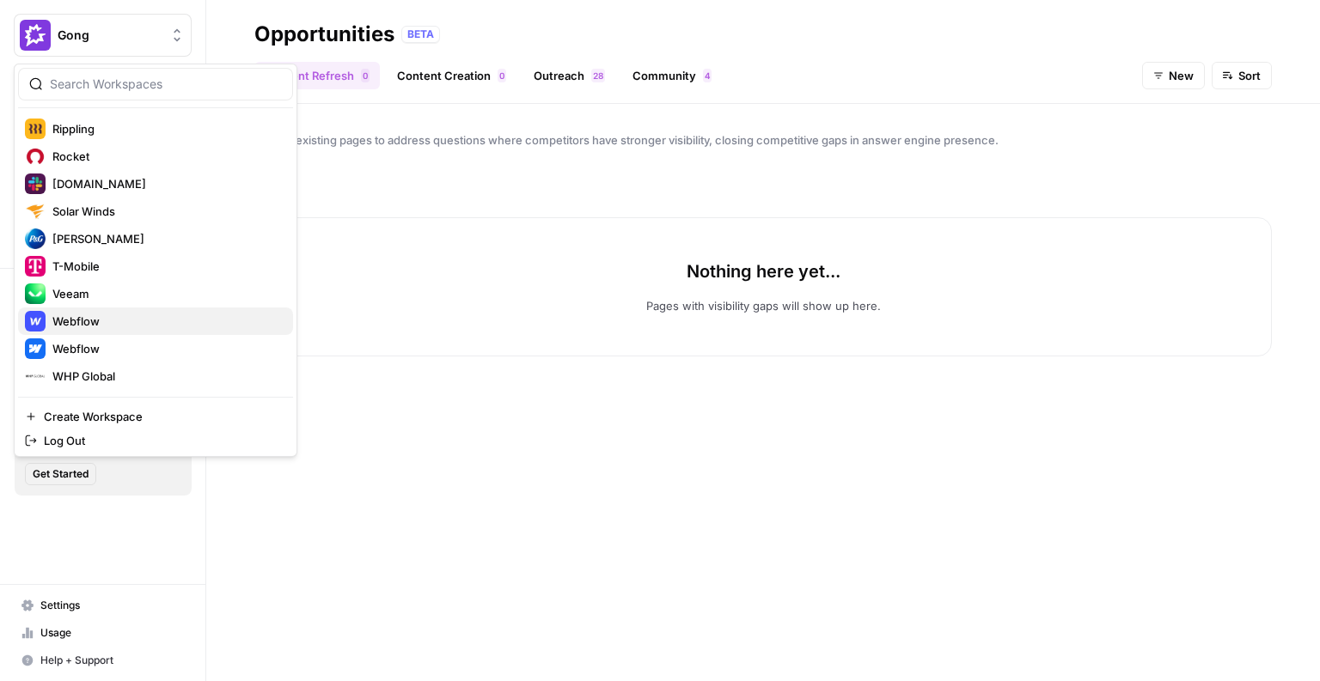
click at [76, 318] on span "Webflow" at bounding box center [165, 321] width 227 height 17
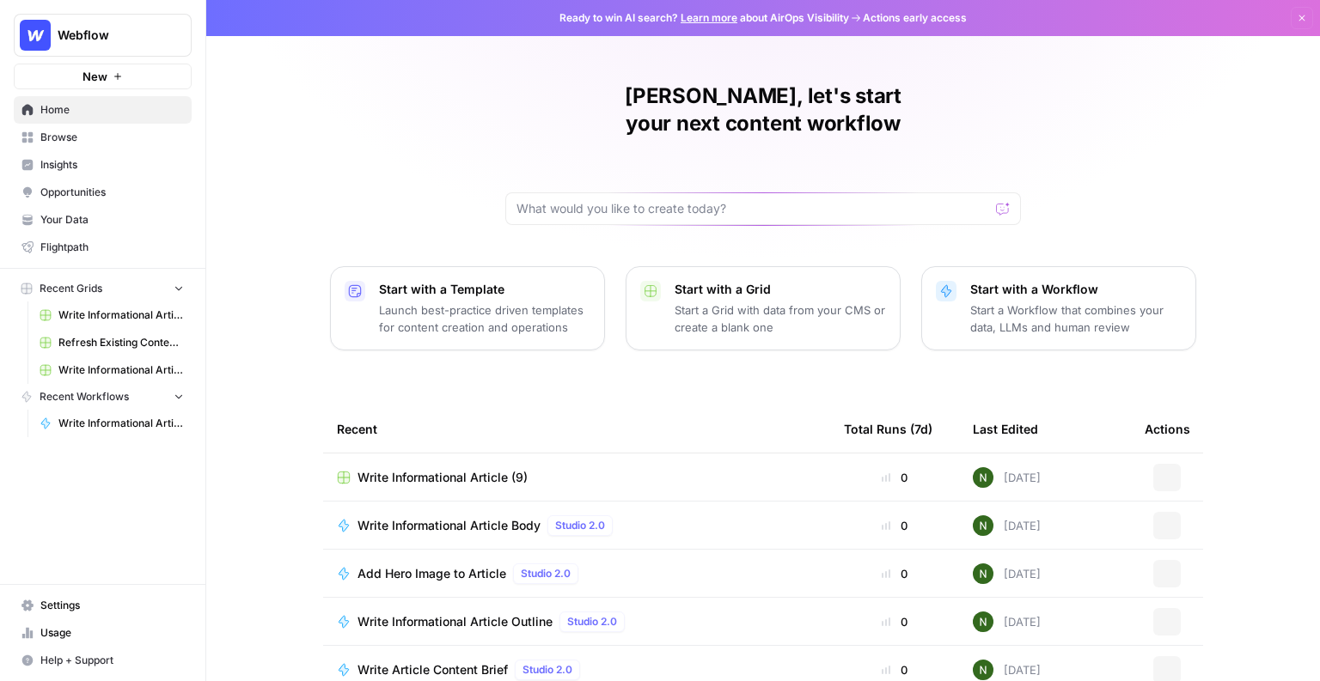
click at [76, 161] on span "Insights" at bounding box center [111, 164] width 143 height 15
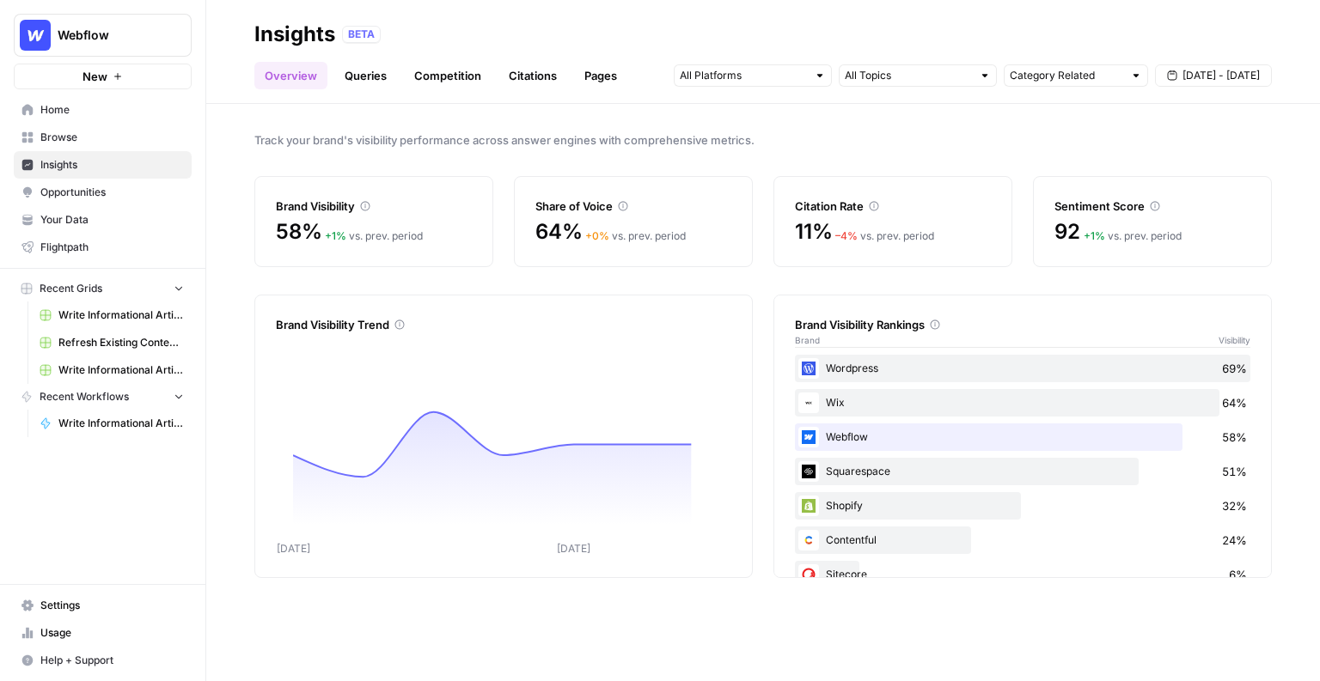
click at [130, 187] on span "Opportunities" at bounding box center [111, 192] width 143 height 15
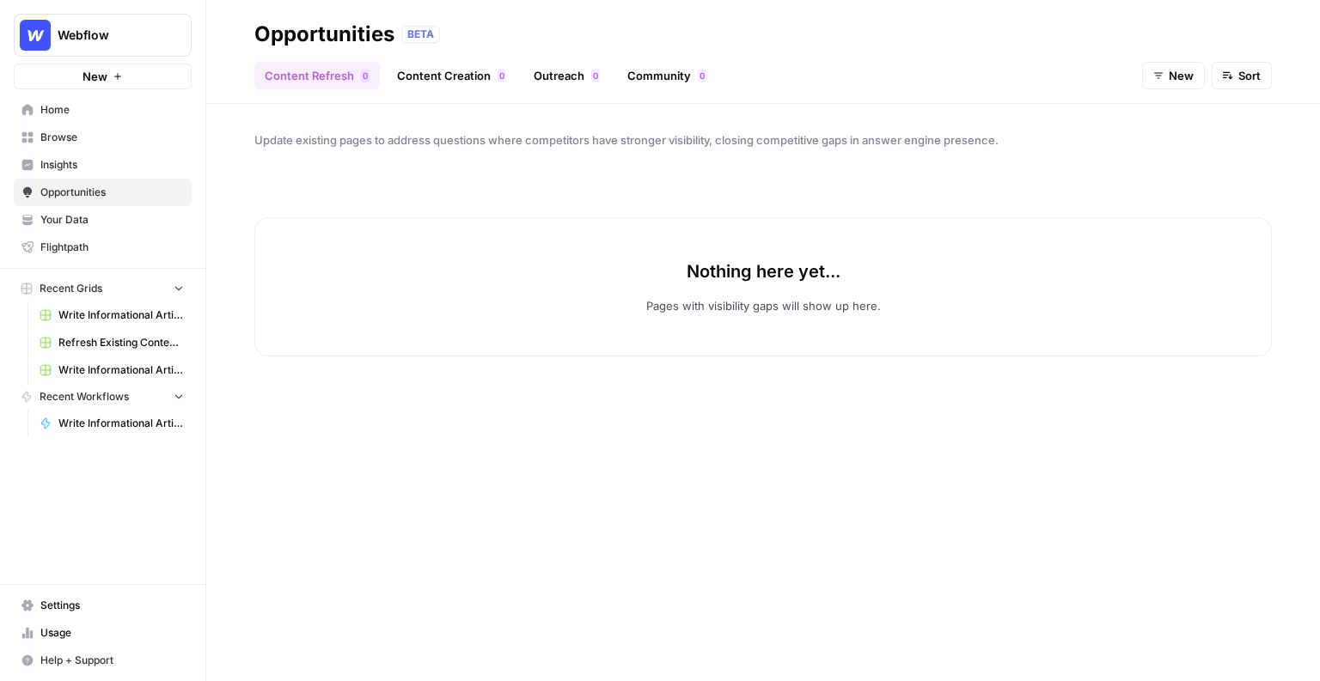
click at [462, 88] on link "Content Creation 0" at bounding box center [452, 75] width 130 height 27
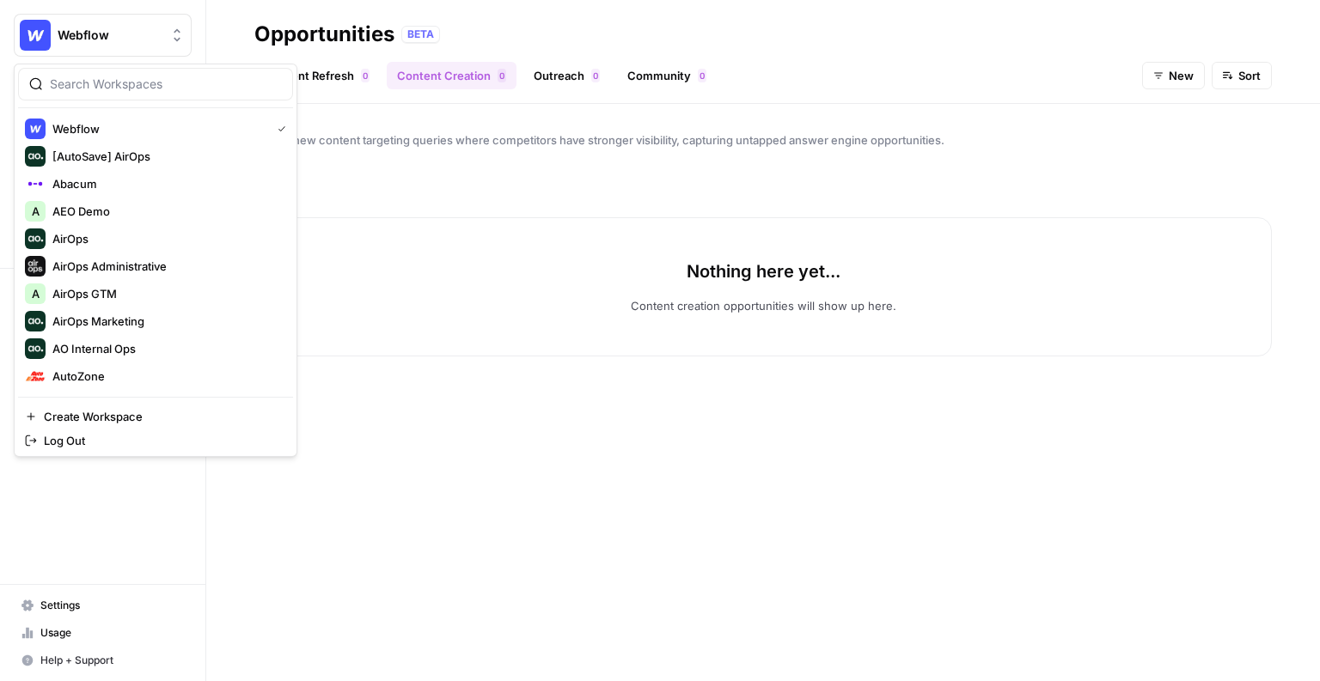
click at [81, 35] on span "Webflow" at bounding box center [110, 35] width 104 height 17
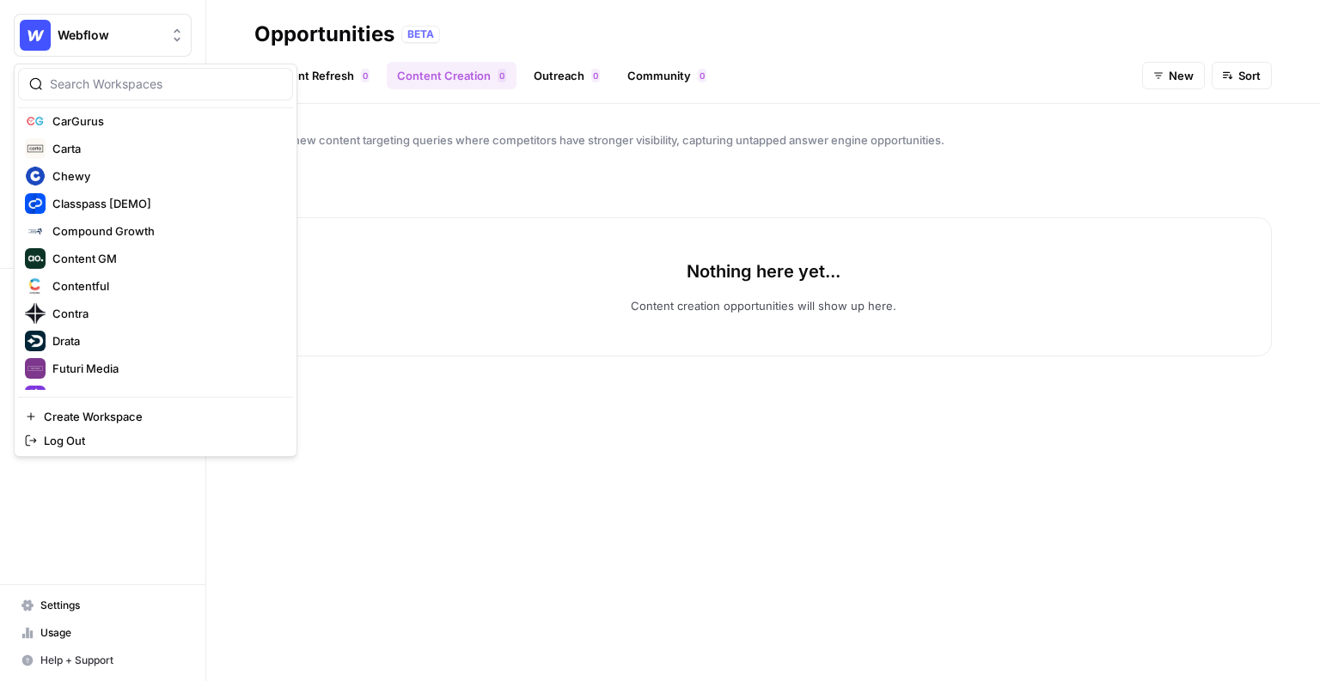
scroll to position [383, 0]
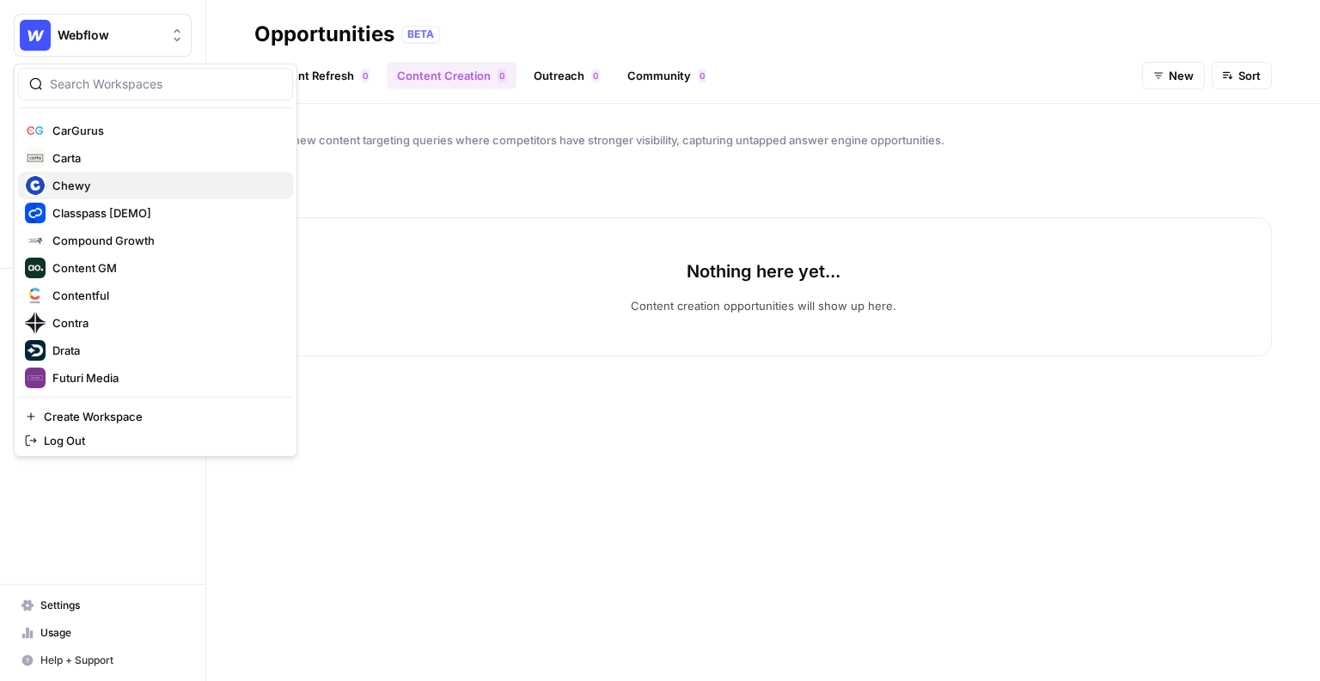
click at [90, 184] on span "Chewy" at bounding box center [165, 185] width 227 height 17
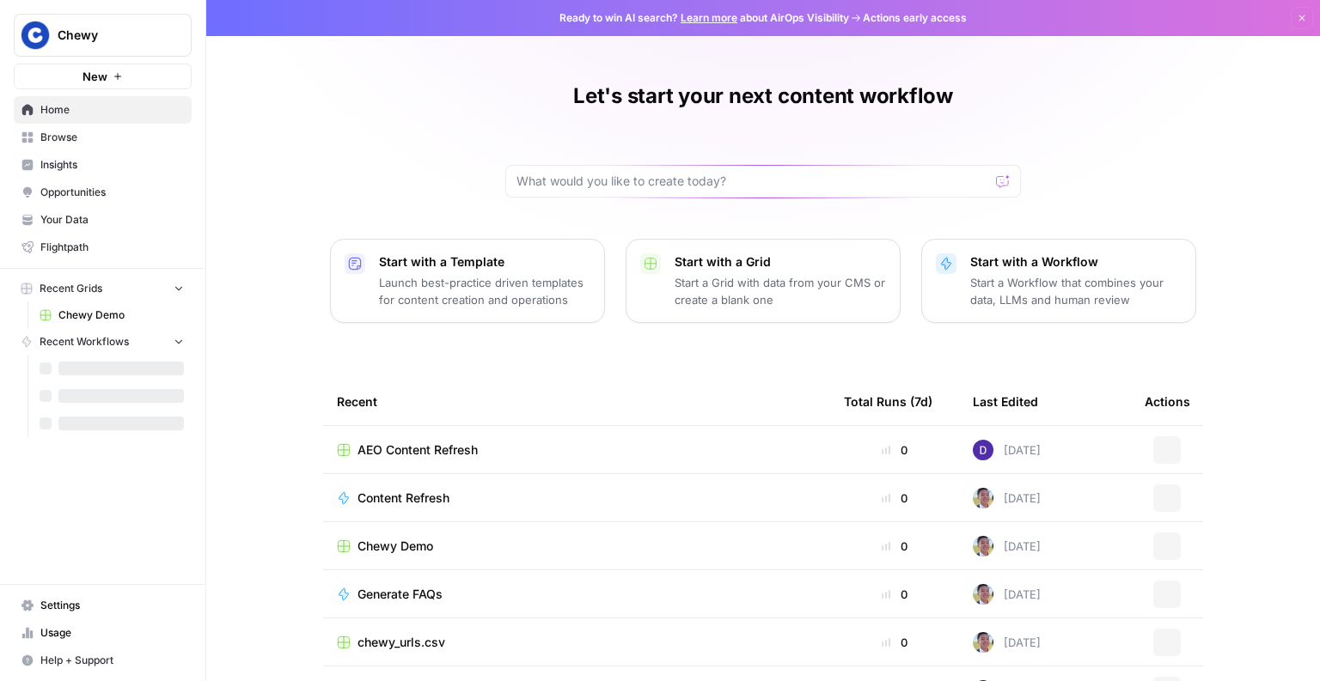
click at [90, 184] on link "Opportunities" at bounding box center [103, 192] width 178 height 27
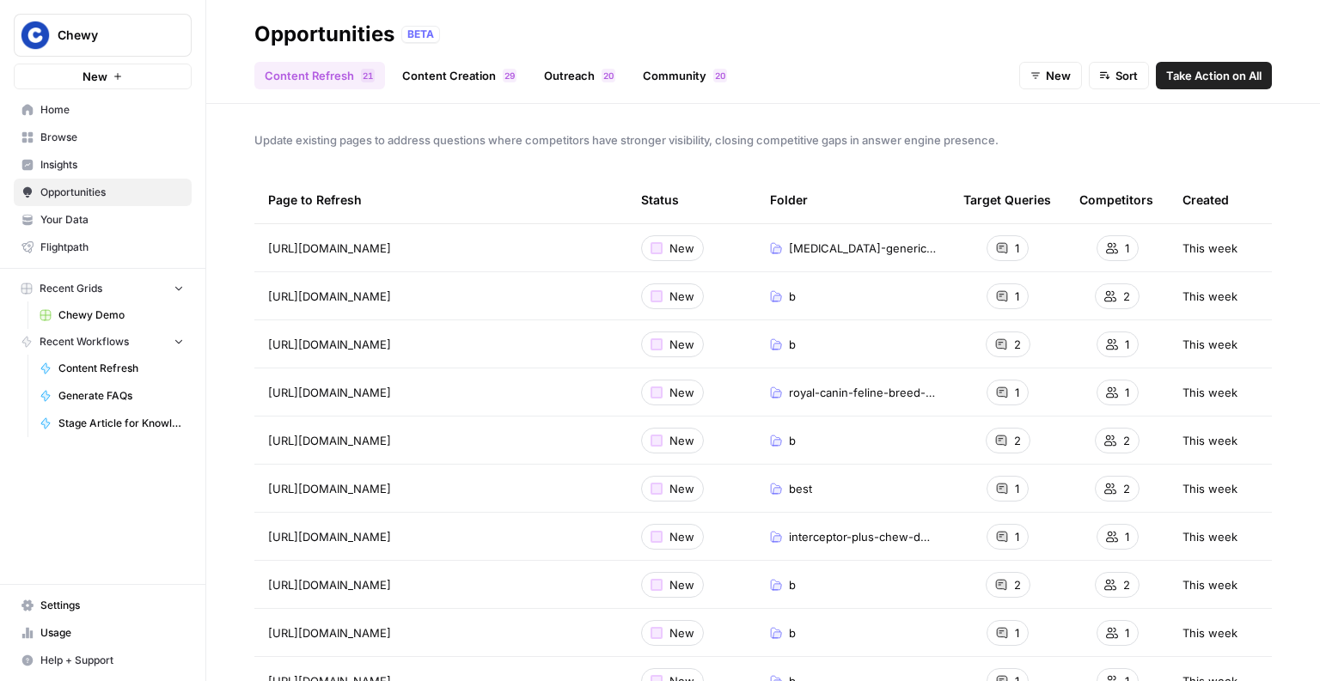
click at [467, 78] on link "Content Creation 9 2" at bounding box center [459, 75] width 135 height 27
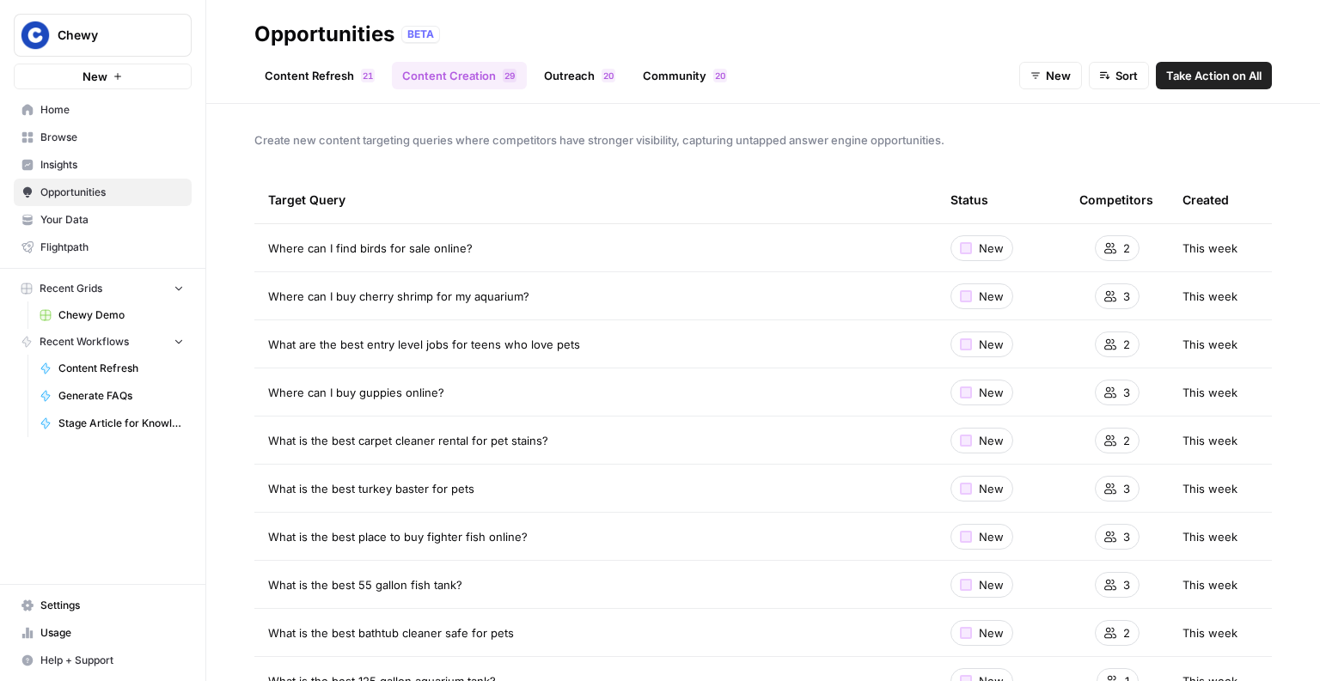
click at [317, 75] on link "Content Refresh 1 2" at bounding box center [319, 75] width 131 height 27
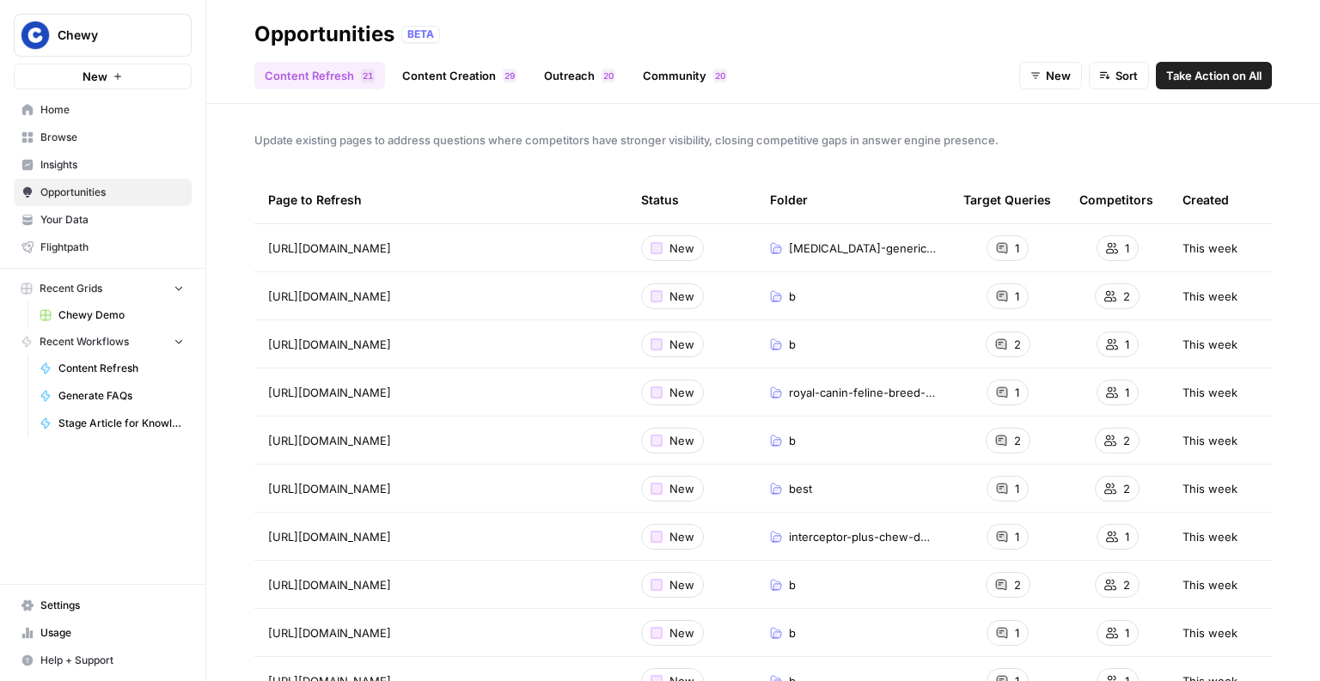
click at [94, 53] on button "Chewy" at bounding box center [103, 35] width 178 height 43
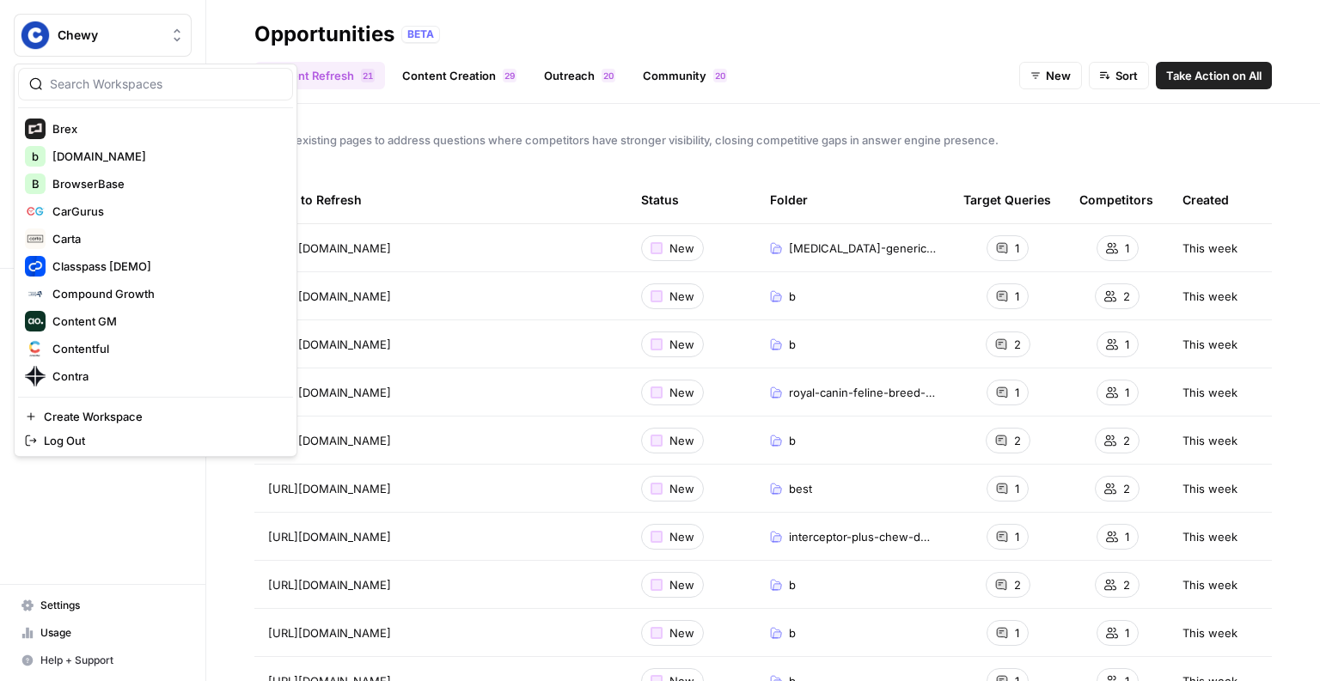
scroll to position [553, 0]
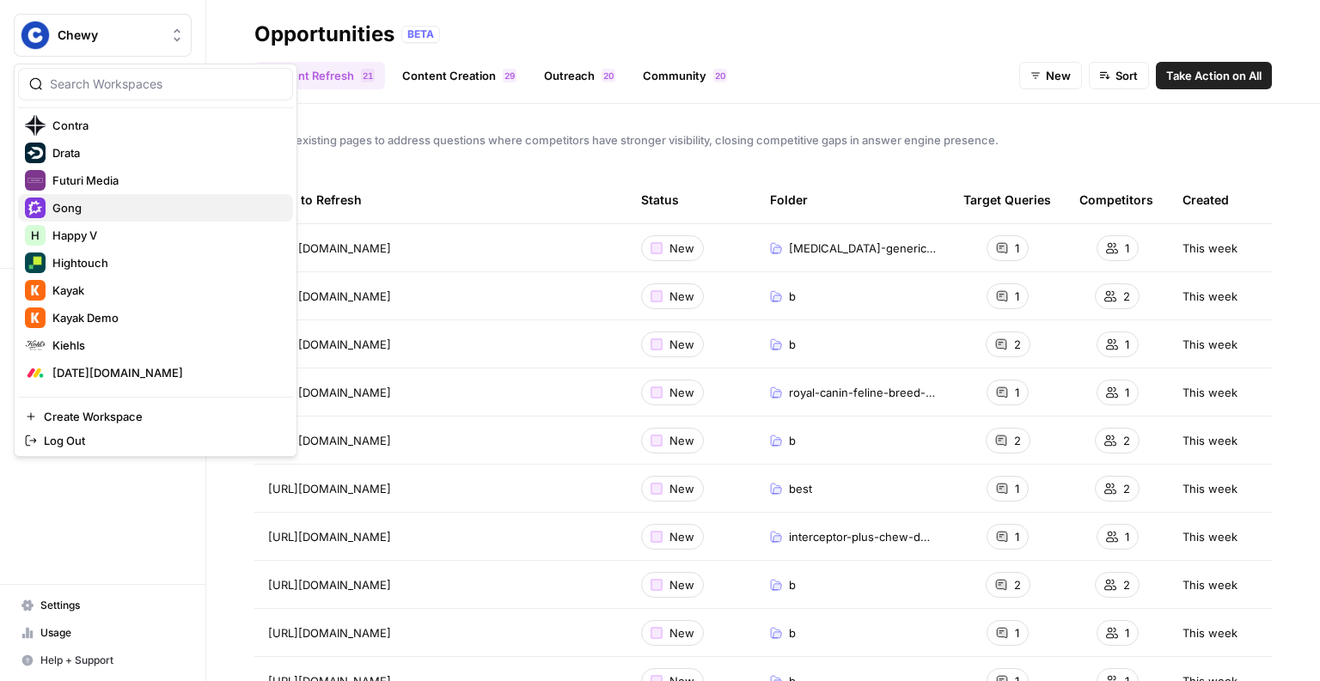
click at [131, 200] on span "Gong" at bounding box center [165, 207] width 227 height 17
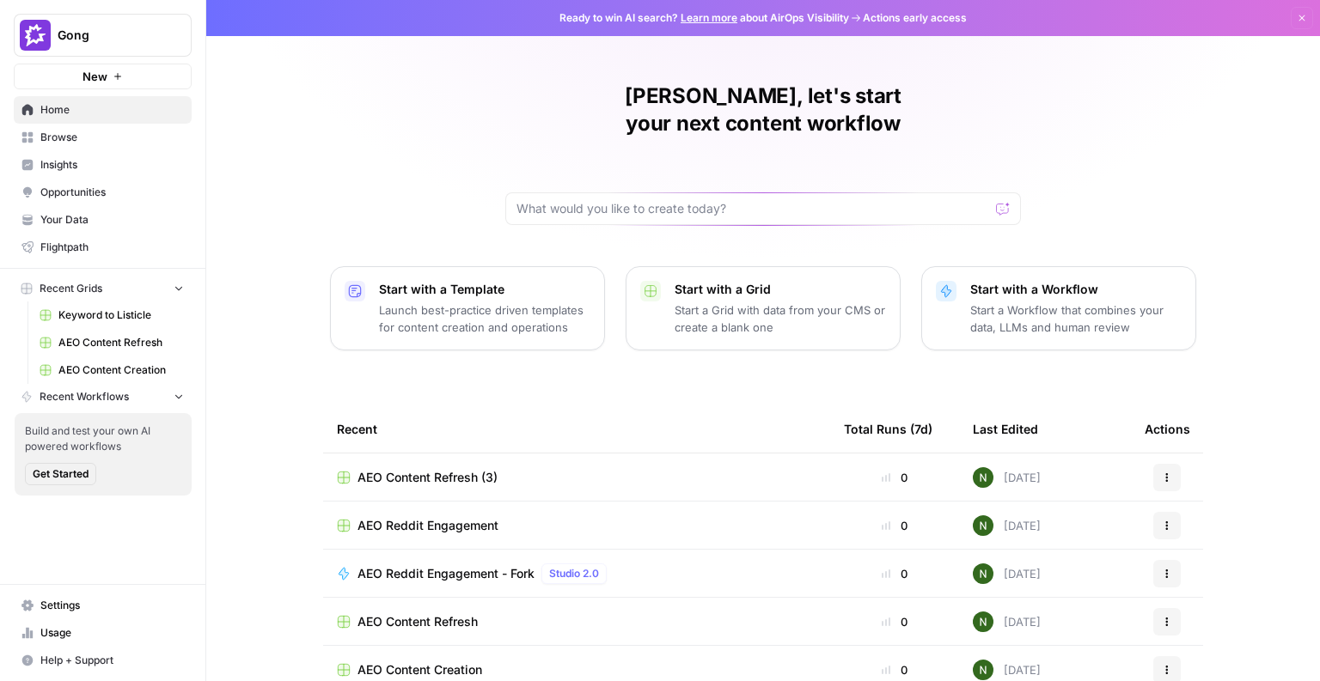
click at [80, 314] on span "Keyword to Listicle" at bounding box center [120, 315] width 125 height 15
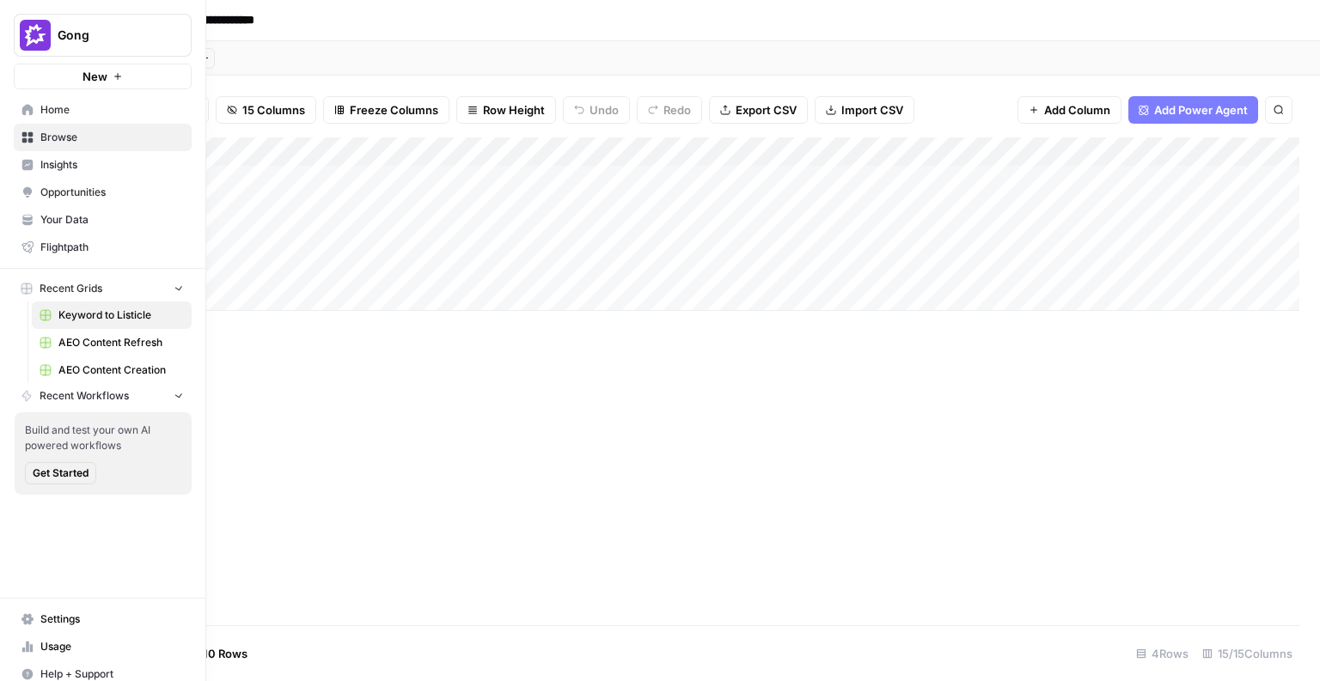
click at [27, 32] on img "Workspace: Gong" at bounding box center [35, 35] width 31 height 31
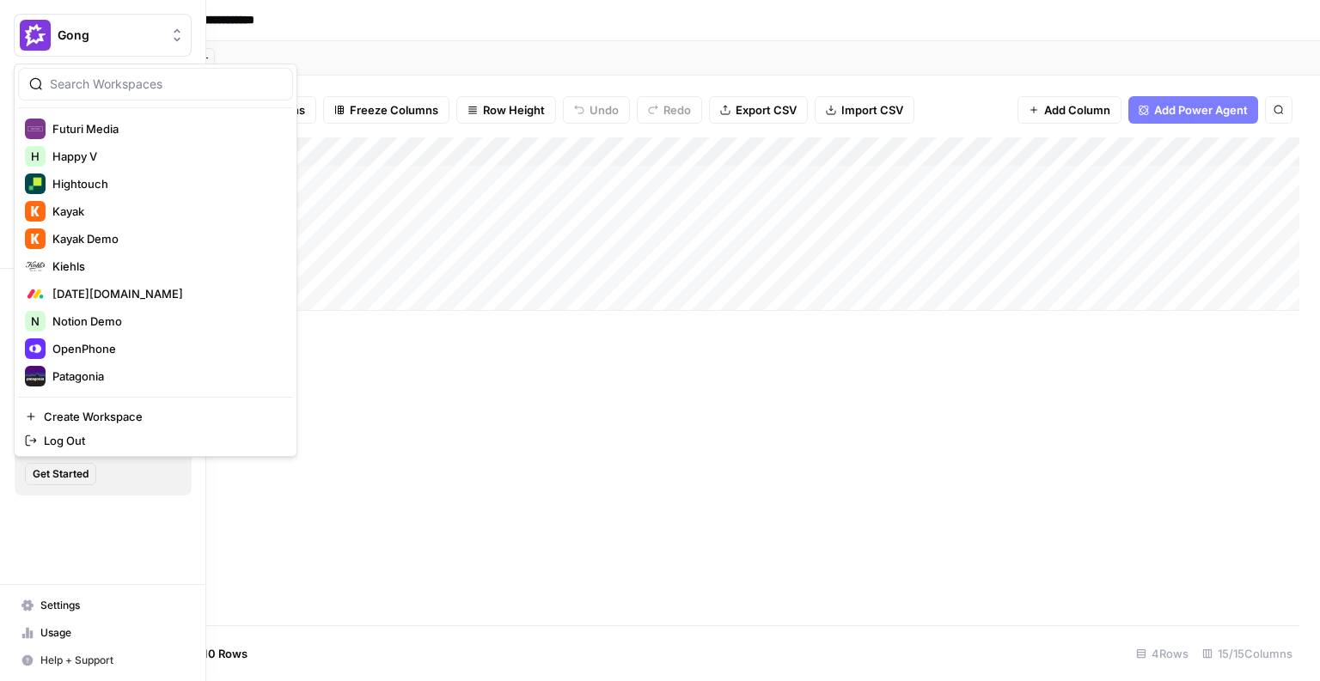
scroll to position [635, 0]
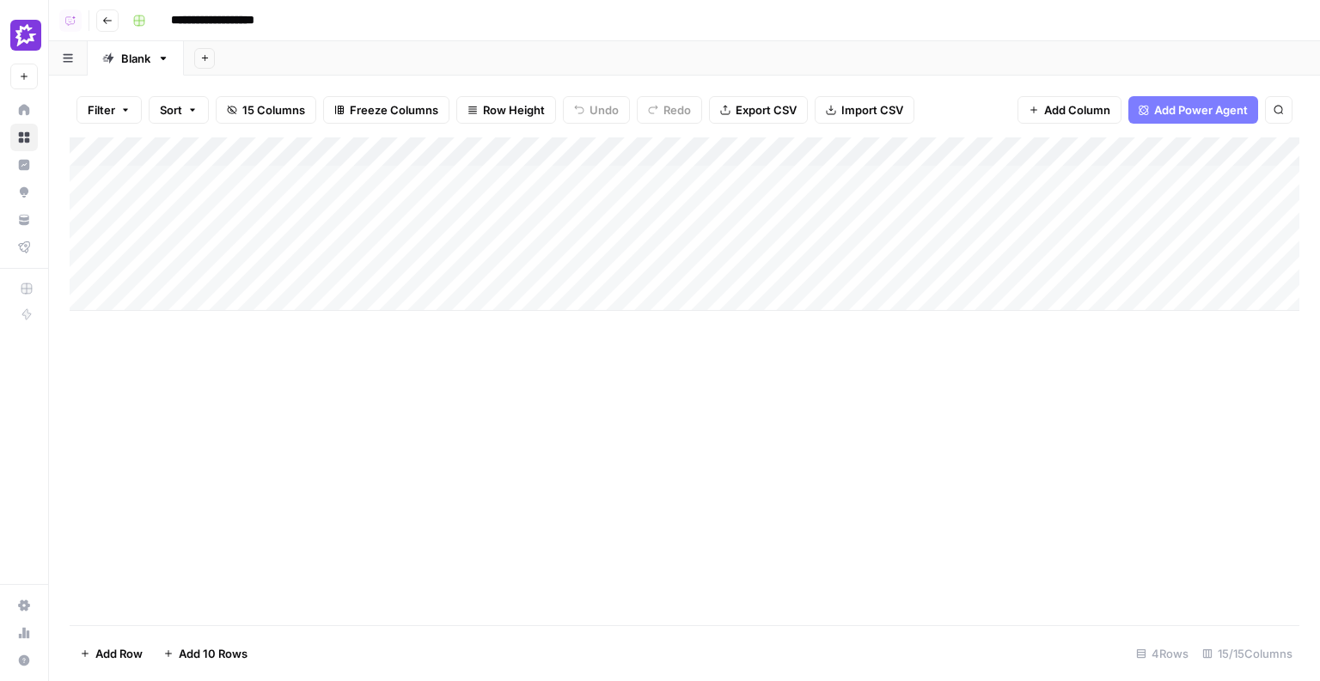
click at [458, 153] on div "Add Column" at bounding box center [684, 224] width 1229 height 174
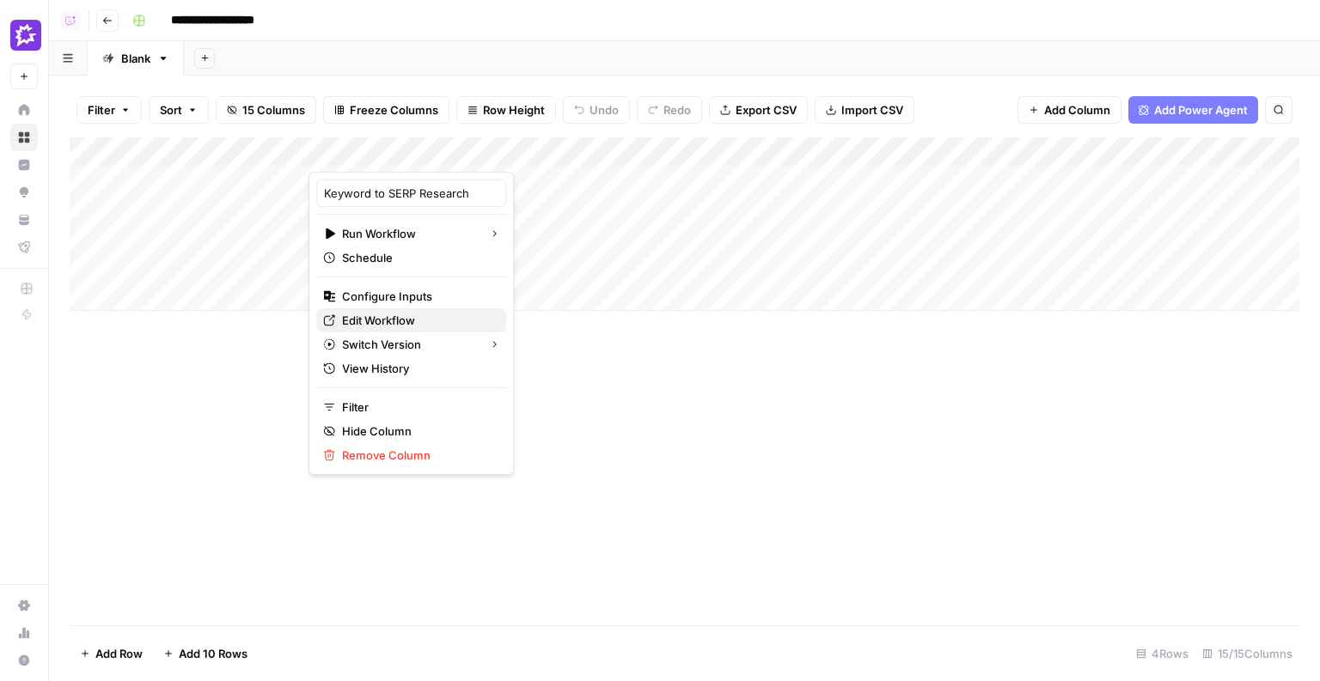
click at [359, 318] on span "Edit Workflow" at bounding box center [417, 320] width 150 height 17
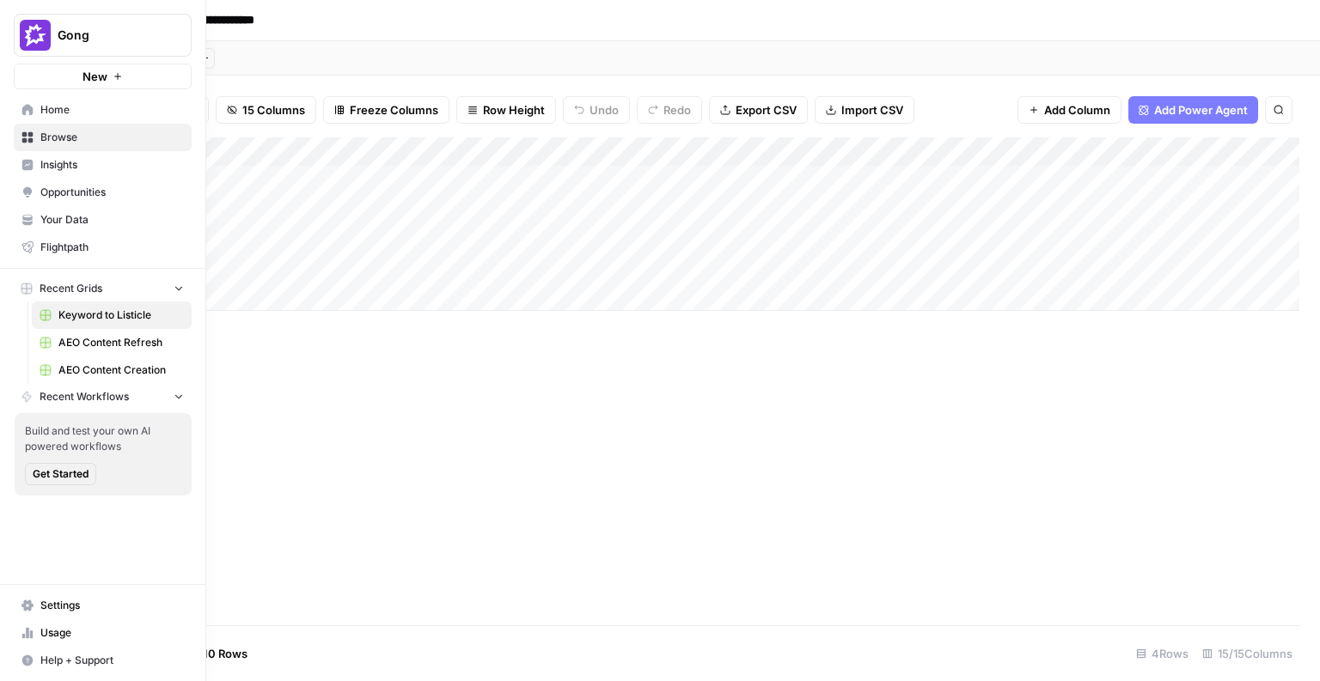
click at [42, 36] on img "Workspace: Gong" at bounding box center [35, 35] width 31 height 31
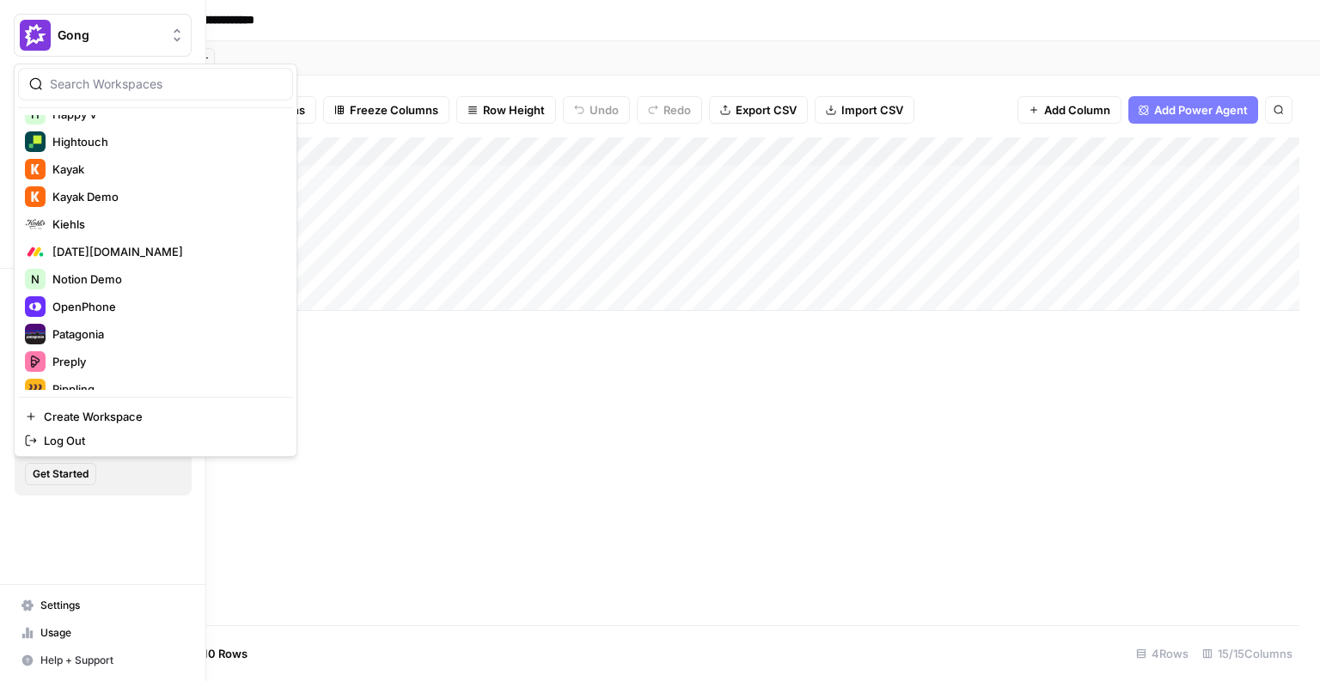
scroll to position [665, 0]
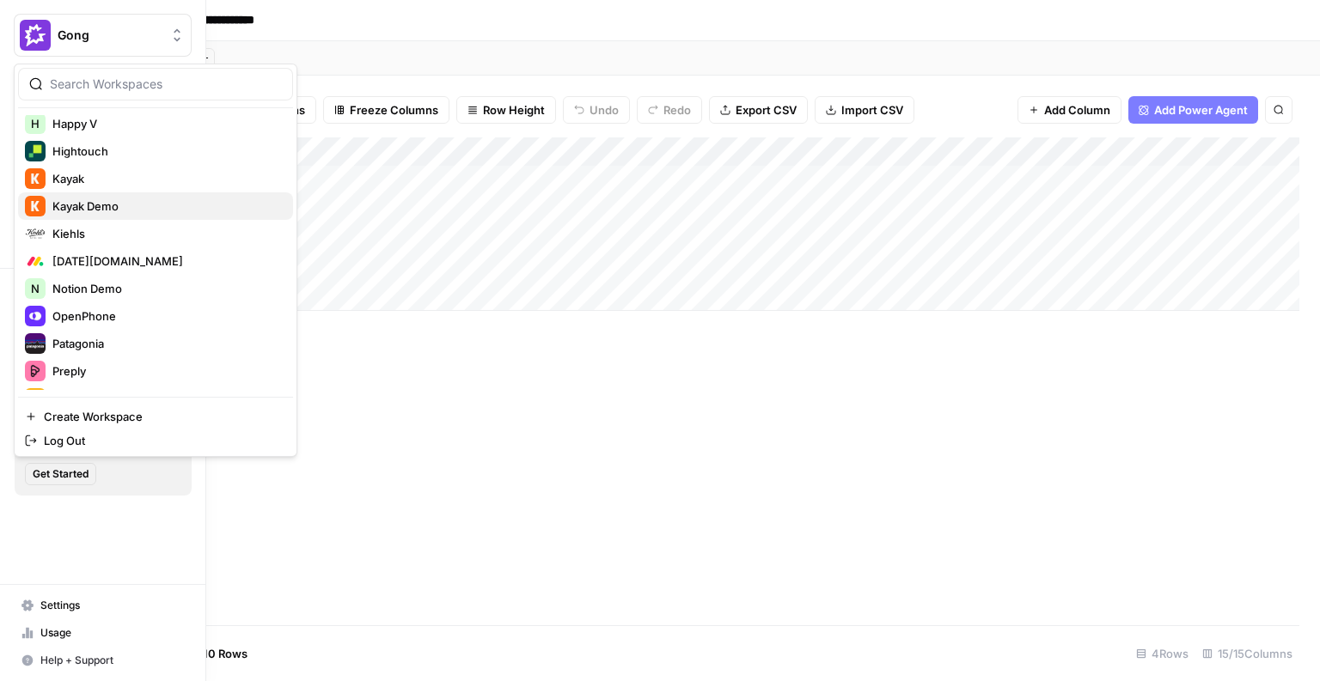
click at [109, 200] on span "Kayak Demo" at bounding box center [165, 206] width 227 height 17
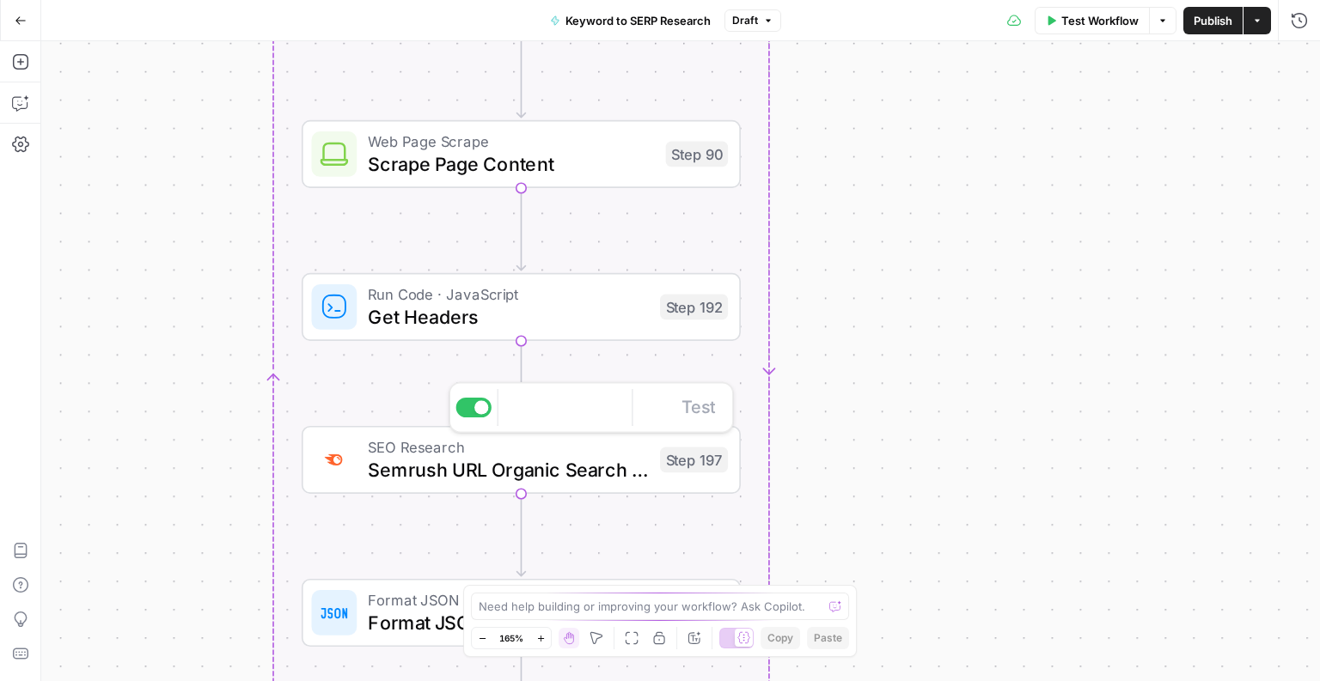
click at [368, 467] on span "Semrush URL Organic Search Keywords" at bounding box center [508, 470] width 280 height 28
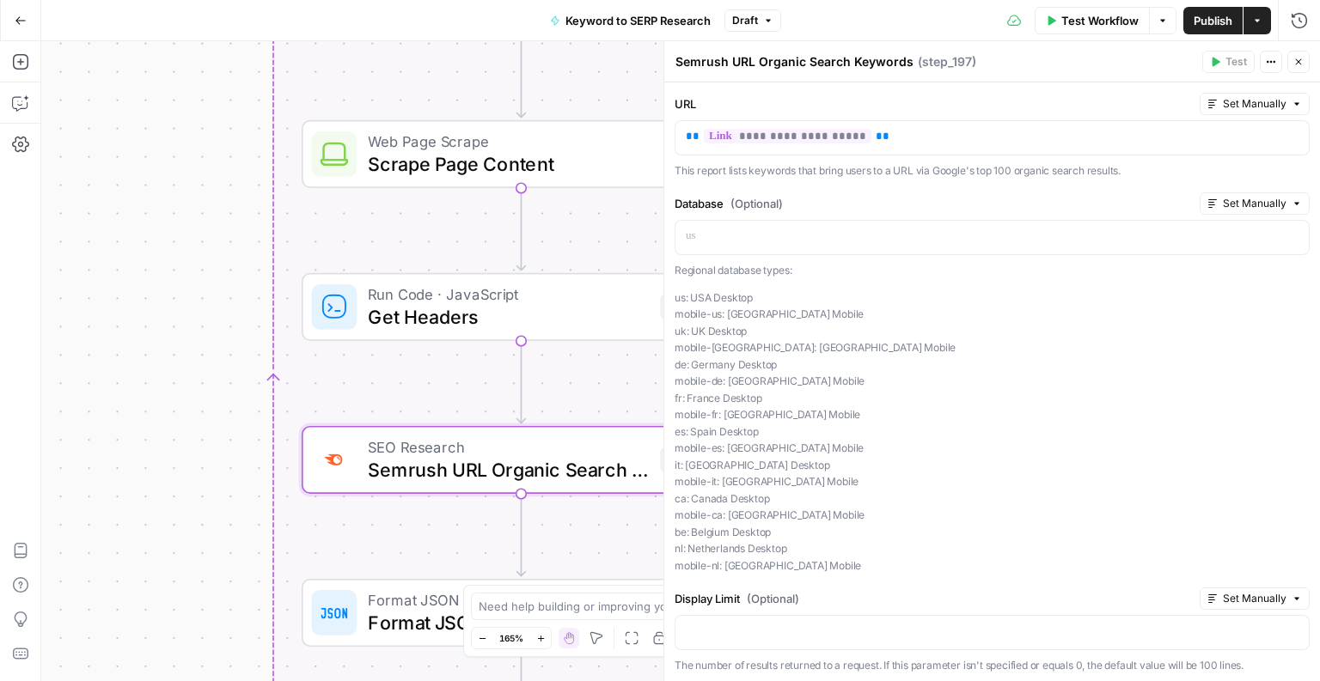
scroll to position [70, 0]
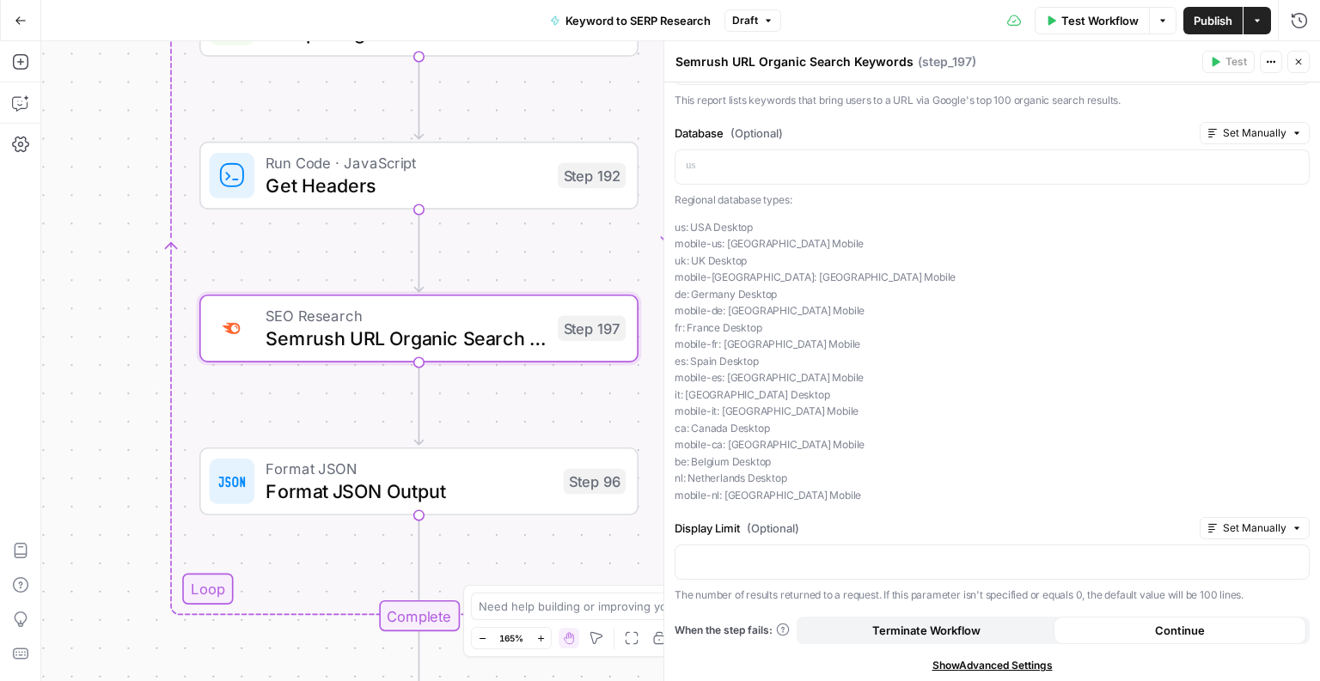
drag, startPoint x: 293, startPoint y: 395, endPoint x: 150, endPoint y: 222, distance: 224.6
click at [150, 222] on div "Workflow Set Inputs Inputs Google Search Perform Google Search Step 51 Loop Ite…" at bounding box center [680, 361] width 1278 height 640
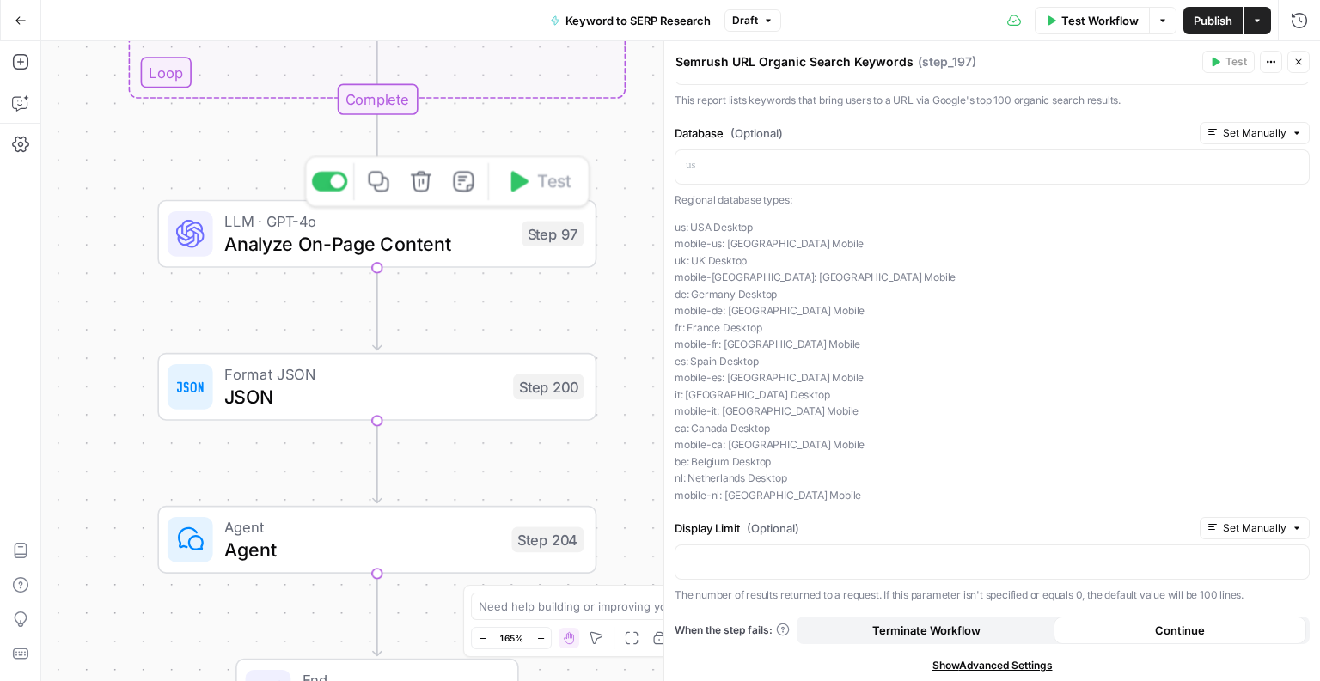
click at [245, 220] on span "LLM · GPT-4o" at bounding box center [367, 221] width 286 height 22
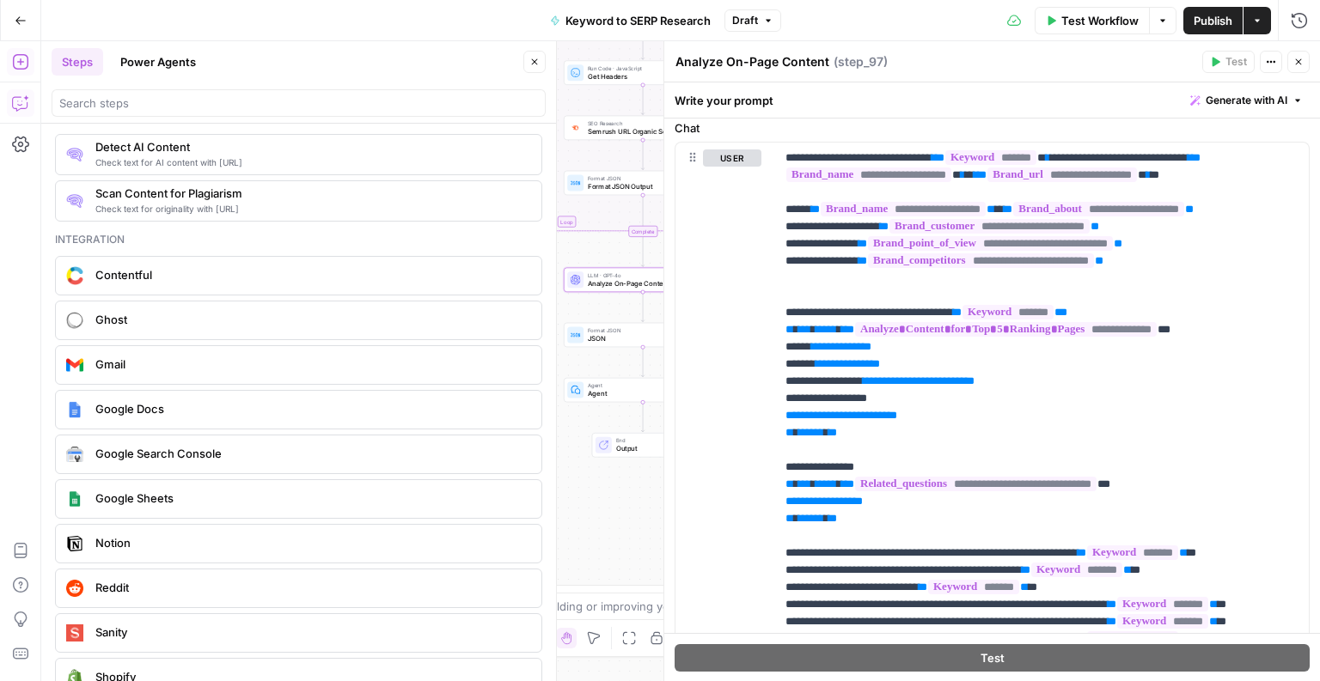
scroll to position [2695, 0]
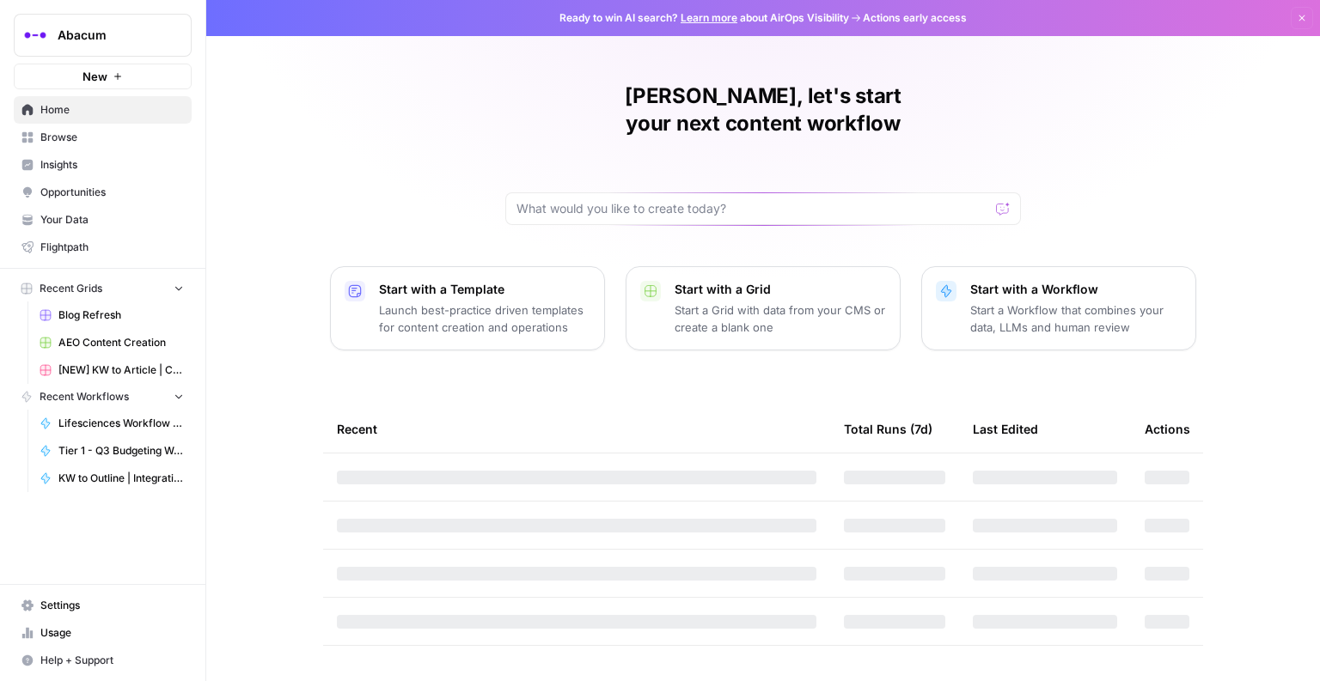
click at [119, 31] on span "Abacum" at bounding box center [110, 35] width 104 height 17
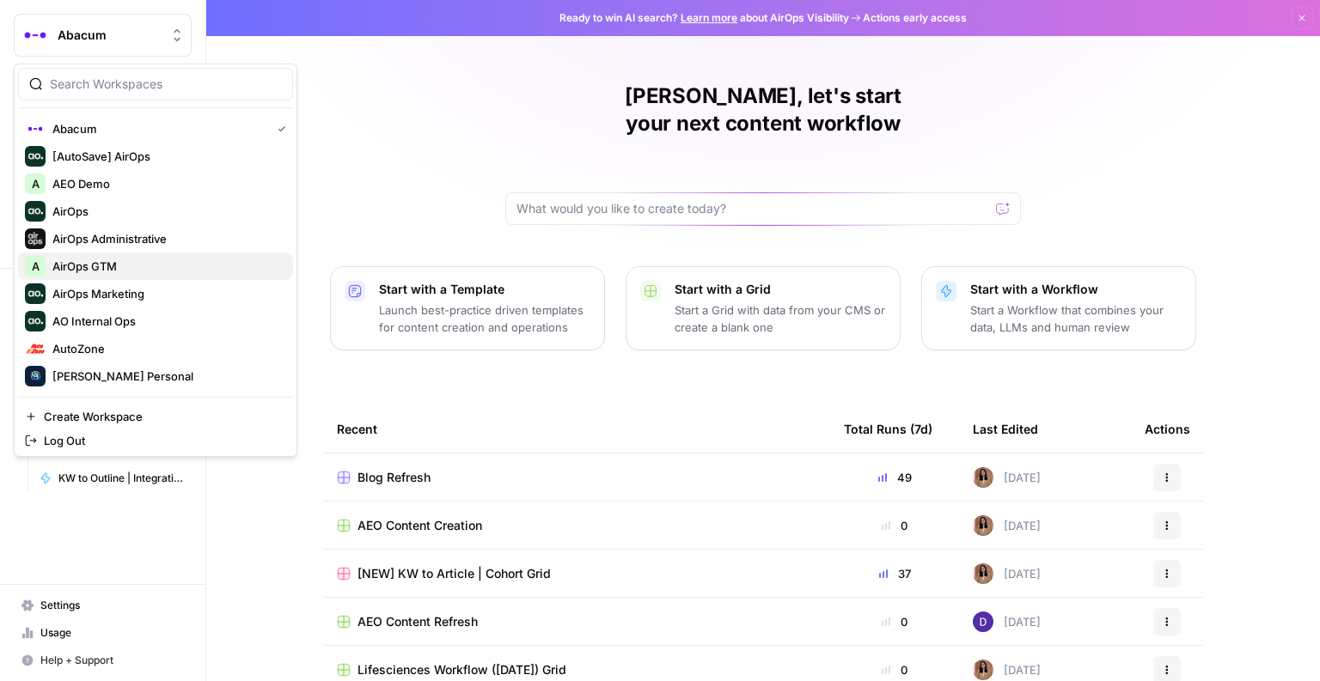
click at [95, 265] on span "AirOps GTM" at bounding box center [165, 266] width 227 height 17
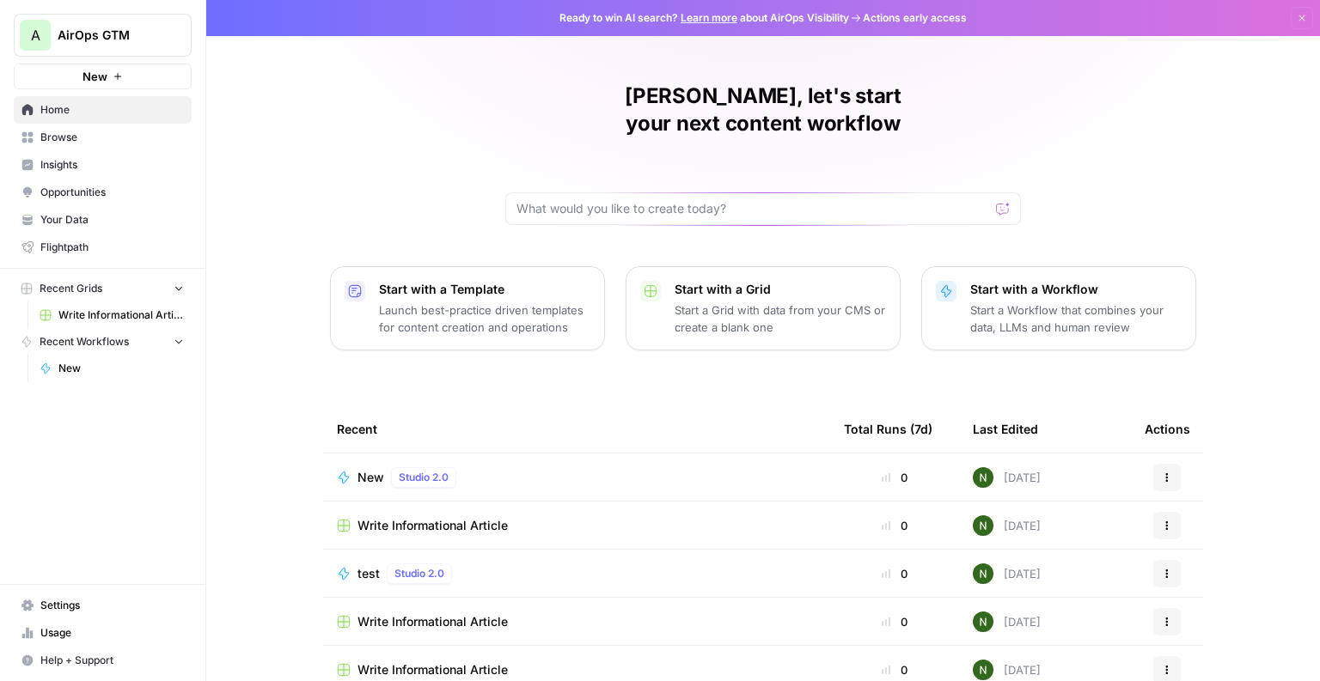
click at [75, 229] on link "Your Data" at bounding box center [103, 219] width 178 height 27
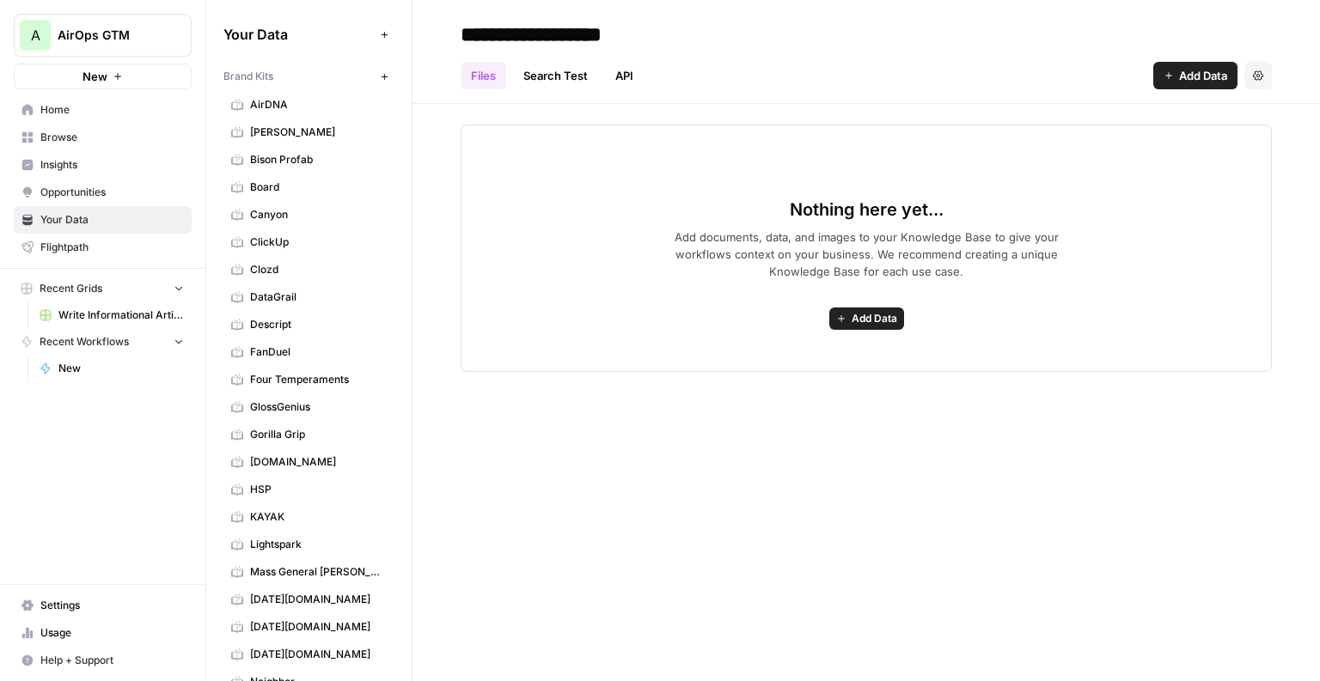
click at [133, 19] on button "A AirOps GTM" at bounding box center [103, 35] width 178 height 43
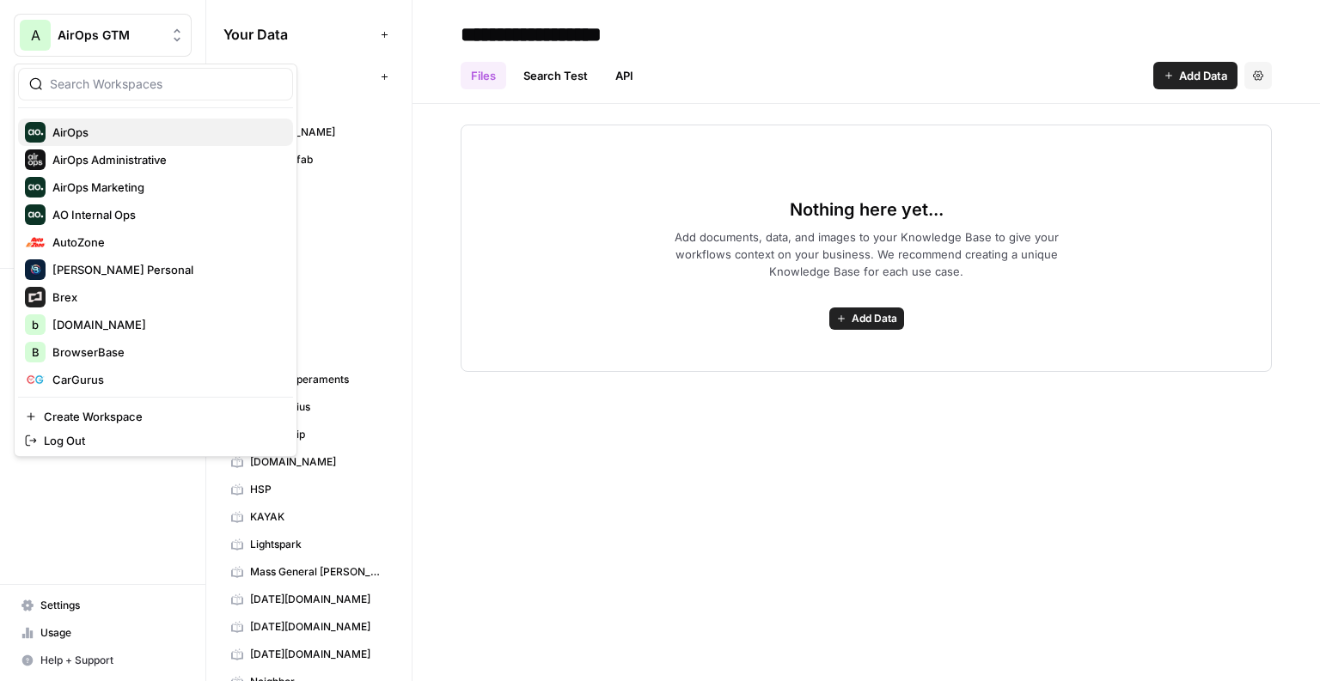
scroll to position [147, 0]
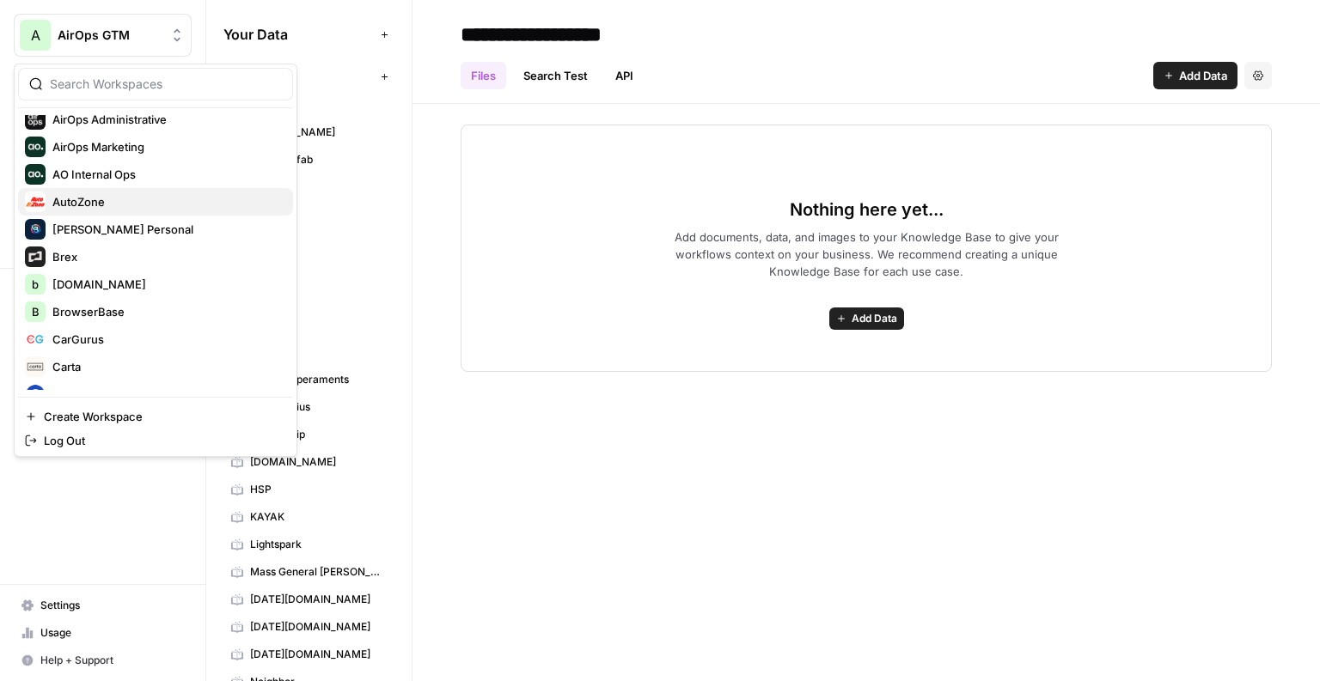
click at [111, 204] on span "AutoZone" at bounding box center [165, 201] width 227 height 17
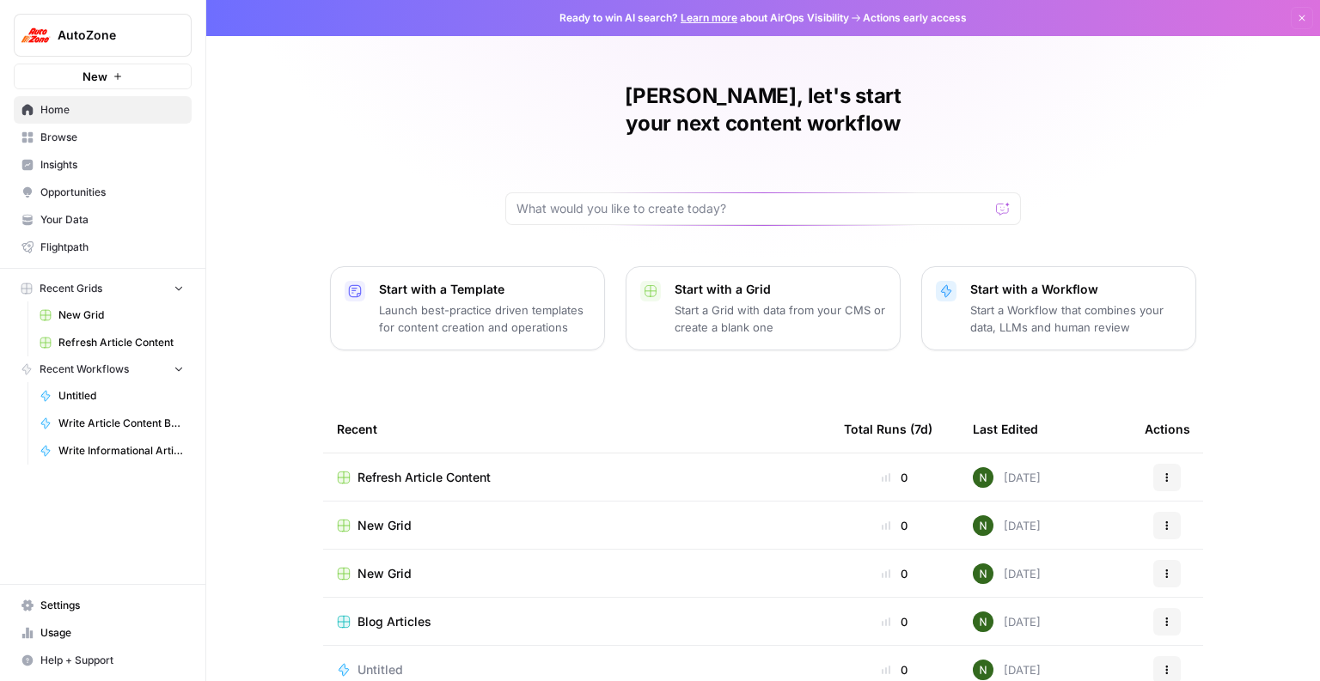
click at [122, 46] on button "AutoZone" at bounding box center [103, 35] width 178 height 43
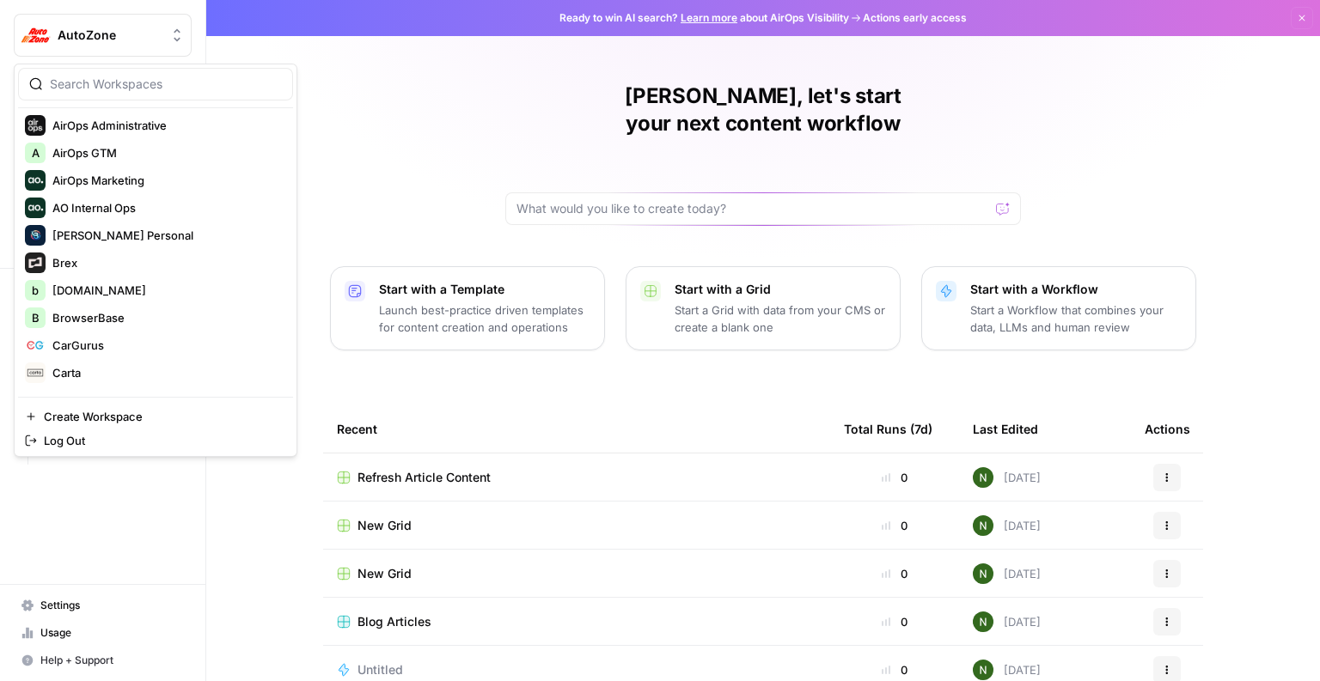
scroll to position [392, 0]
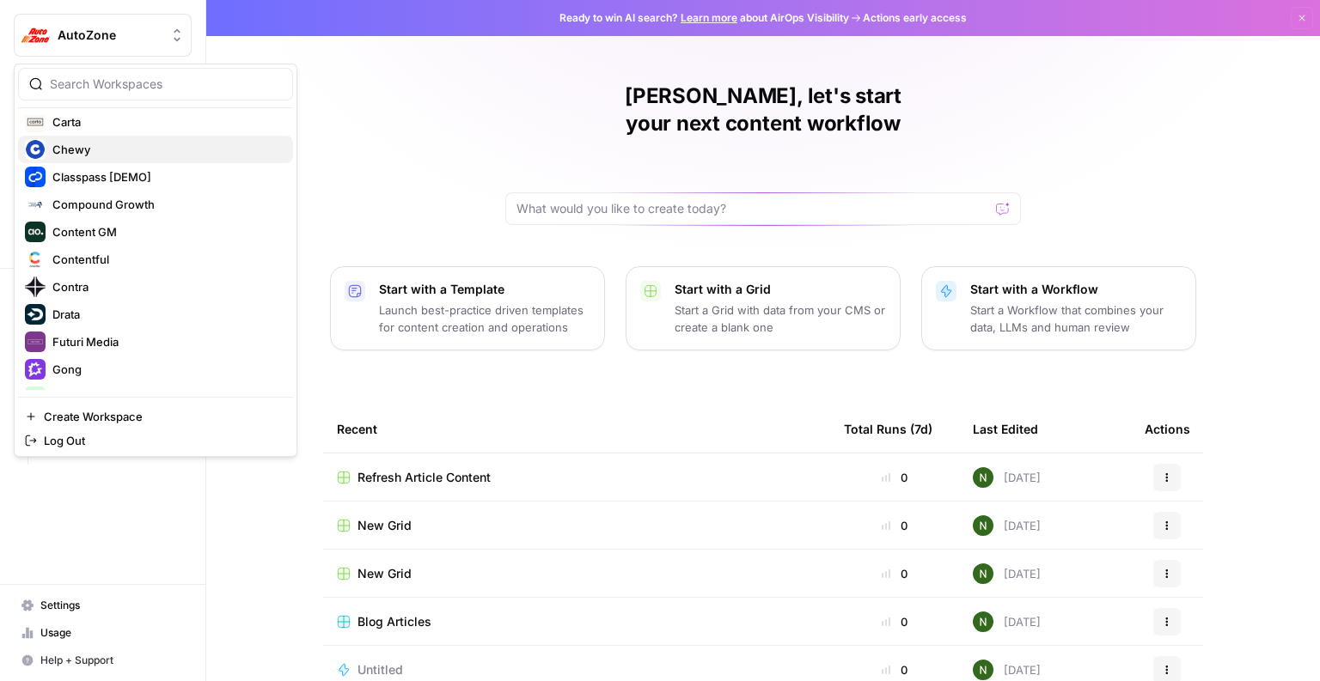
click at [92, 151] on span "Chewy" at bounding box center [165, 149] width 227 height 17
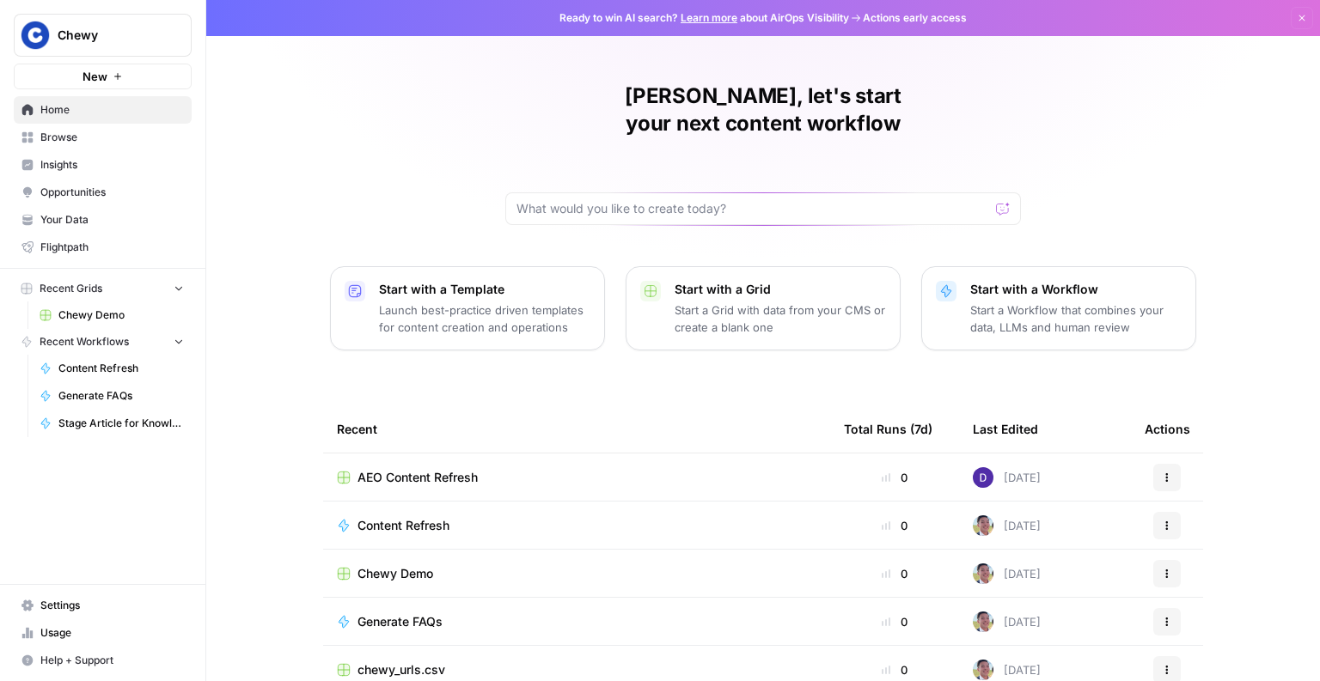
click at [66, 168] on span "Insights" at bounding box center [111, 164] width 143 height 15
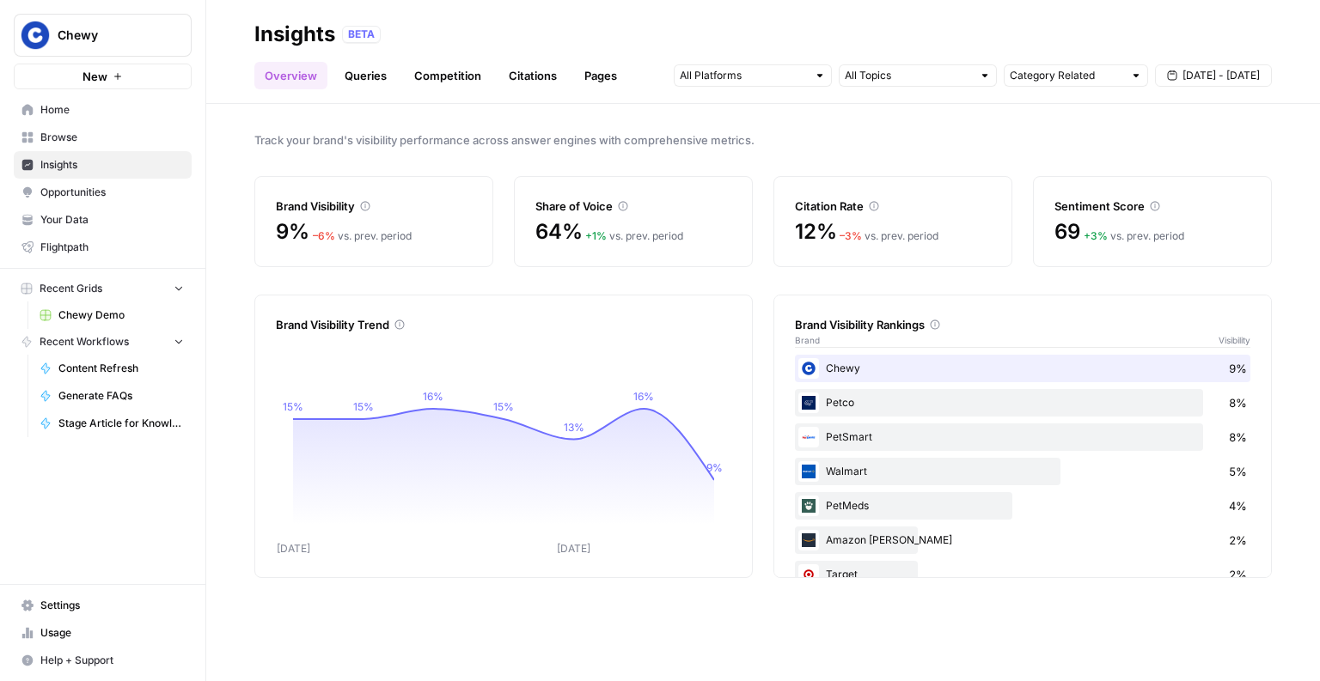
click at [795, 140] on span "Track your brand's visibility performance across answer engines with comprehens…" at bounding box center [762, 139] width 1017 height 17
click at [78, 136] on span "Browse" at bounding box center [111, 137] width 143 height 15
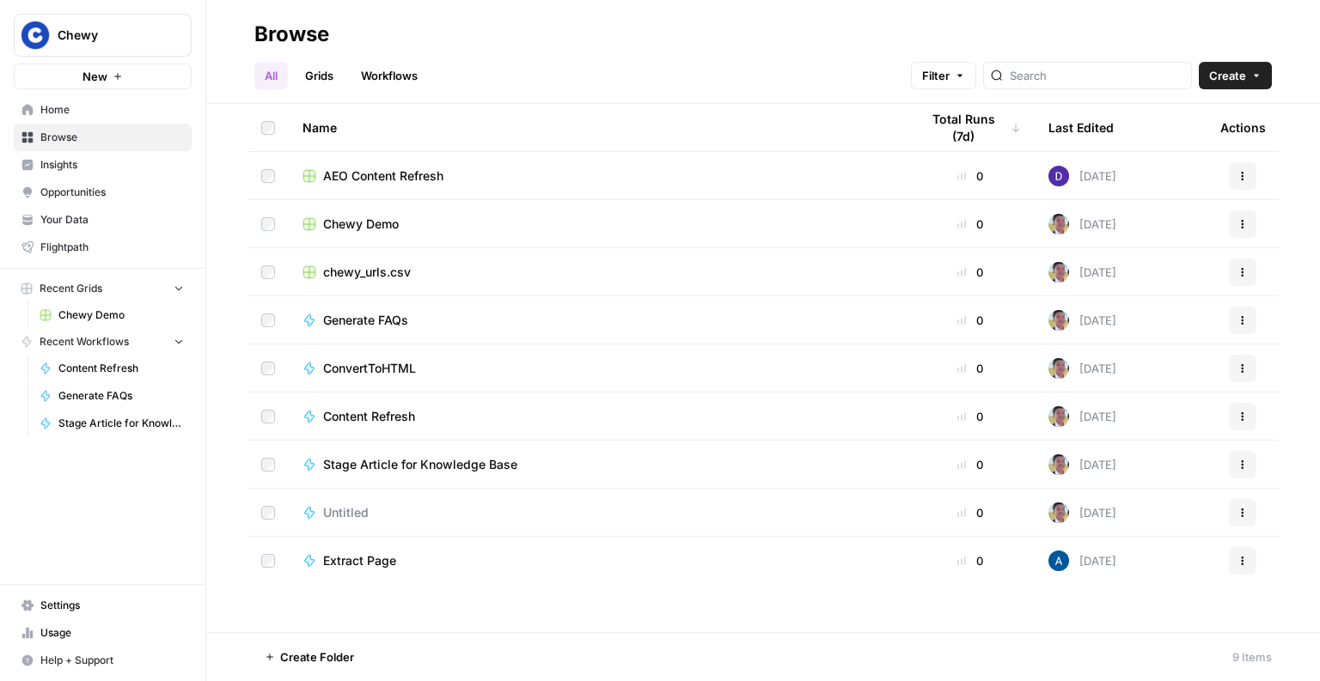
click at [316, 70] on link "Grids" at bounding box center [319, 75] width 49 height 27
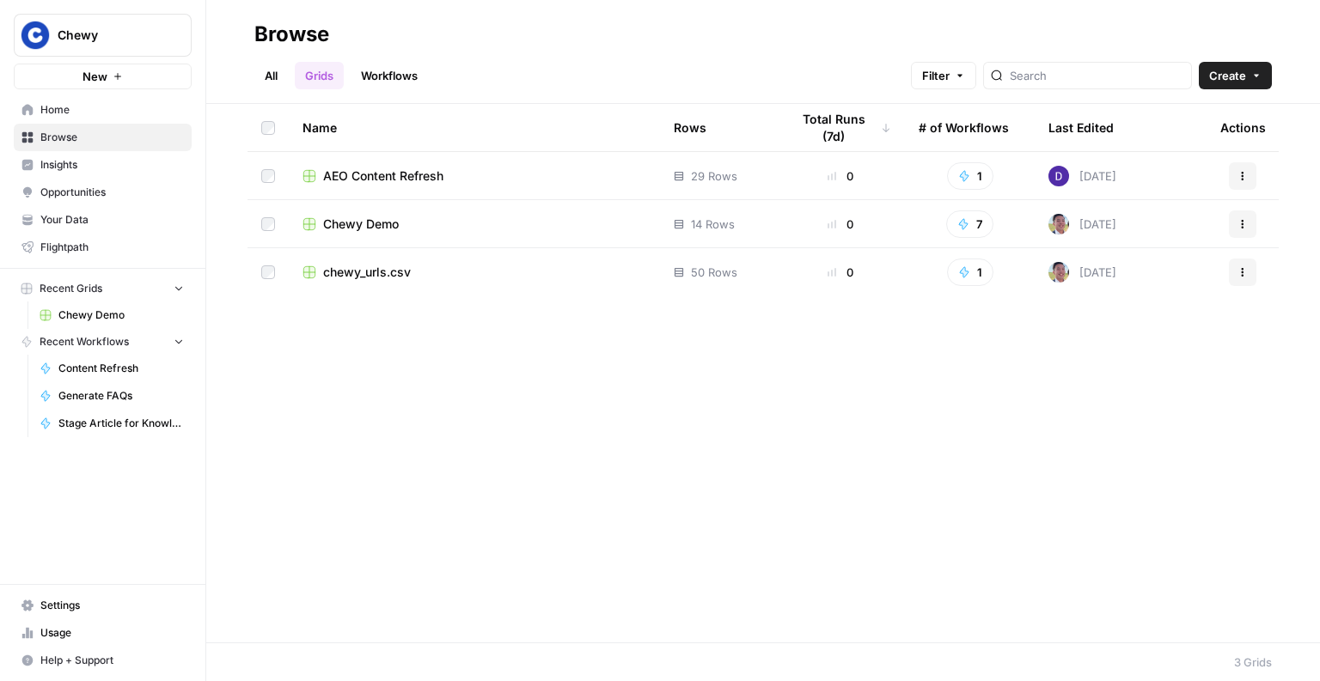
click at [399, 67] on link "Workflows" at bounding box center [389, 75] width 77 height 27
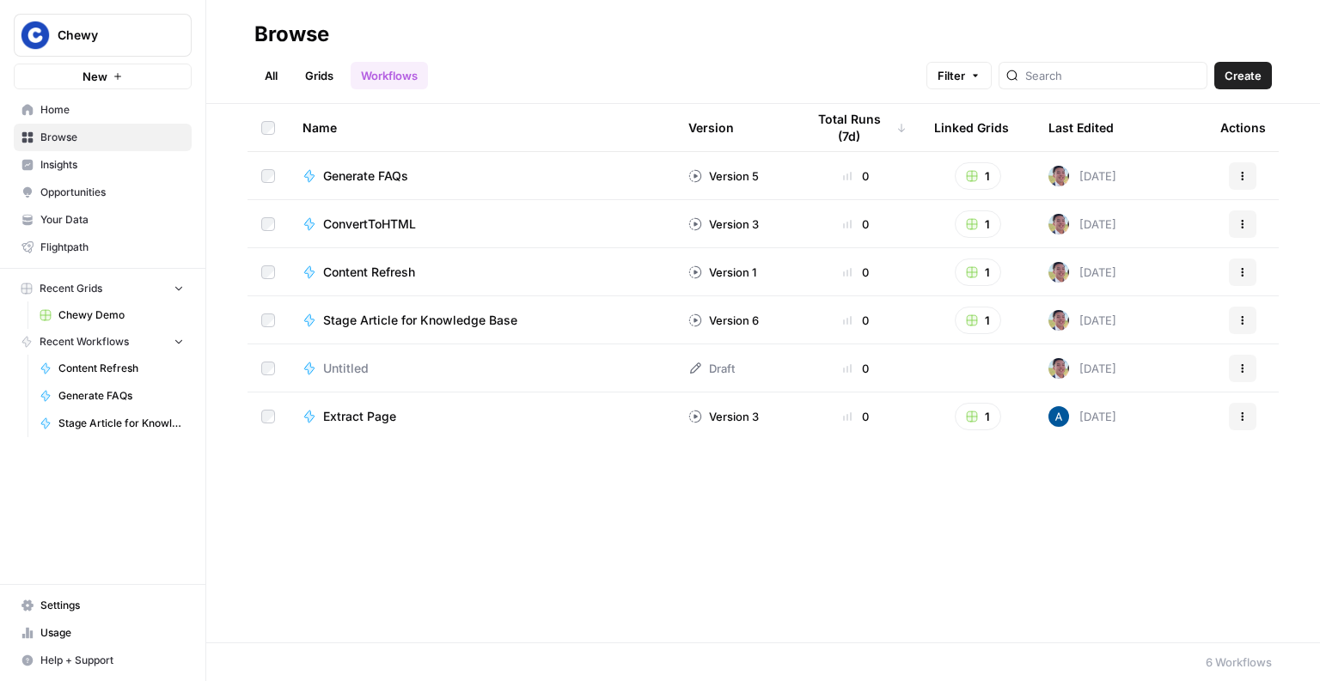
click at [338, 74] on link "Grids" at bounding box center [319, 75] width 49 height 27
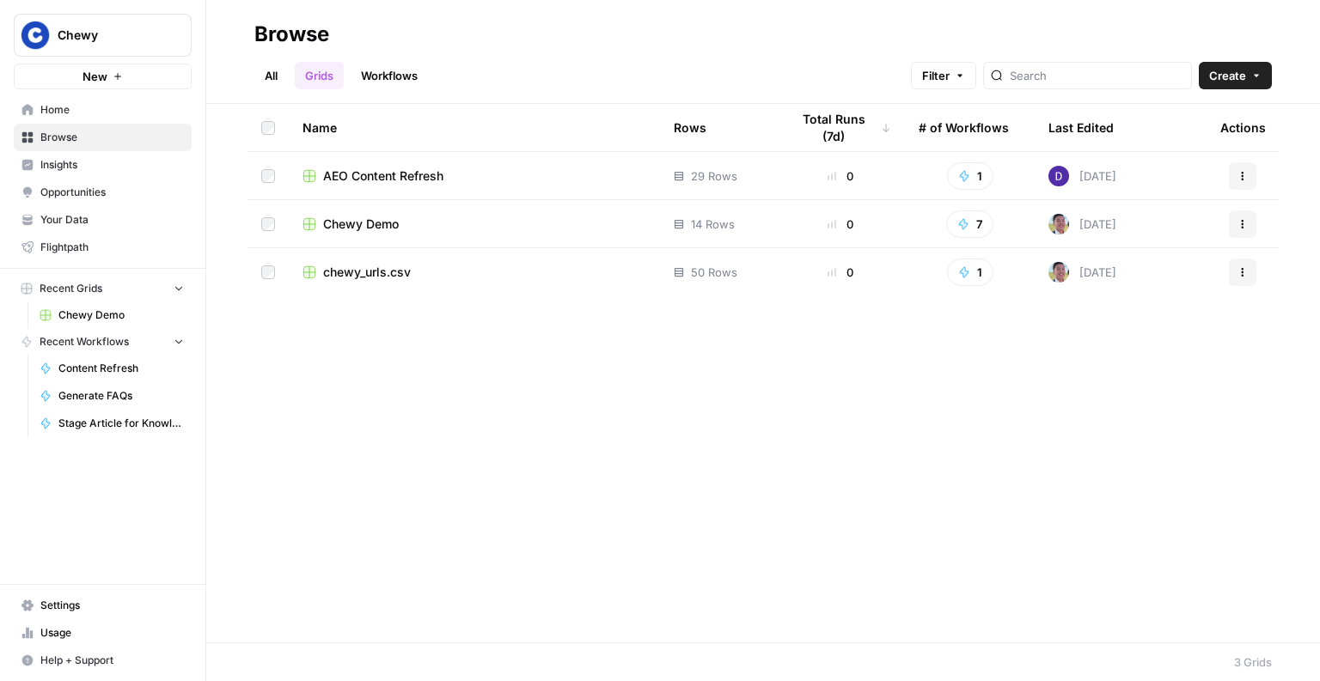
click at [413, 72] on link "Workflows" at bounding box center [389, 75] width 77 height 27
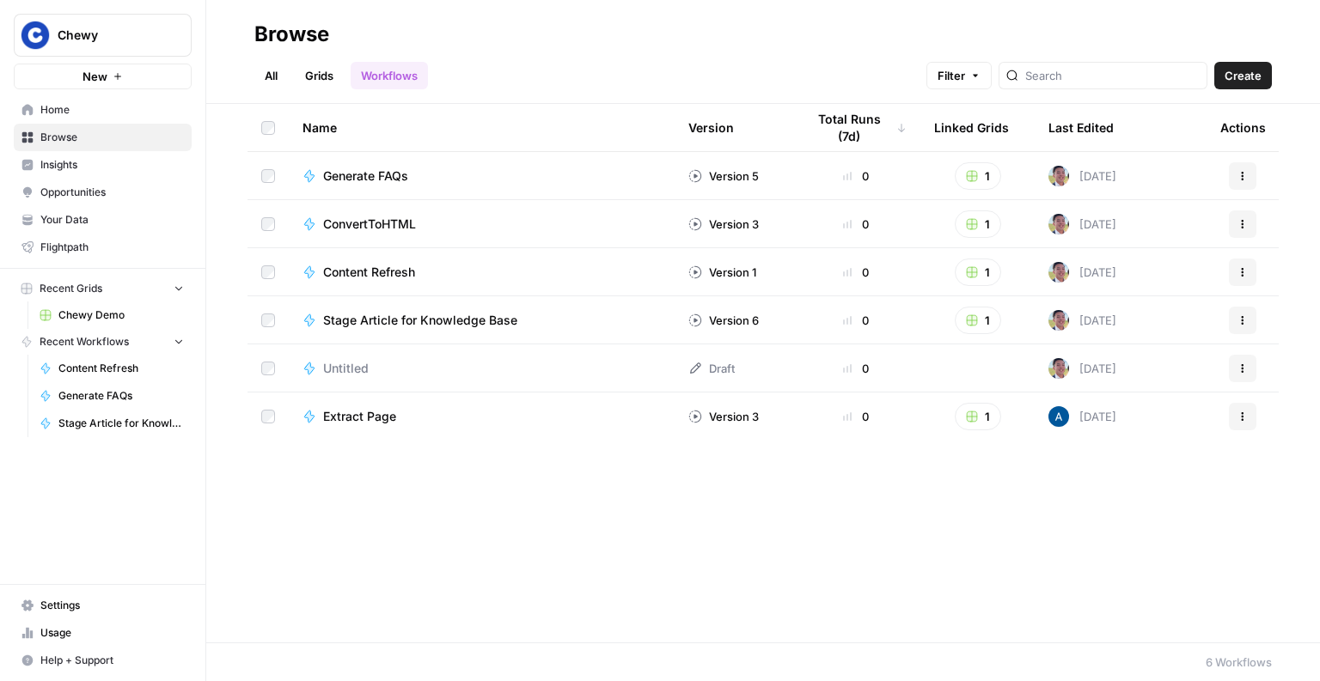
click at [374, 177] on span "Generate FAQs" at bounding box center [365, 176] width 85 height 17
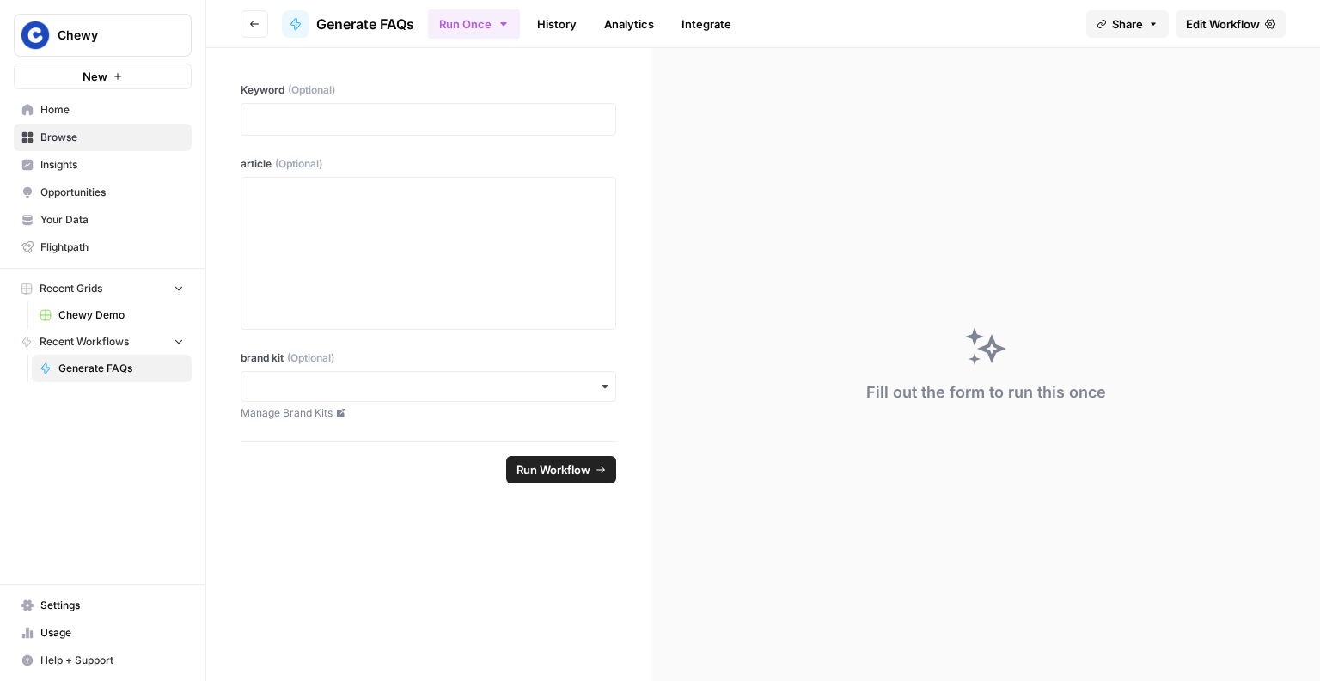
click at [1205, 21] on span "Edit Workflow" at bounding box center [1223, 23] width 74 height 17
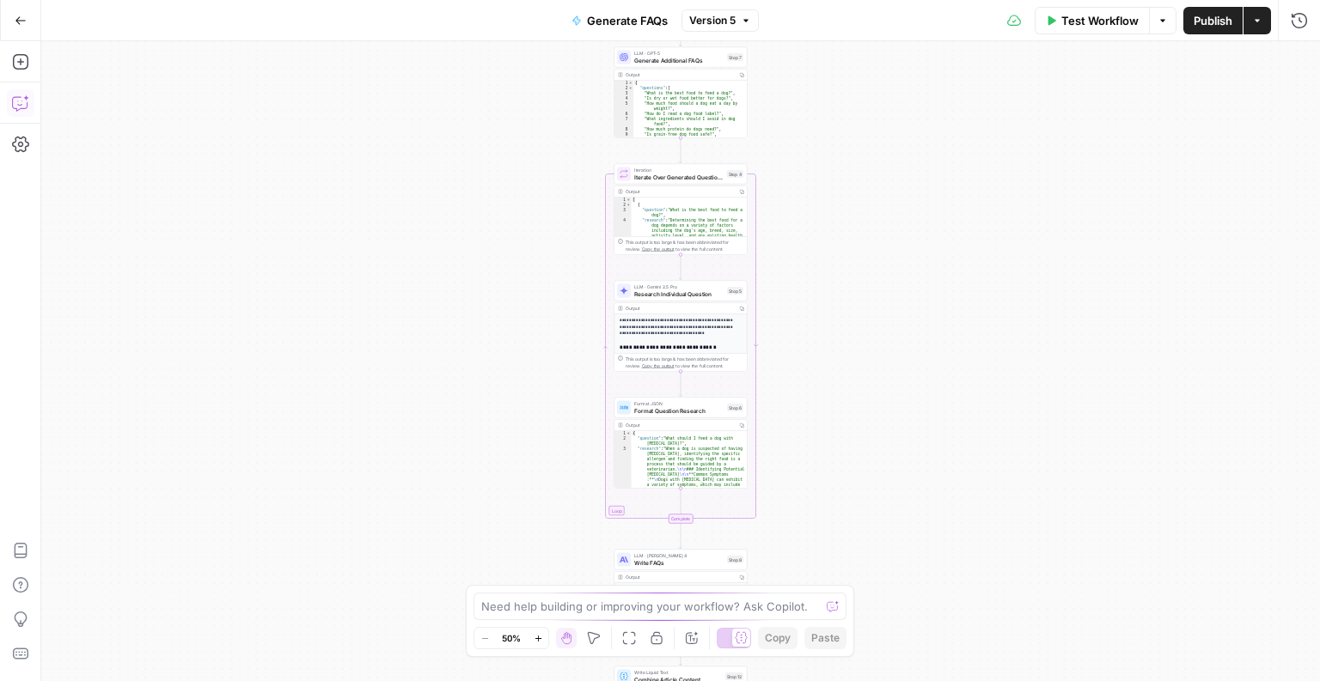
click at [18, 106] on icon "button" at bounding box center [20, 103] width 17 height 17
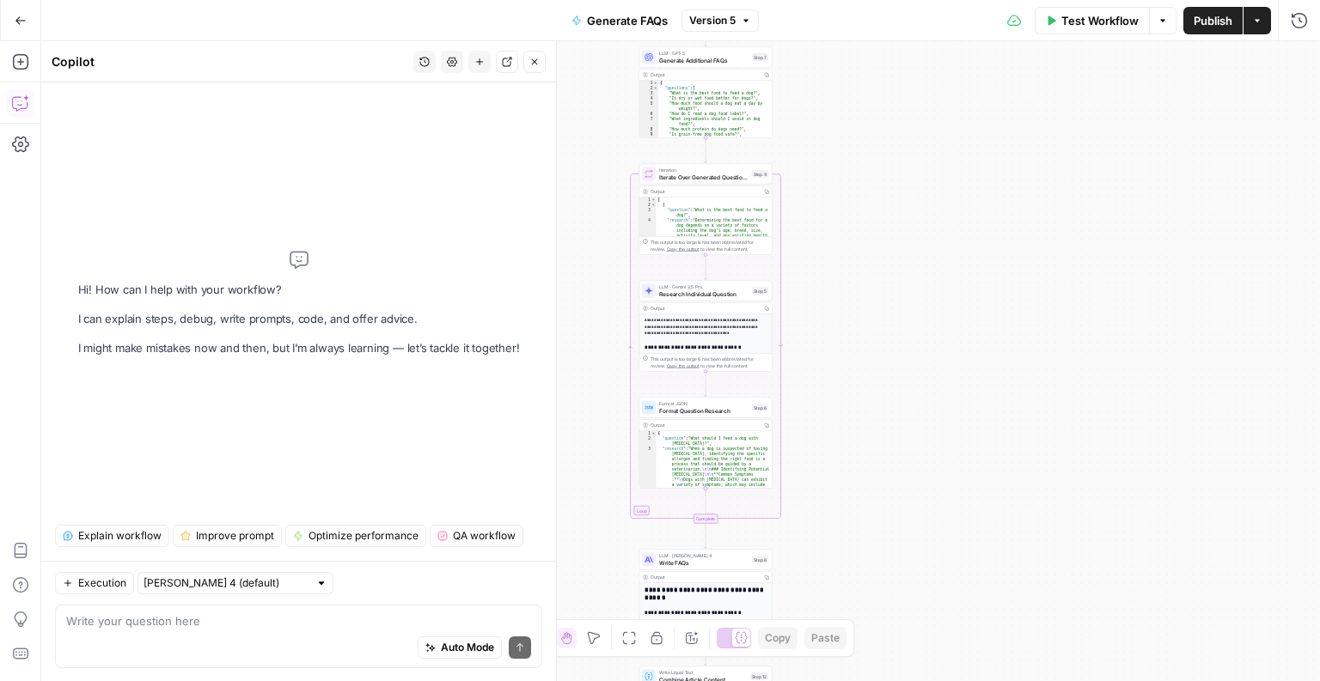
click at [109, 529] on span "Explain workflow" at bounding box center [119, 535] width 83 height 15
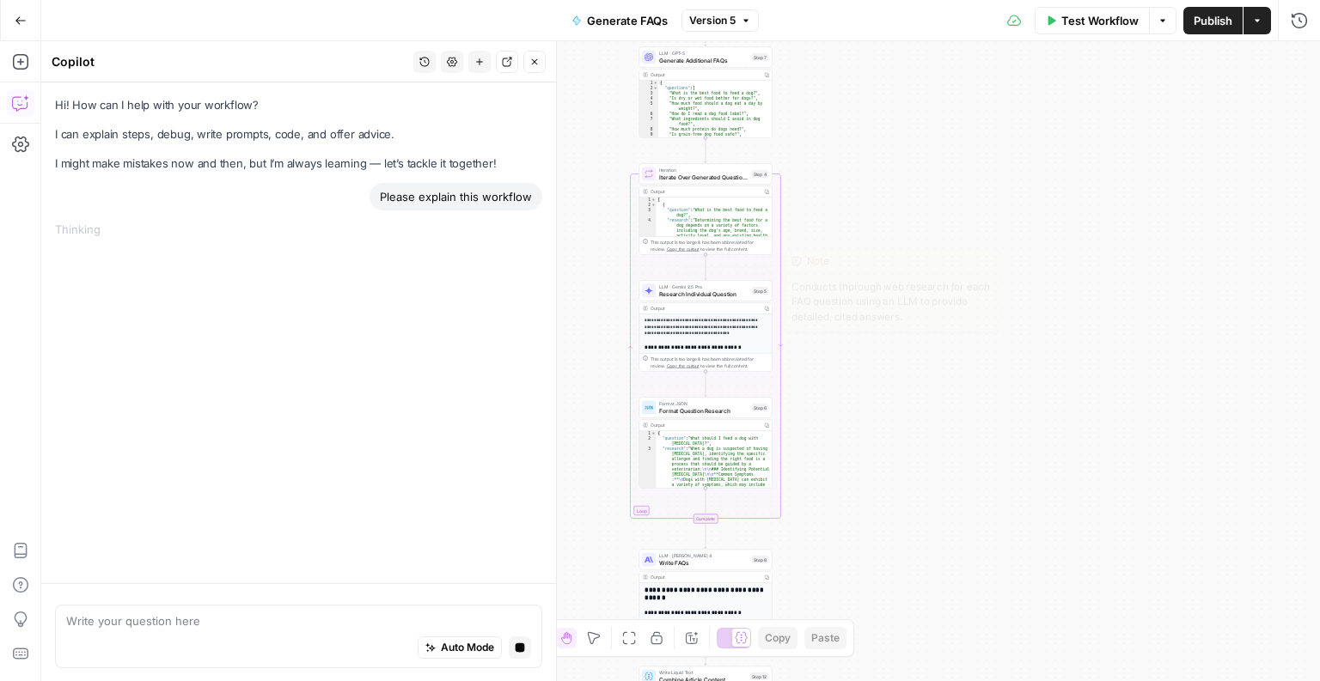
click at [947, 470] on div "**********" at bounding box center [680, 361] width 1278 height 640
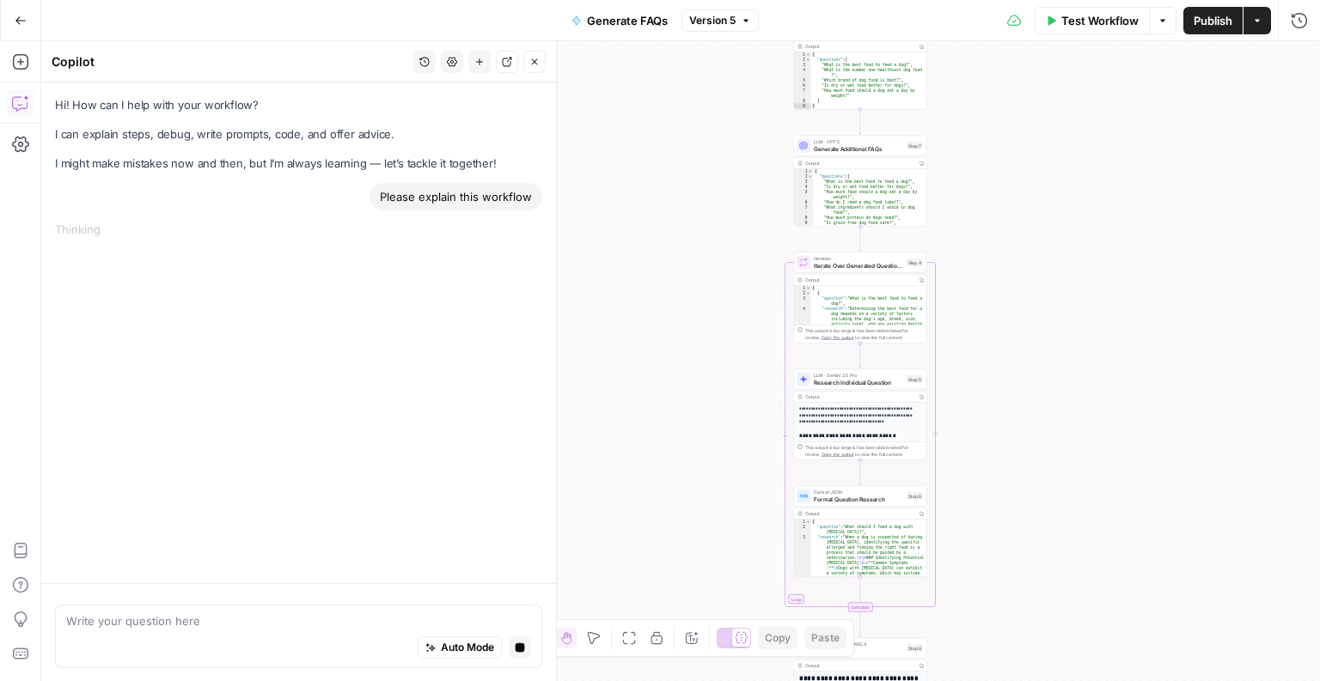
drag, startPoint x: 872, startPoint y: 468, endPoint x: 1027, endPoint y: 553, distance: 176.5
click at [1027, 553] on div "**********" at bounding box center [680, 361] width 1278 height 640
click at [1066, 509] on div "**********" at bounding box center [680, 361] width 1278 height 640
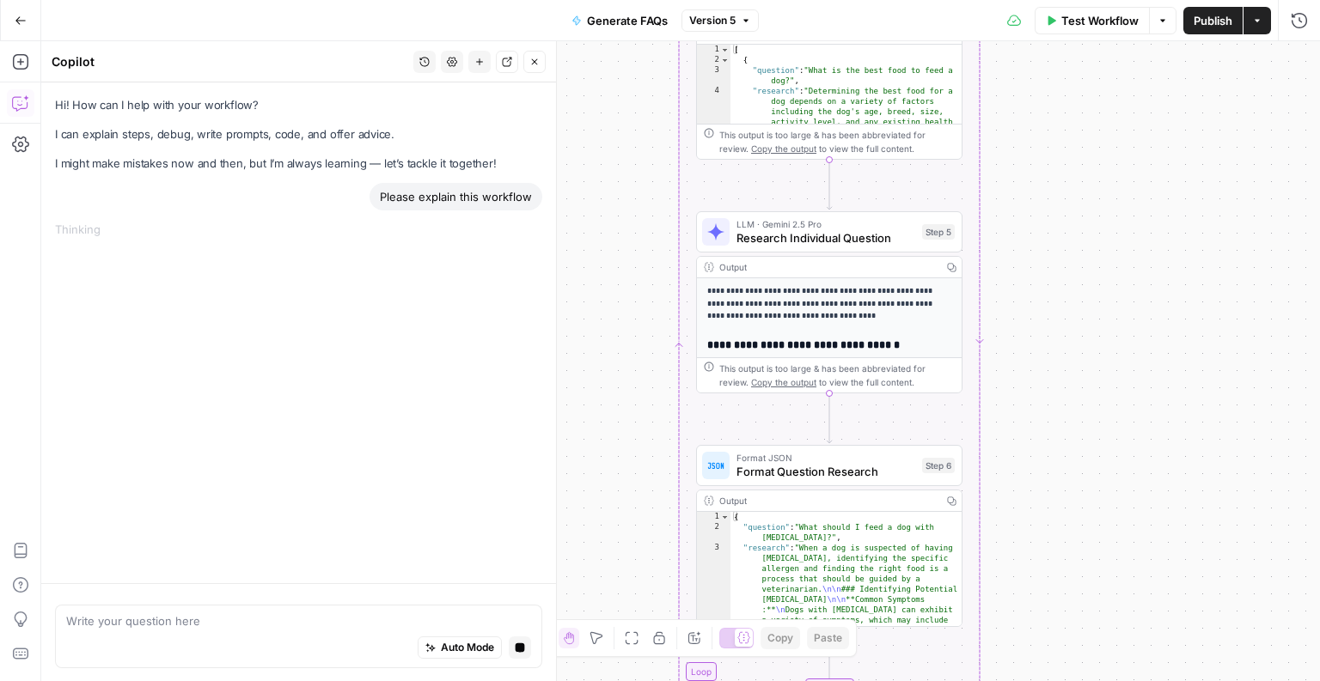
drag, startPoint x: 814, startPoint y: 392, endPoint x: 989, endPoint y: 381, distance: 175.6
click at [989, 381] on div "**********" at bounding box center [680, 361] width 1278 height 640
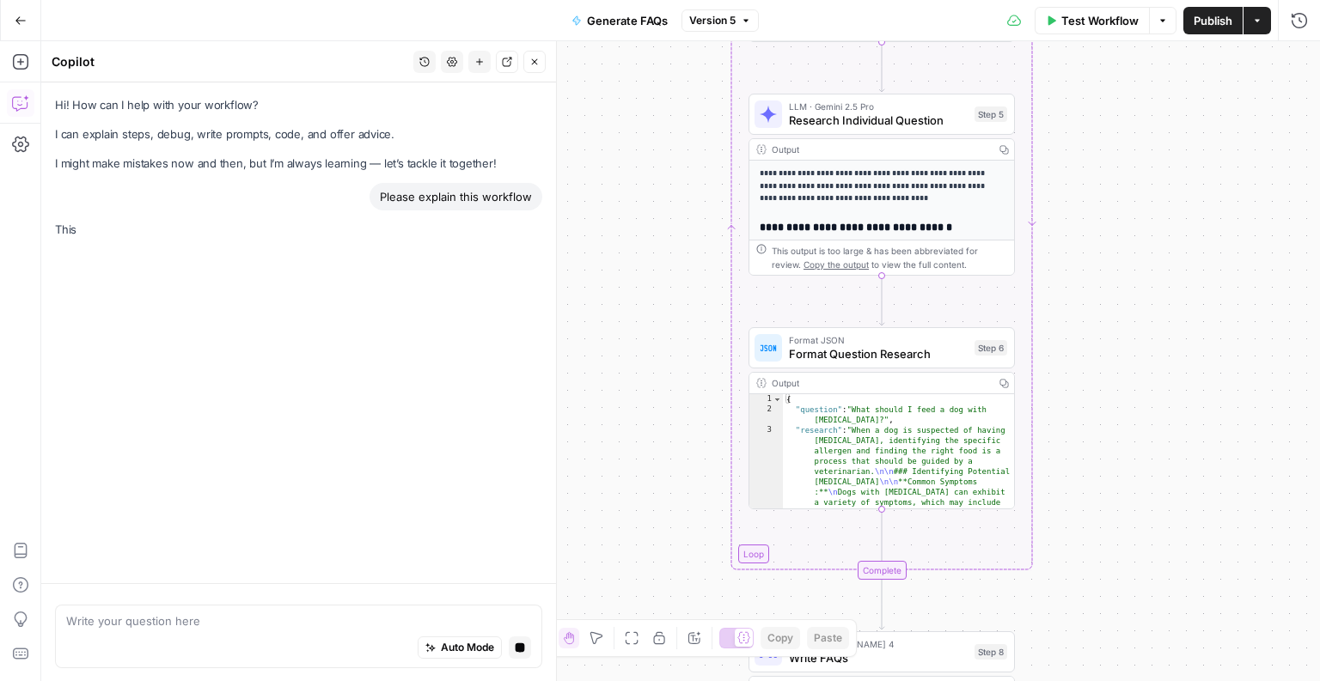
drag, startPoint x: 1100, startPoint y: 388, endPoint x: 1115, endPoint y: 121, distance: 267.6
click at [1115, 121] on div "**********" at bounding box center [680, 361] width 1278 height 640
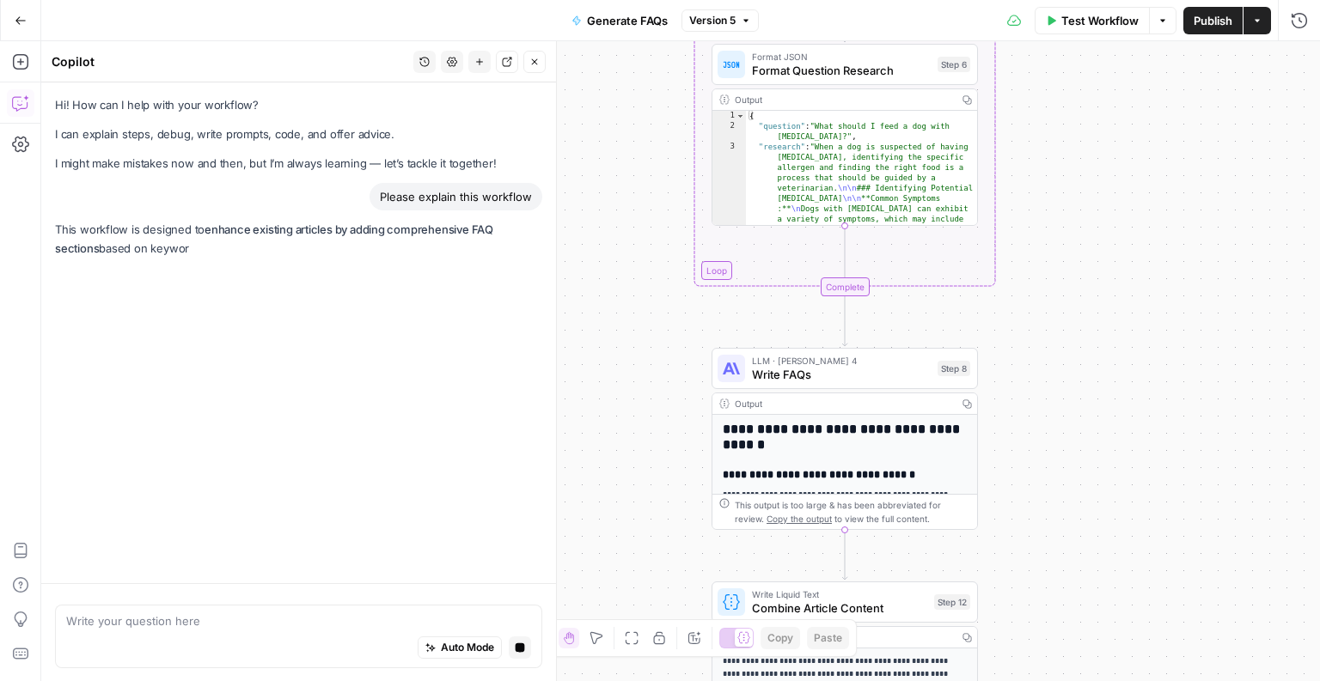
drag, startPoint x: 1099, startPoint y: 451, endPoint x: 1099, endPoint y: 213, distance: 238.0
click at [1099, 213] on div "**********" at bounding box center [680, 361] width 1278 height 640
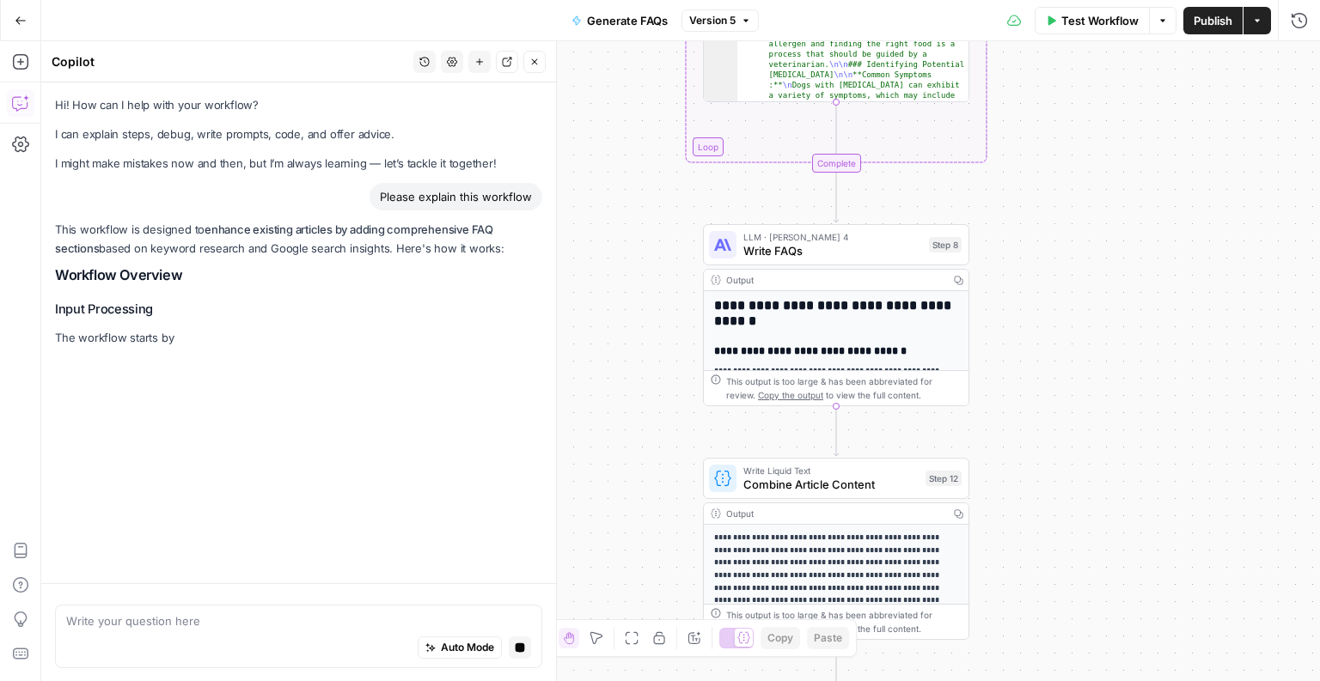
drag, startPoint x: 1040, startPoint y: 360, endPoint x: 1031, endPoint y: 340, distance: 21.5
click at [1031, 340] on div "**********" at bounding box center [680, 361] width 1278 height 640
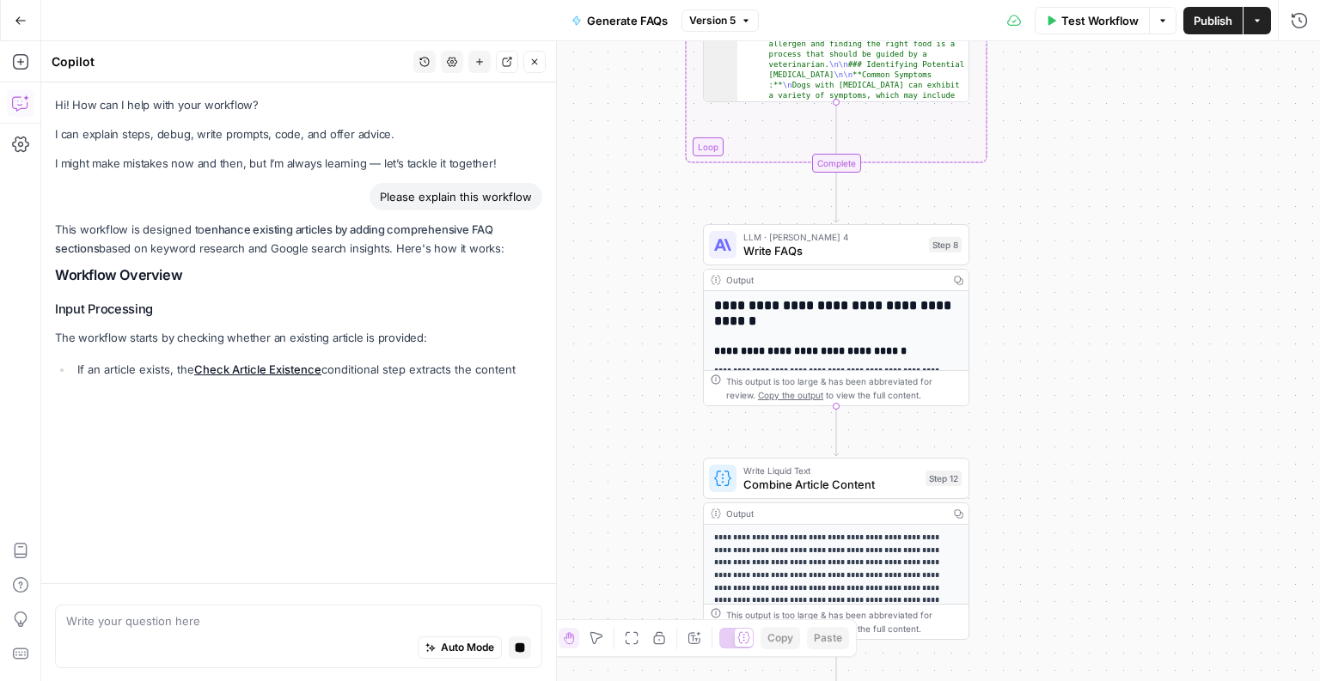
click at [1038, 374] on div "**********" at bounding box center [680, 361] width 1278 height 640
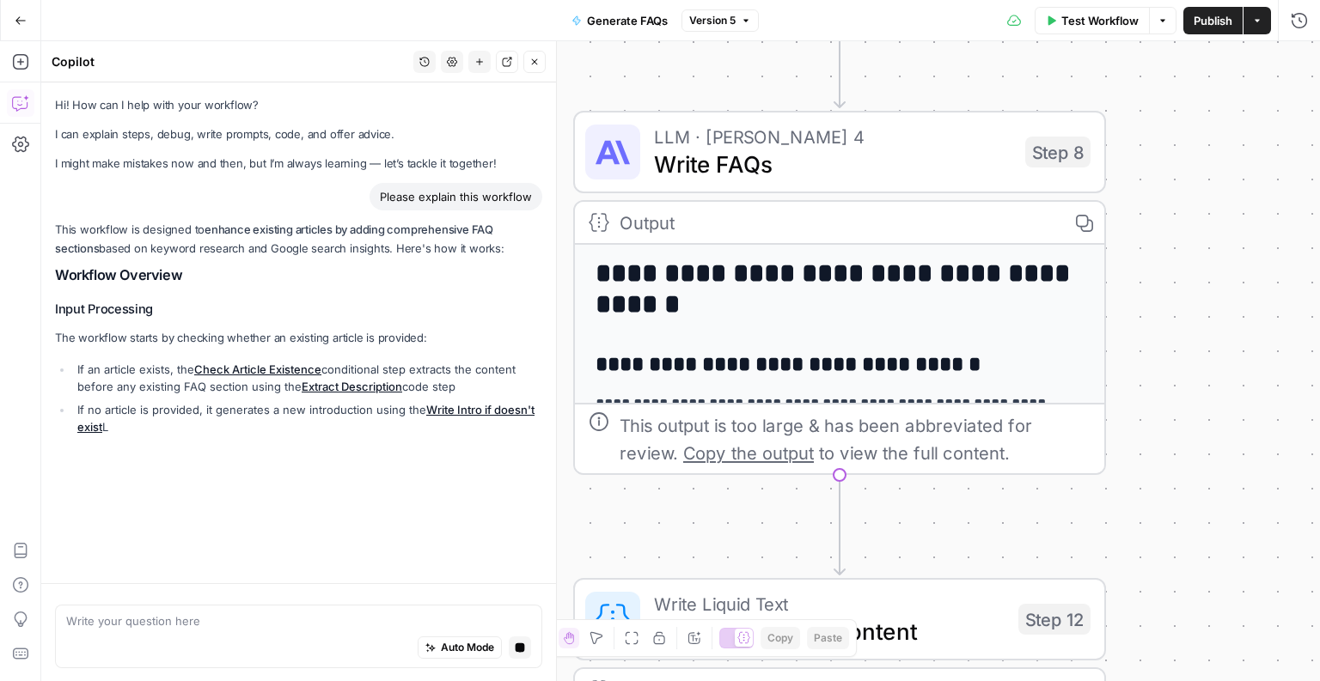
drag, startPoint x: 1010, startPoint y: 331, endPoint x: 1218, endPoint y: 369, distance: 212.3
click at [1218, 369] on div "**********" at bounding box center [680, 361] width 1278 height 640
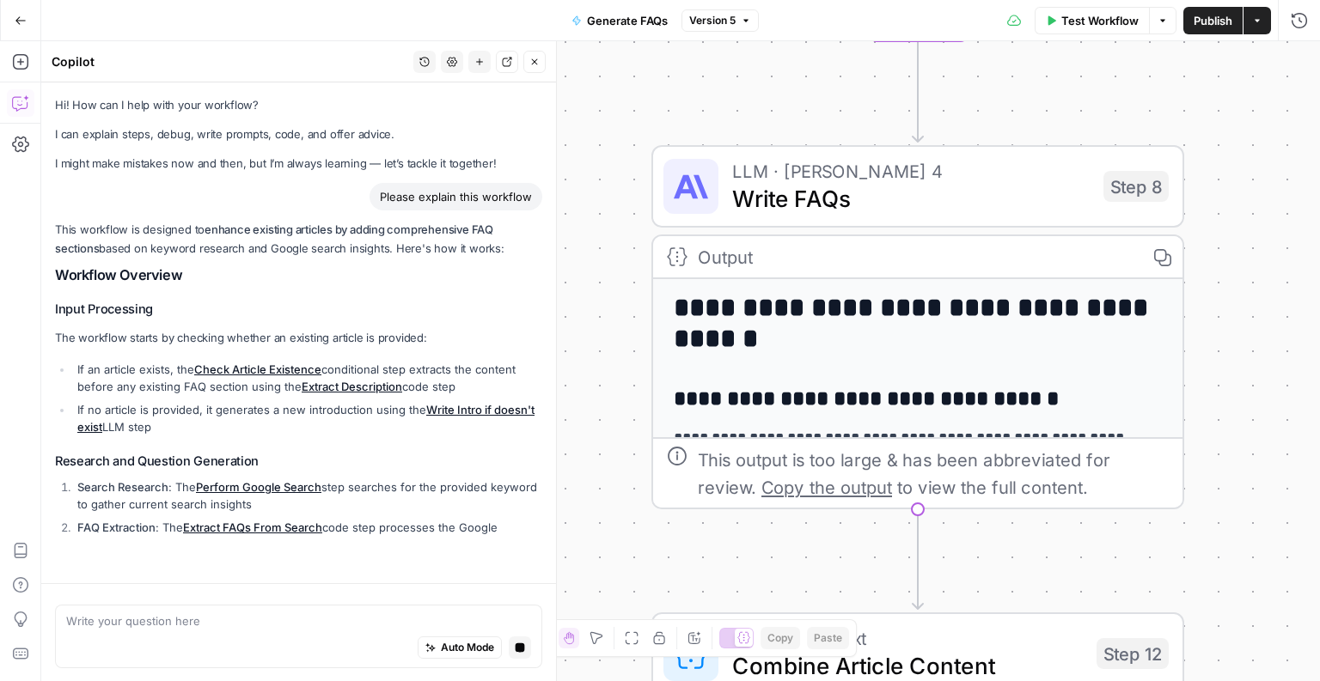
drag, startPoint x: 1176, startPoint y: 320, endPoint x: 1251, endPoint y: 351, distance: 81.2
click at [1251, 351] on div "**********" at bounding box center [680, 361] width 1278 height 640
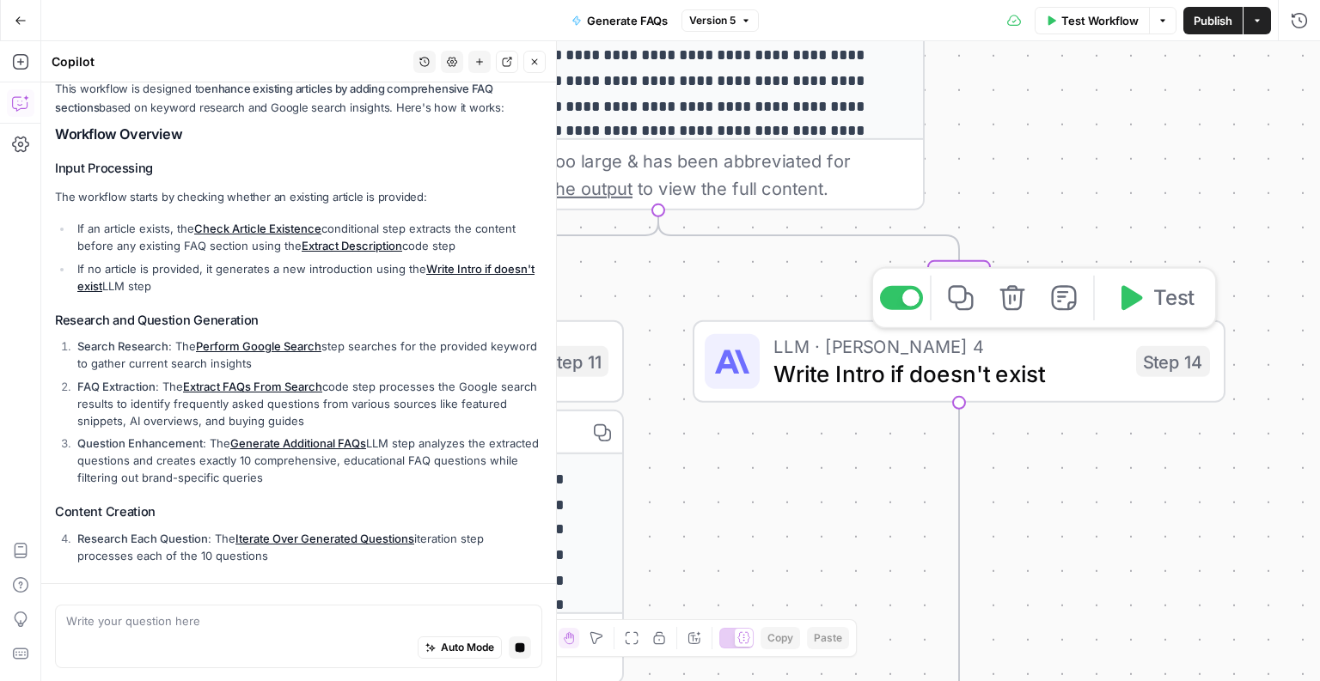
click at [869, 373] on span "Write Intro if doesn't exist" at bounding box center [947, 374] width 349 height 34
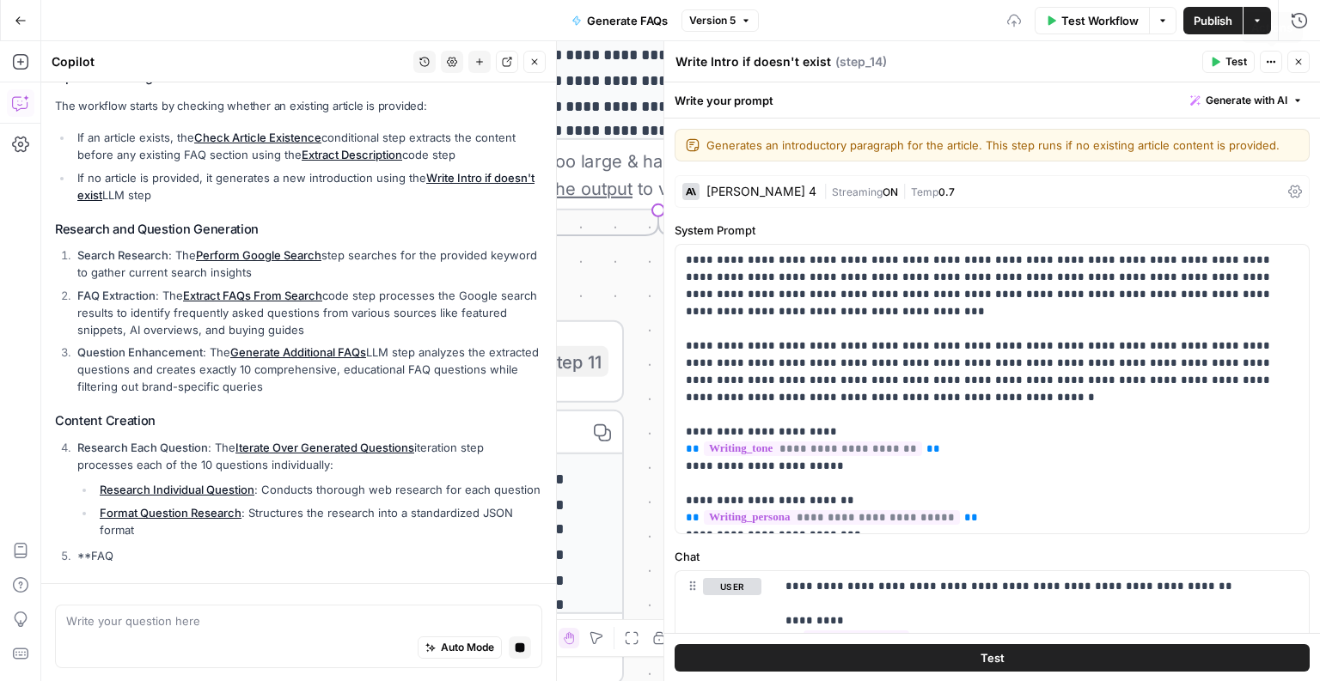
click at [1302, 62] on span "Close" at bounding box center [1302, 62] width 1 height 1
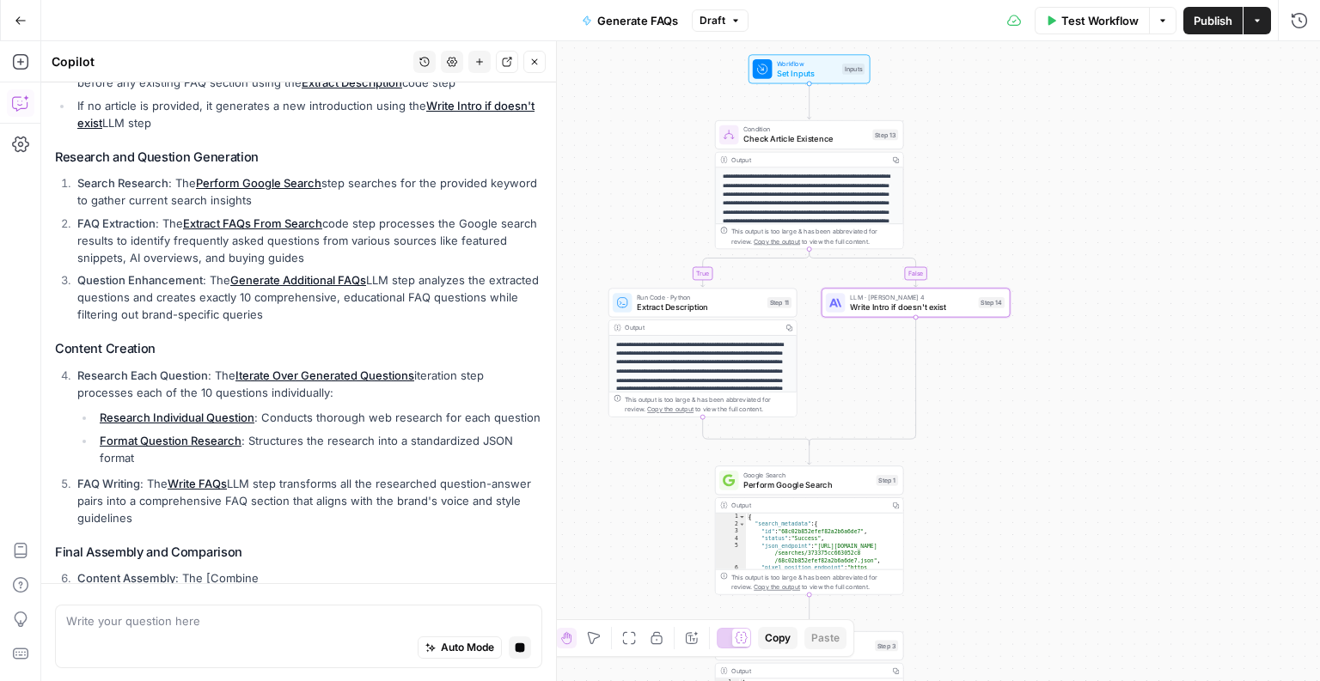
scroll to position [326, 0]
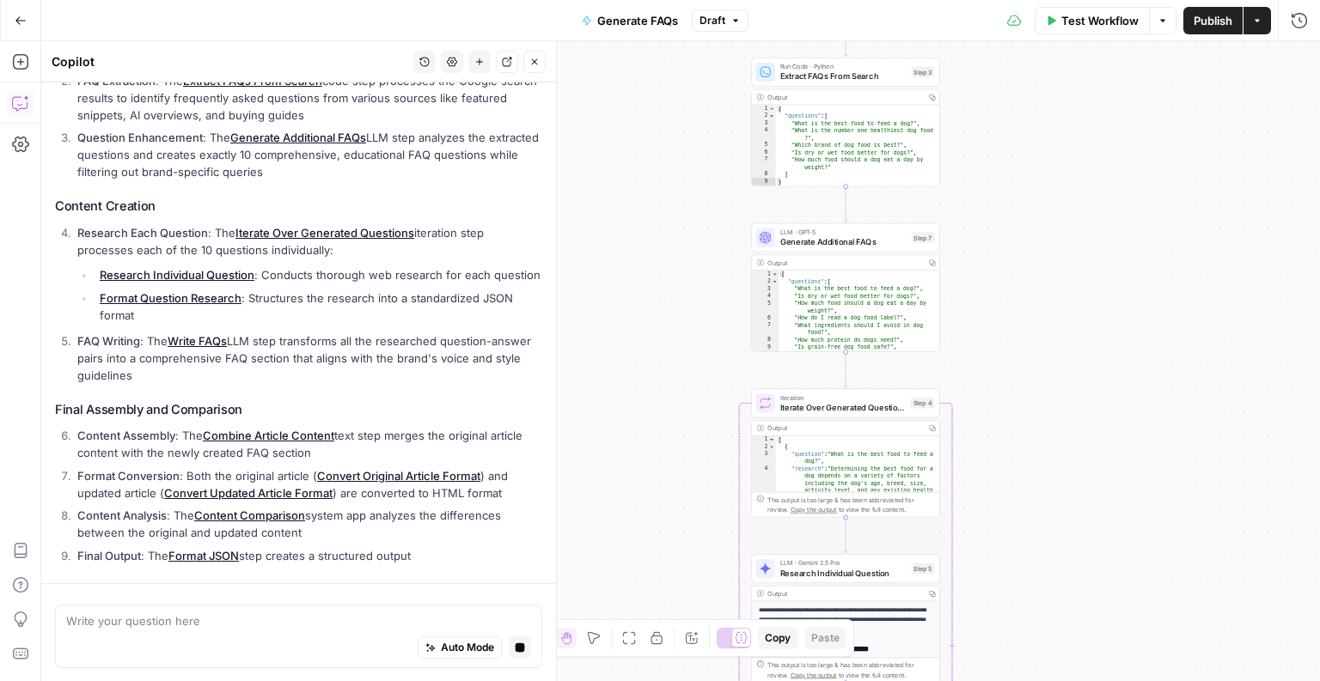
drag, startPoint x: 1046, startPoint y: 557, endPoint x: 1071, endPoint y: 155, distance: 402.9
click at [1071, 155] on div "**********" at bounding box center [680, 361] width 1278 height 640
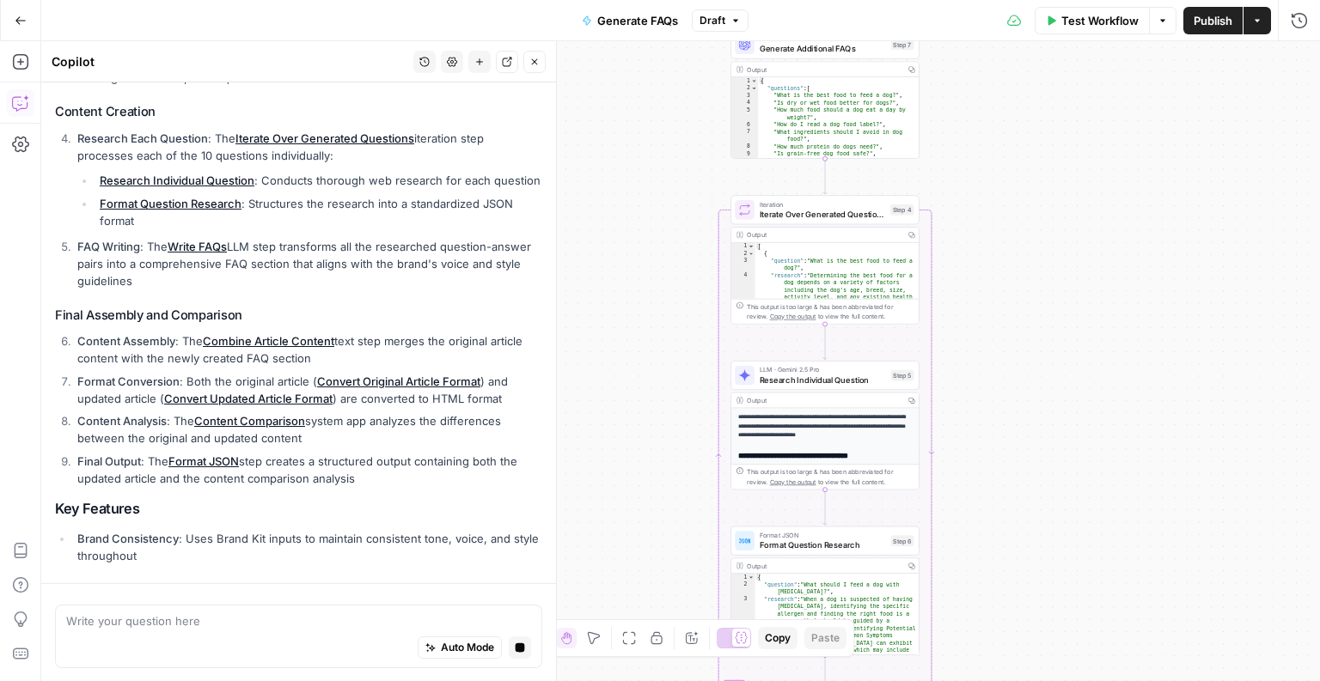
drag, startPoint x: 993, startPoint y: 385, endPoint x: 972, endPoint y: 190, distance: 196.2
click at [972, 190] on div "**********" at bounding box center [680, 361] width 1278 height 640
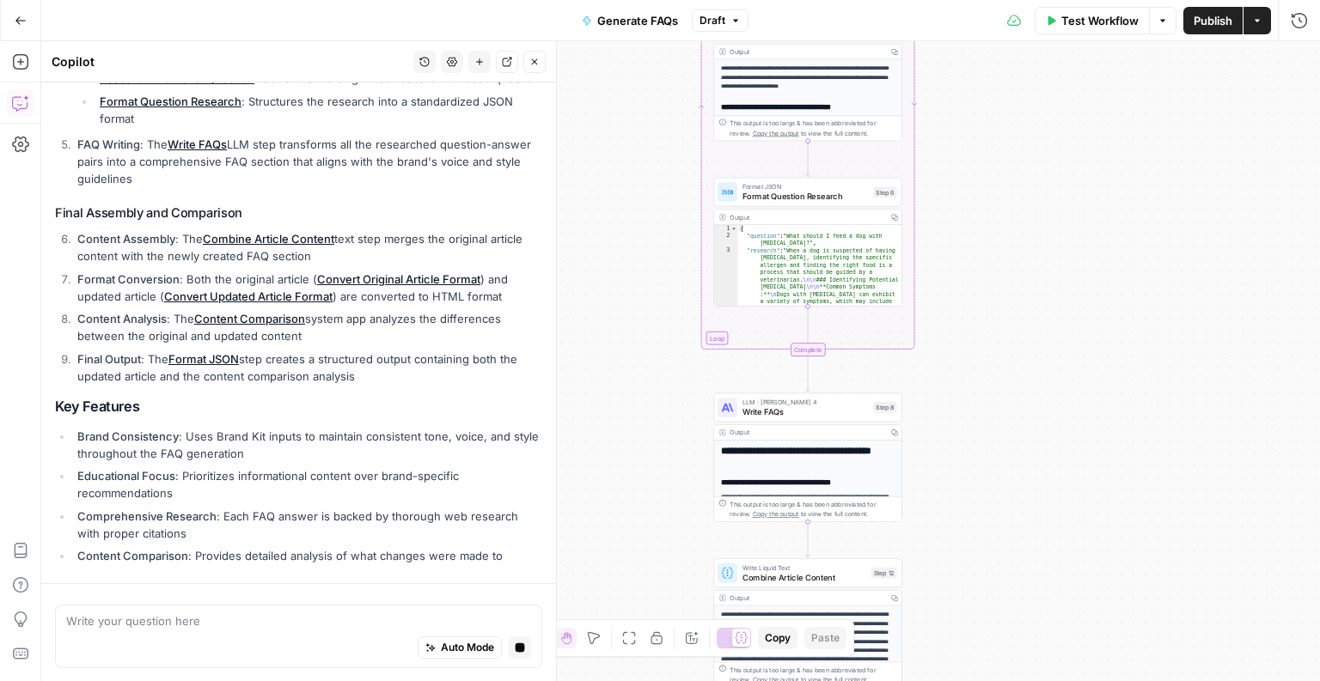
drag, startPoint x: 939, startPoint y: 573, endPoint x: 923, endPoint y: 226, distance: 347.5
click at [923, 226] on div "**********" at bounding box center [680, 361] width 1278 height 640
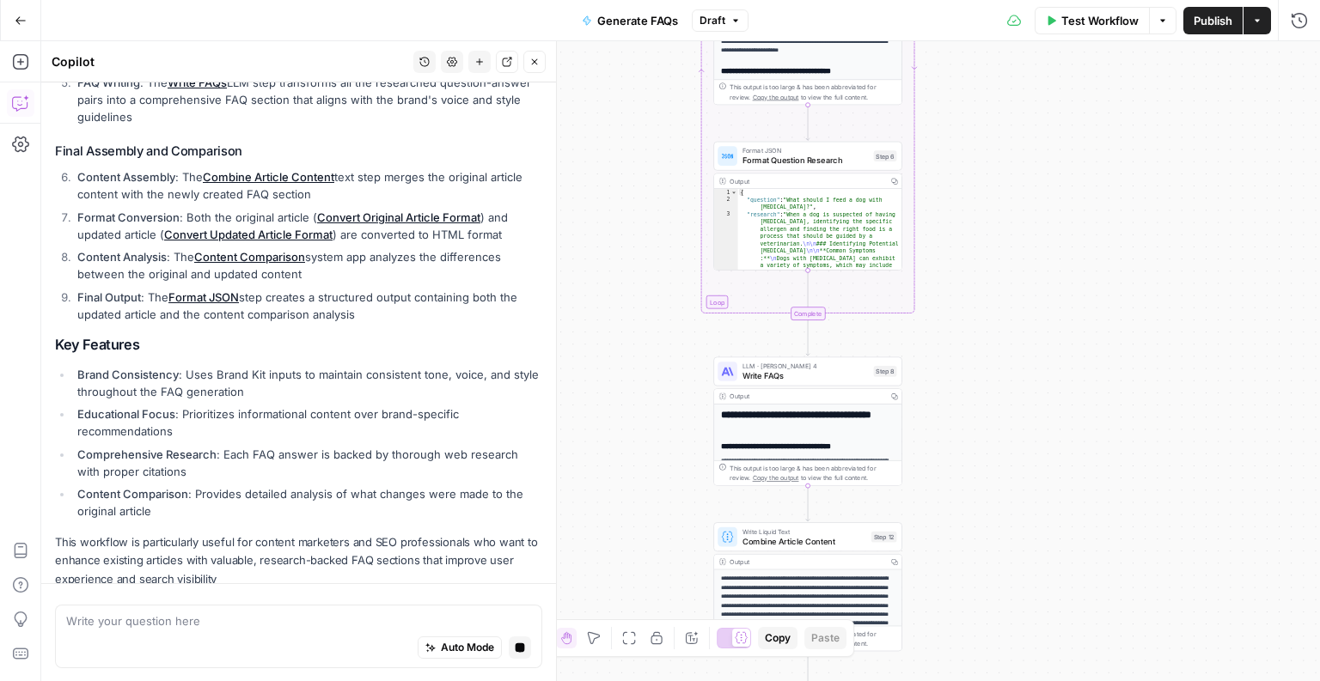
scroll to position [723, 0]
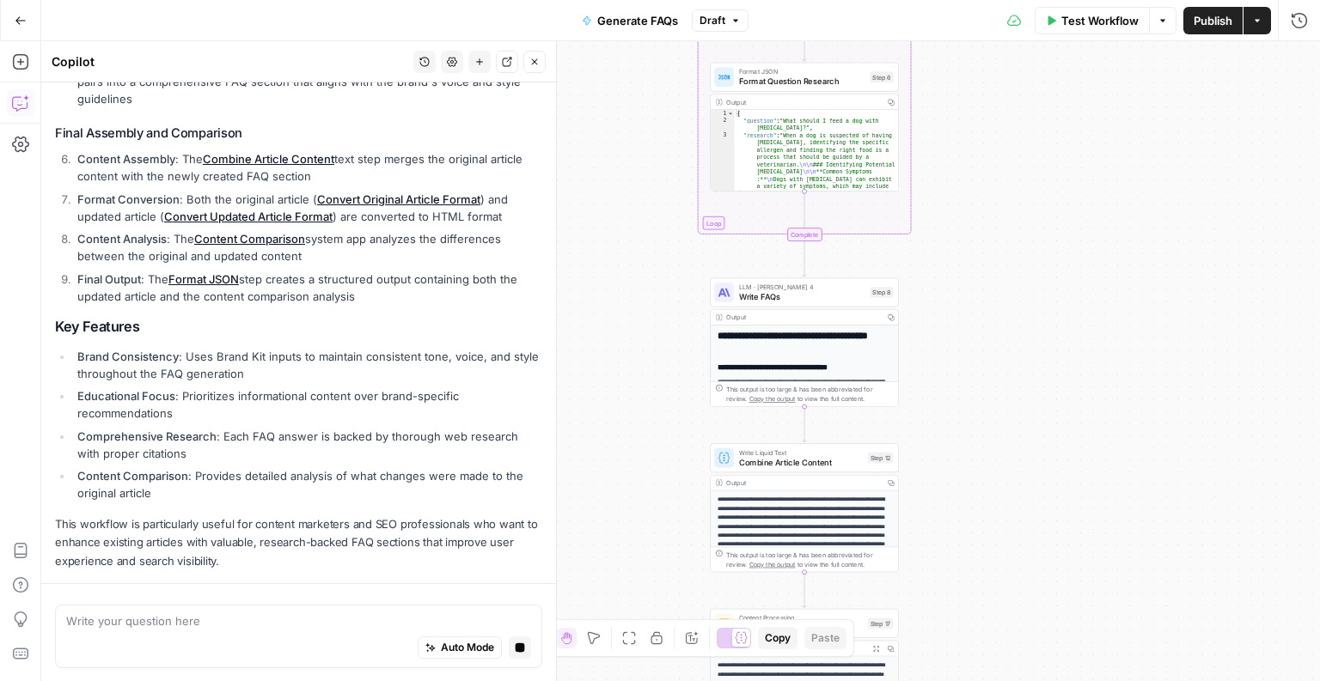
drag, startPoint x: 924, startPoint y: 503, endPoint x: 926, endPoint y: 399, distance: 104.0
click at [926, 399] on div "**********" at bounding box center [680, 361] width 1278 height 640
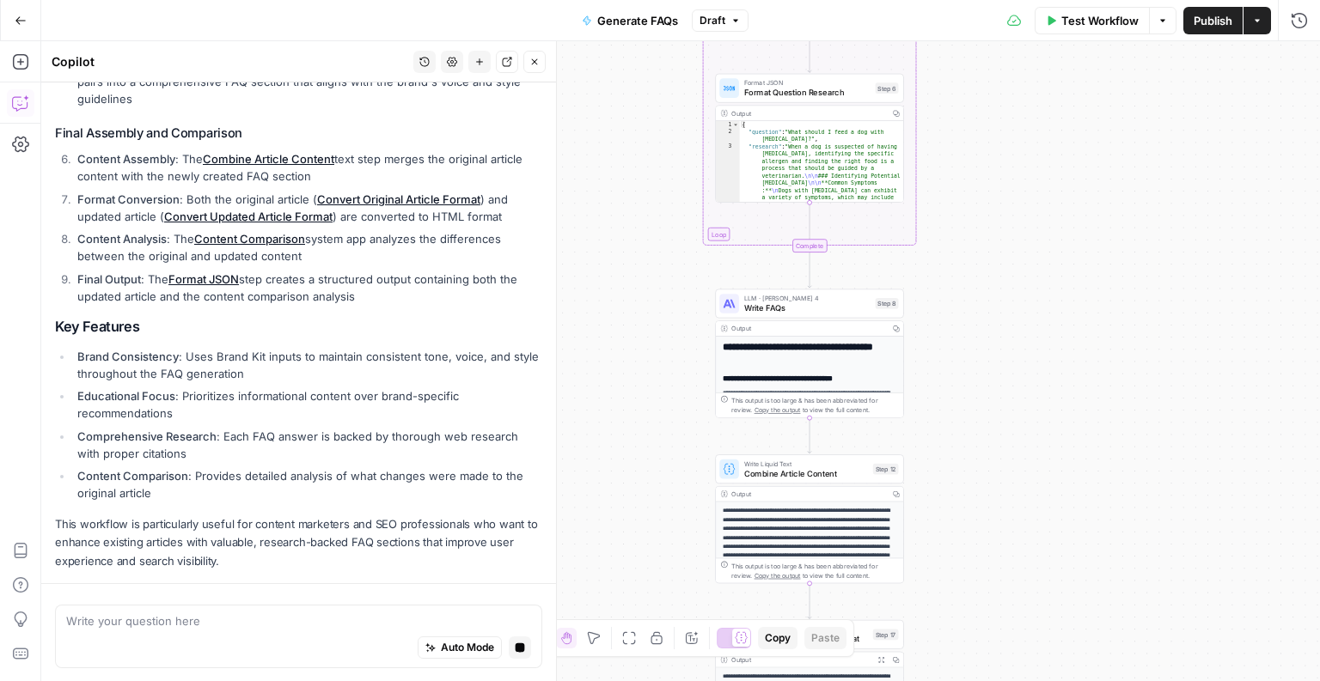
scroll to position [801, 0]
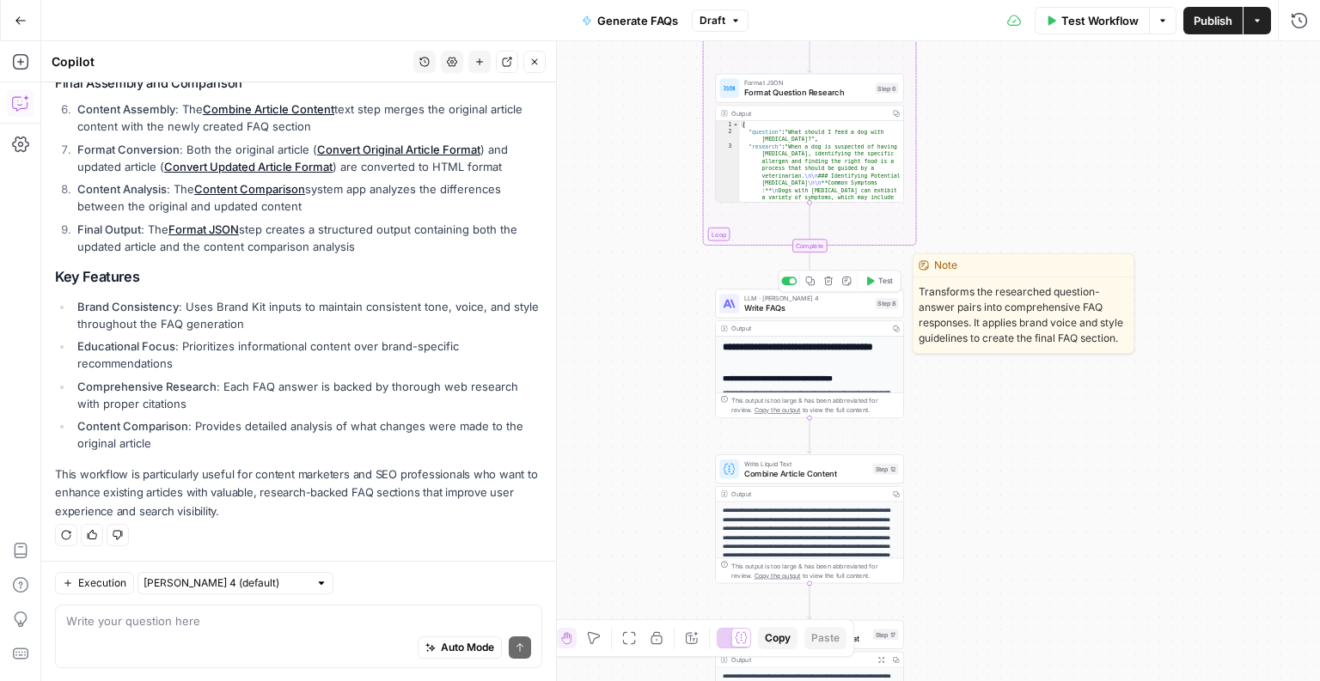
click at [752, 304] on span "Write FAQs" at bounding box center [807, 308] width 126 height 12
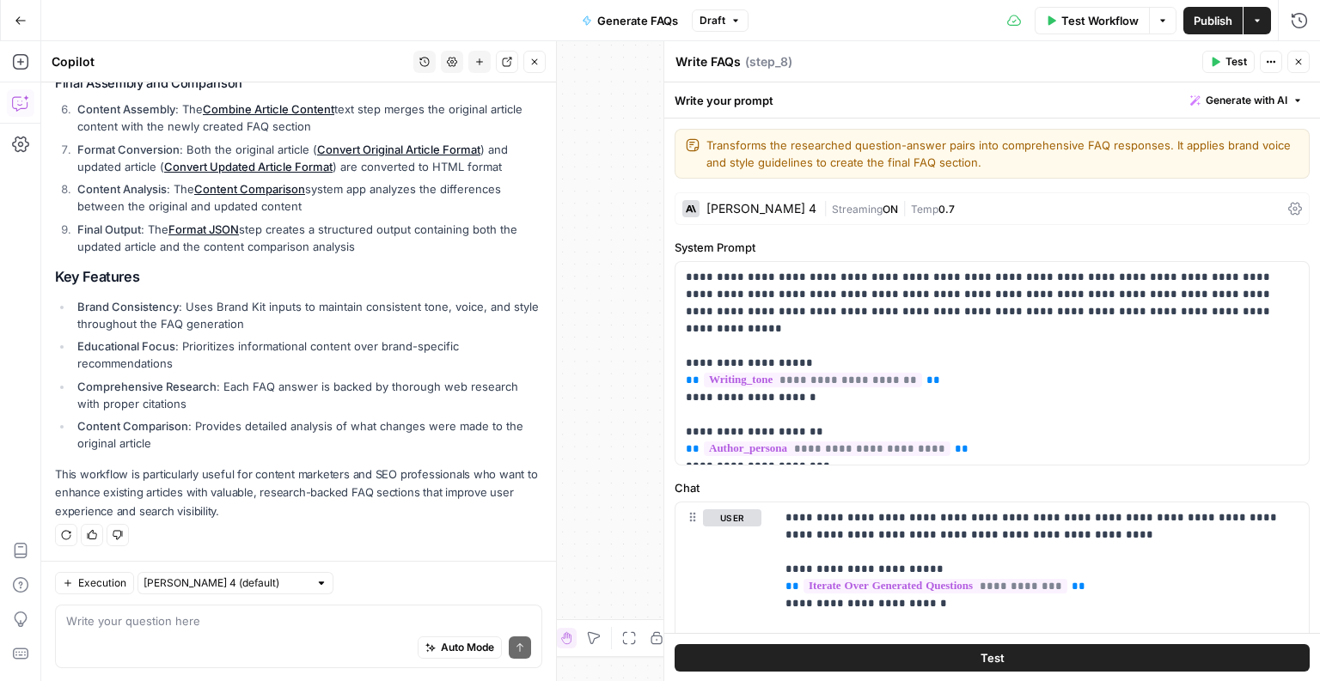
click at [539, 64] on icon "button" at bounding box center [534, 62] width 10 height 10
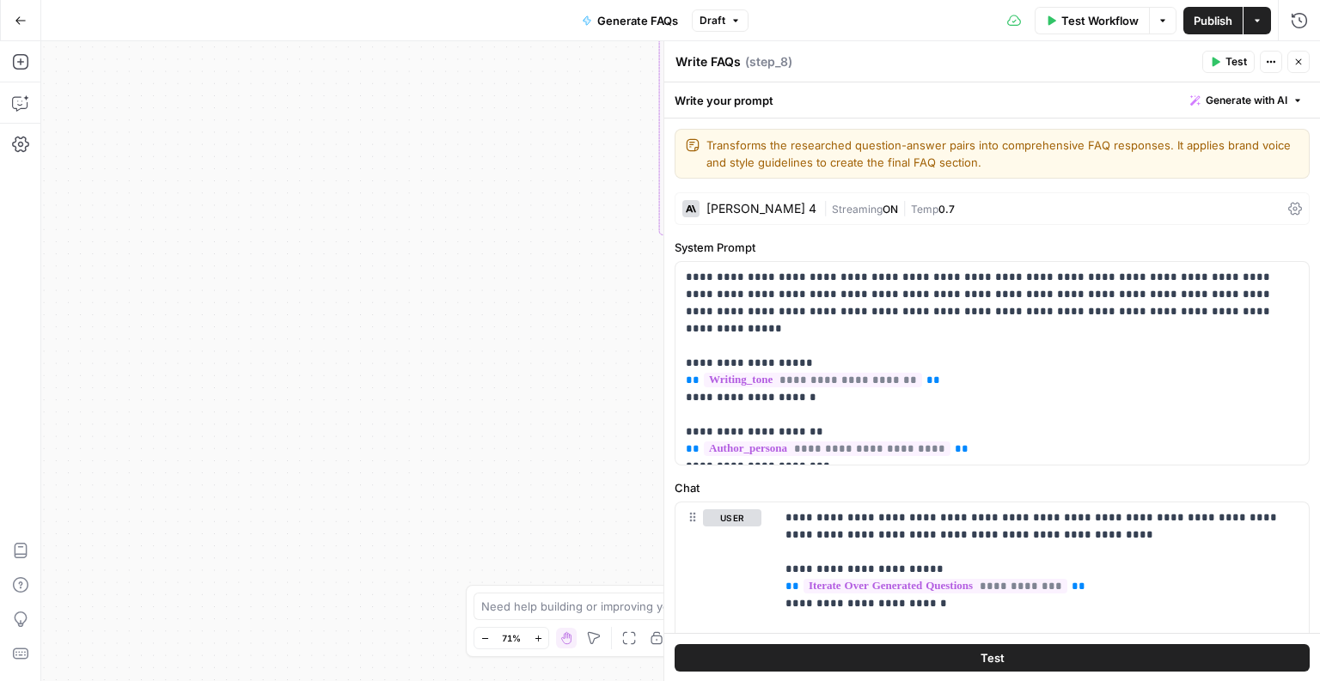
drag, startPoint x: 497, startPoint y: 271, endPoint x: 357, endPoint y: 241, distance: 143.1
click at [357, 241] on div "**********" at bounding box center [680, 361] width 1278 height 640
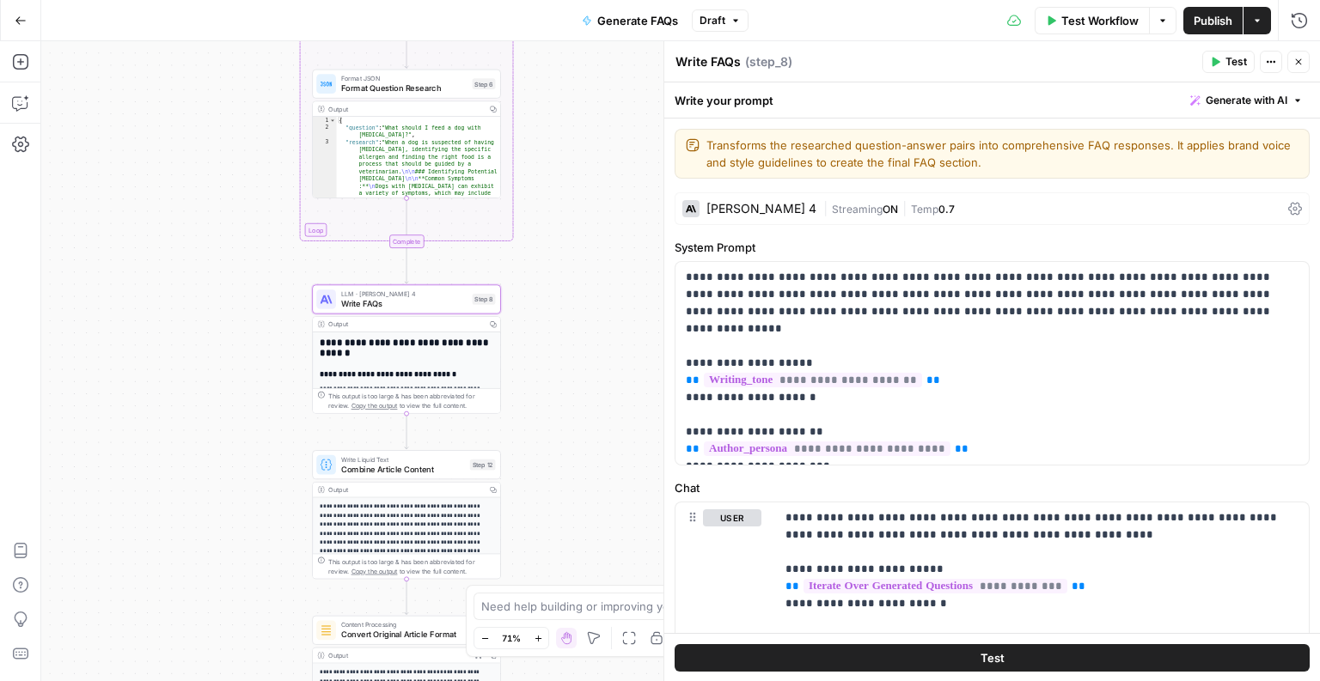
drag, startPoint x: 498, startPoint y: 331, endPoint x: 241, endPoint y: 337, distance: 257.0
click at [241, 337] on div "**********" at bounding box center [680, 361] width 1278 height 640
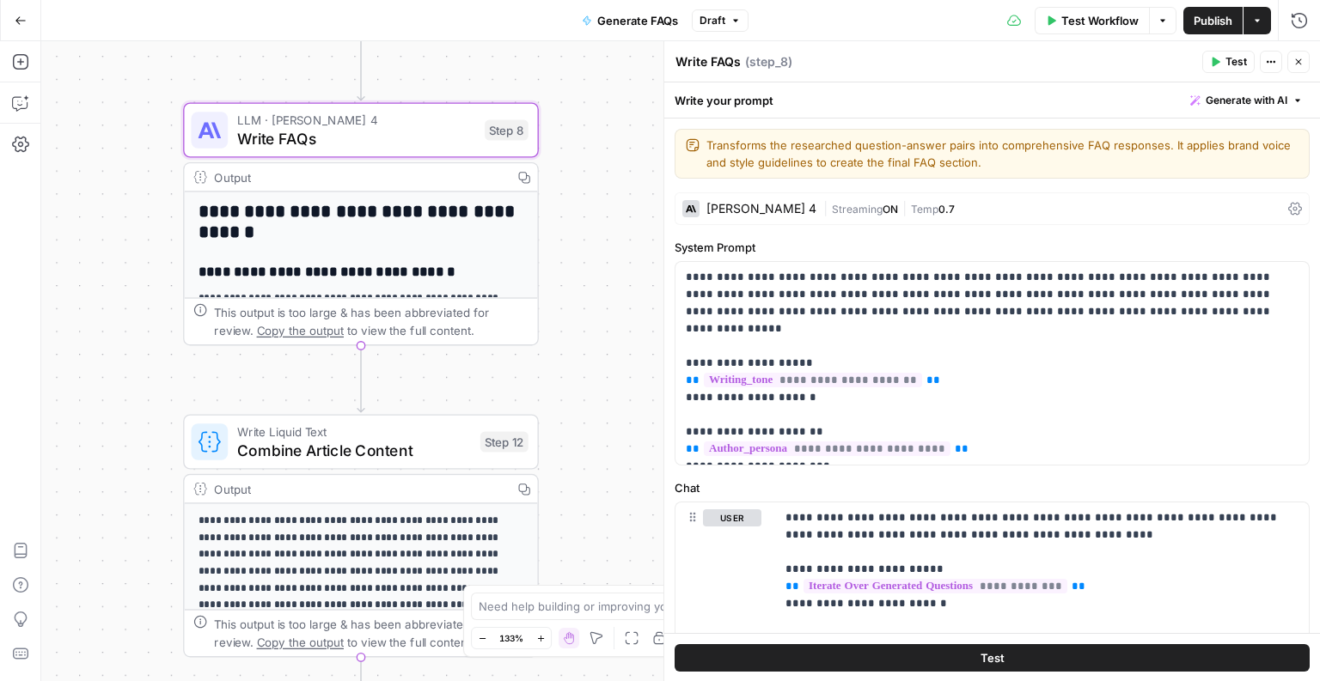
drag, startPoint x: 259, startPoint y: 357, endPoint x: 56, endPoint y: 256, distance: 226.3
click at [56, 256] on div "**********" at bounding box center [680, 361] width 1278 height 640
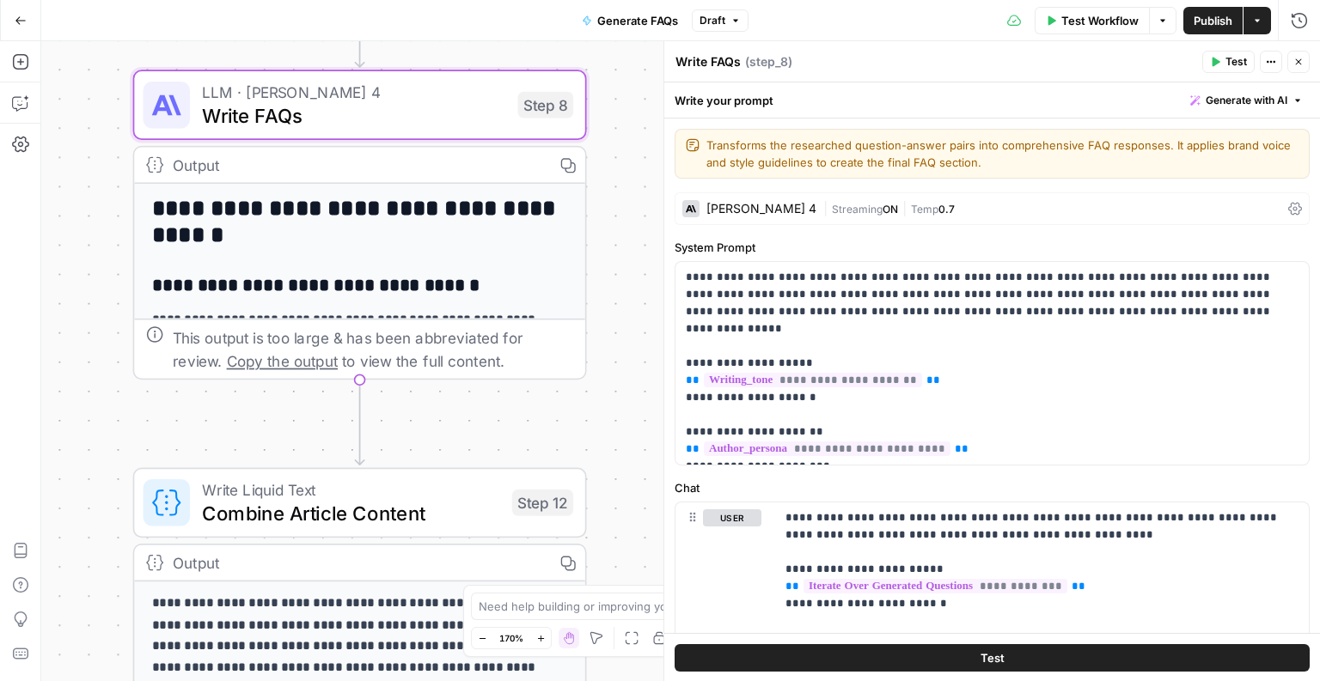
drag, startPoint x: 176, startPoint y: 266, endPoint x: 108, endPoint y: 271, distance: 68.0
click at [108, 271] on div "**********" at bounding box center [680, 361] width 1278 height 640
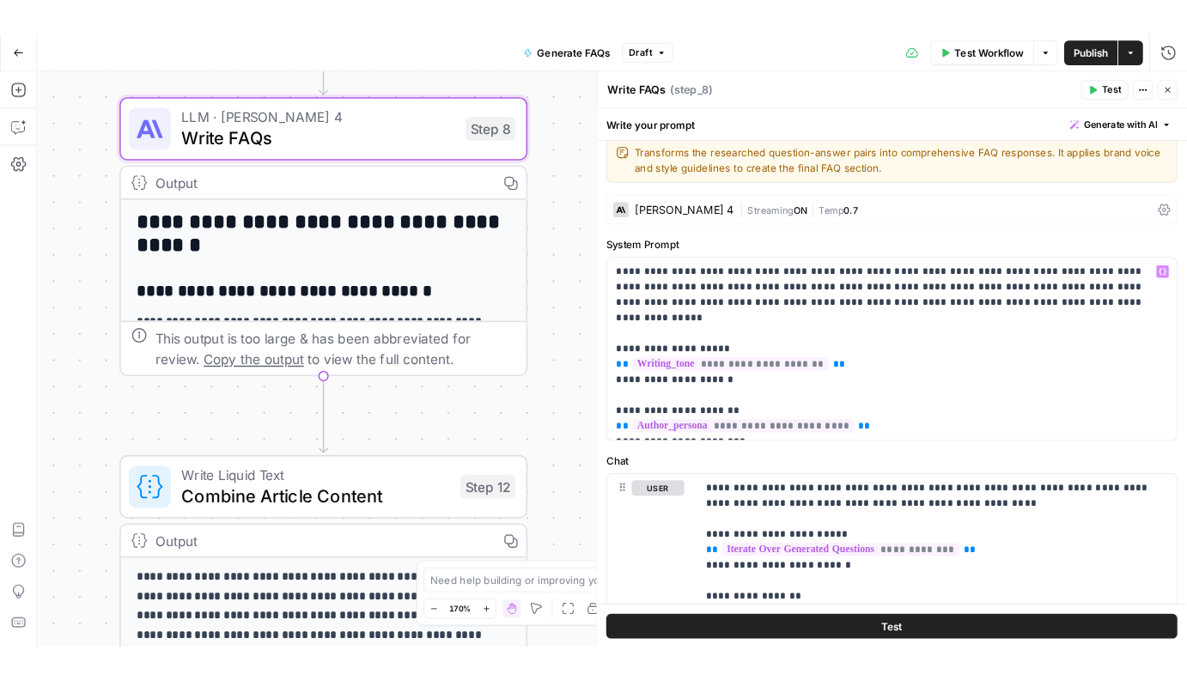
scroll to position [0, 0]
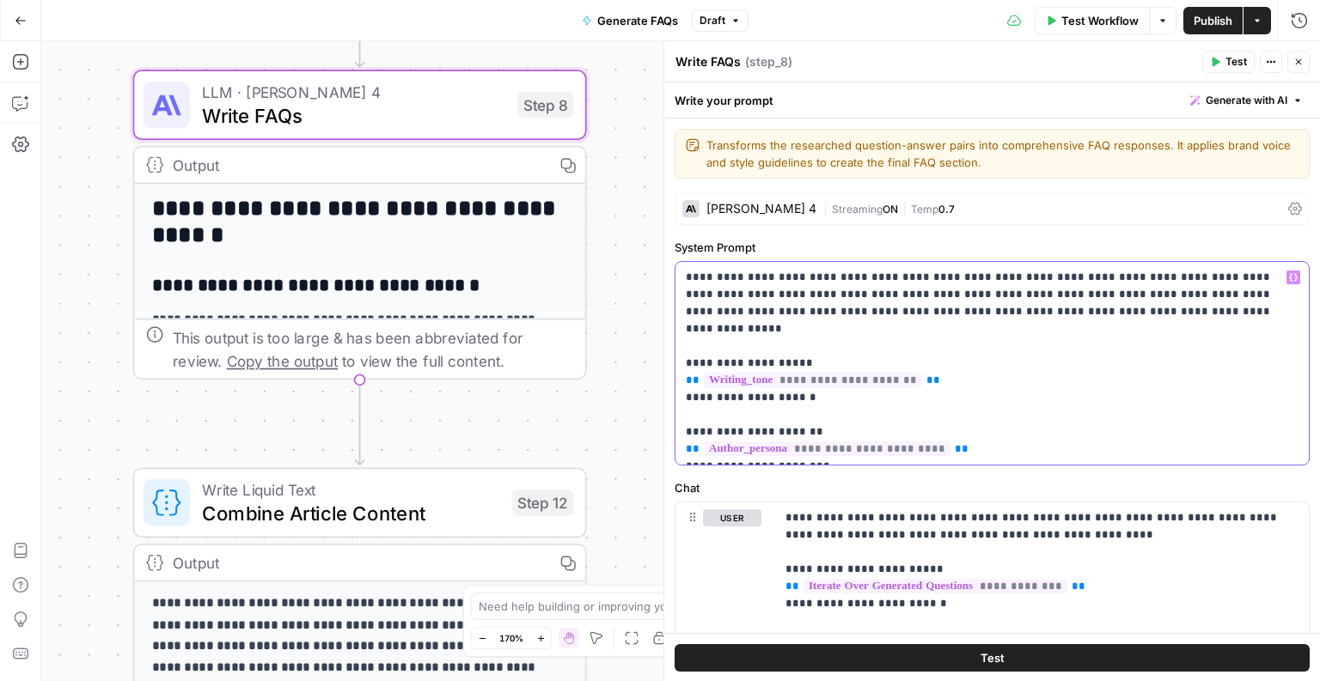
click at [1015, 420] on p "**********" at bounding box center [992, 363] width 613 height 189
click at [996, 391] on p "**********" at bounding box center [992, 363] width 613 height 189
